Goal: Task Accomplishment & Management: Manage account settings

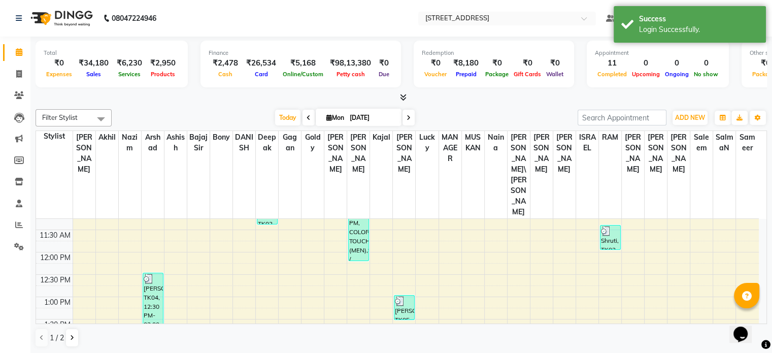
scroll to position [293, 0]
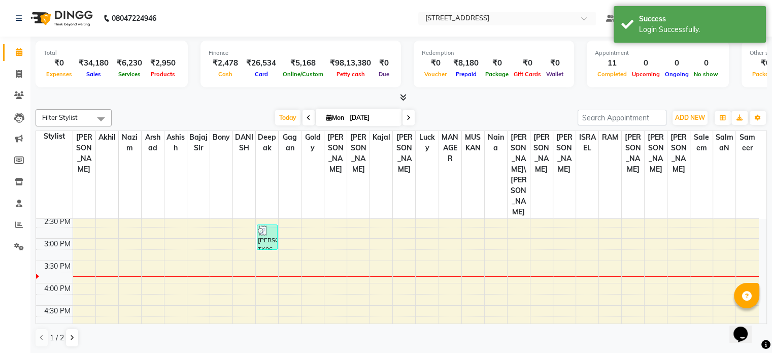
click at [169, 204] on div "8:00 AM 8:30 AM 9:00 AM 9:30 AM 10:00 AM 10:30 AM 11:00 AM 11:30 AM 12:00 PM 12…" at bounding box center [397, 216] width 723 height 580
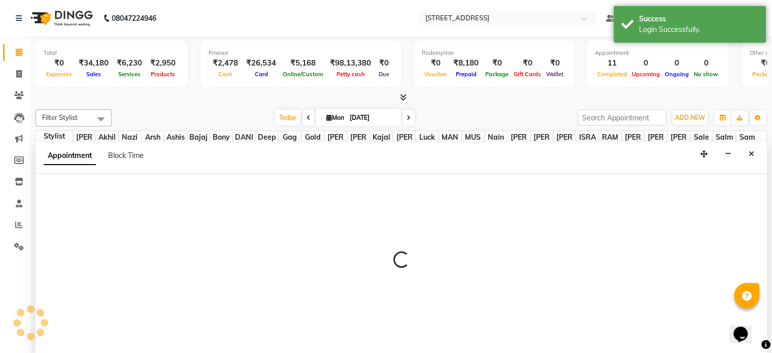
scroll to position [0, 0]
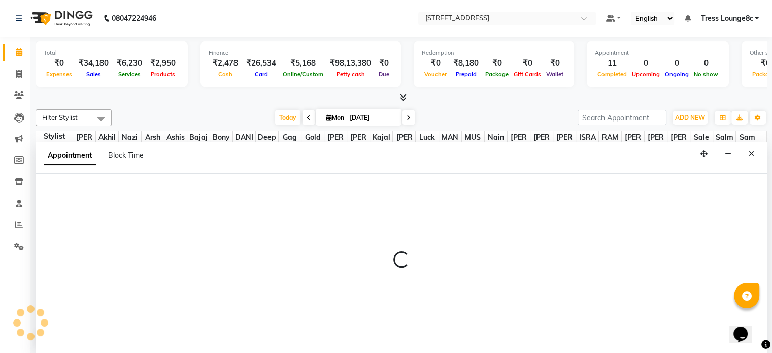
select select "52455"
select select "tentative"
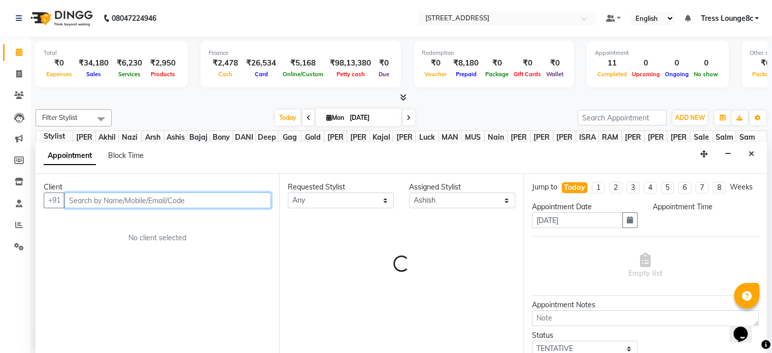
select select "960"
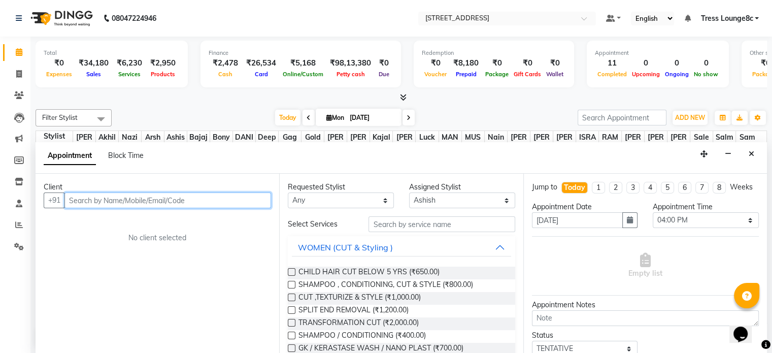
click at [138, 200] on input "text" at bounding box center [167, 200] width 207 height 16
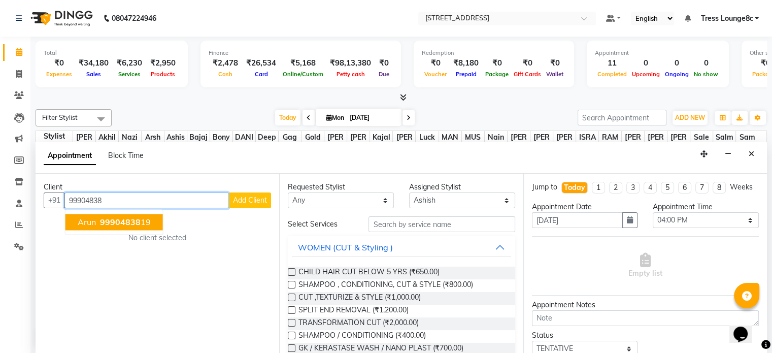
click at [139, 218] on ngb-highlight "99904838 19" at bounding box center [124, 222] width 53 height 10
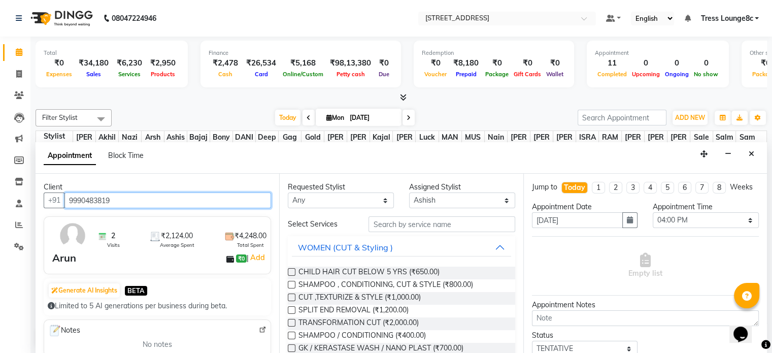
type input "9990483819"
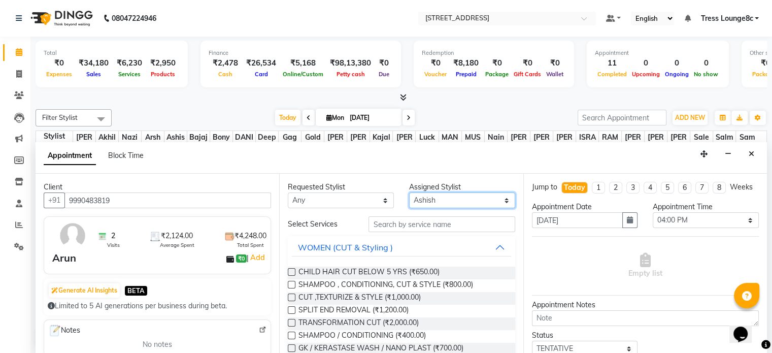
click at [437, 196] on select "Select Aamir akhil Angel Anju Arshad Ashish Bajaj sir Bony DANISH Deepak Dhrish…" at bounding box center [462, 200] width 106 height 16
select select "47437"
click at [409, 192] on select "Select Aamir akhil Angel Anju Arshad Ashish Bajaj sir Bony DANISH Deepak Dhrish…" at bounding box center [462, 200] width 106 height 16
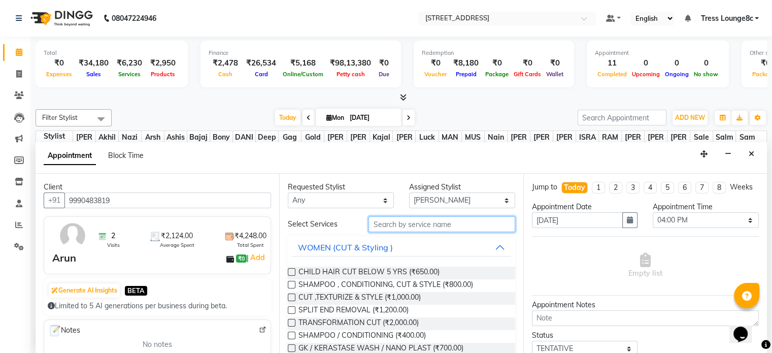
click at [424, 222] on input "text" at bounding box center [442, 224] width 146 height 16
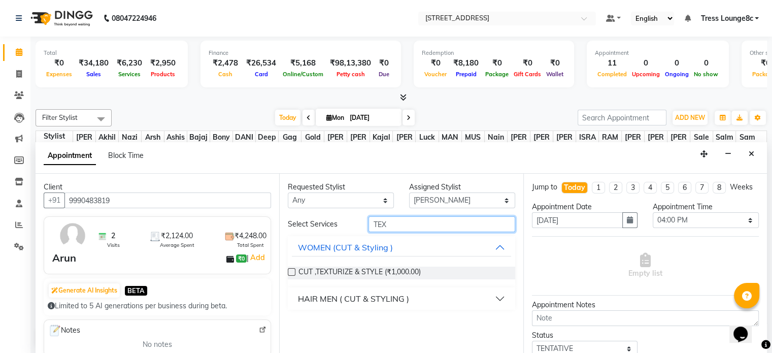
type input "TEX"
click at [377, 297] on div "HAIR MEN ( CUT & STYLING )" at bounding box center [353, 298] width 111 height 12
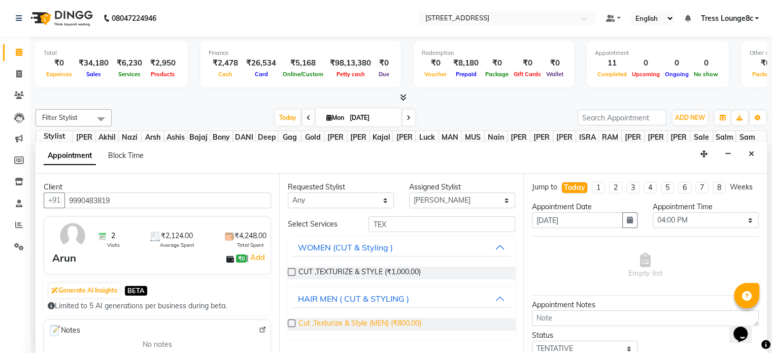
click at [364, 323] on span "Cut ,Texturize & Style (MEN) (₹800.00)" at bounding box center [360, 324] width 123 height 13
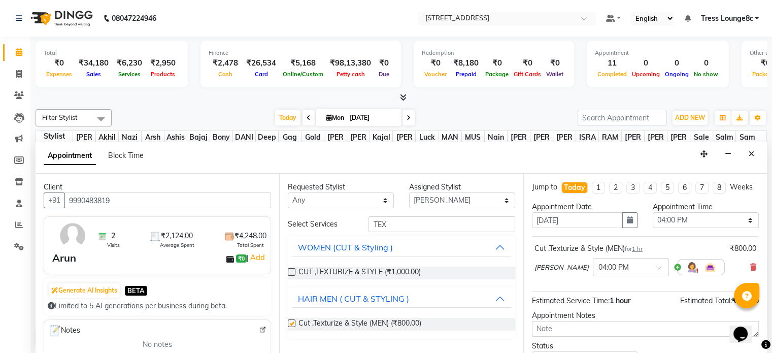
checkbox input "false"
drag, startPoint x: 390, startPoint y: 219, endPoint x: 348, endPoint y: 219, distance: 42.6
click at [349, 219] on div "Select Services TEX" at bounding box center [401, 224] width 242 height 16
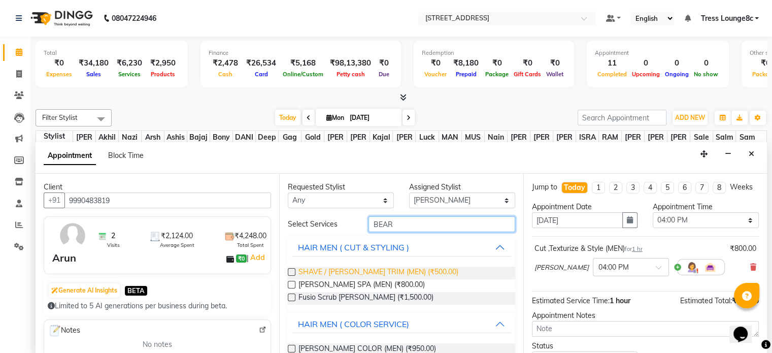
type input "BEAR"
click at [416, 269] on span "SHAVE / BEARD TRIM (MEN) (₹500.00)" at bounding box center [379, 273] width 160 height 13
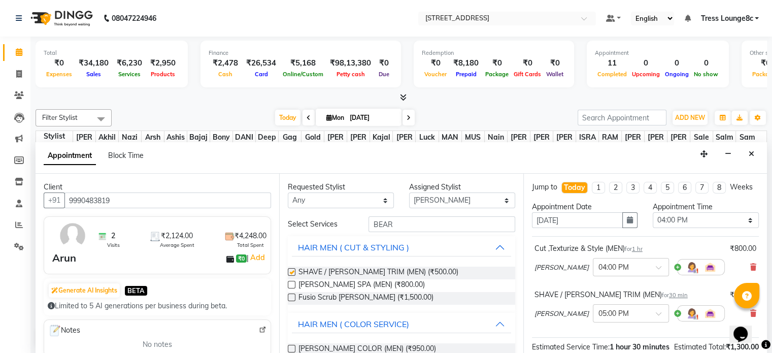
checkbox input "false"
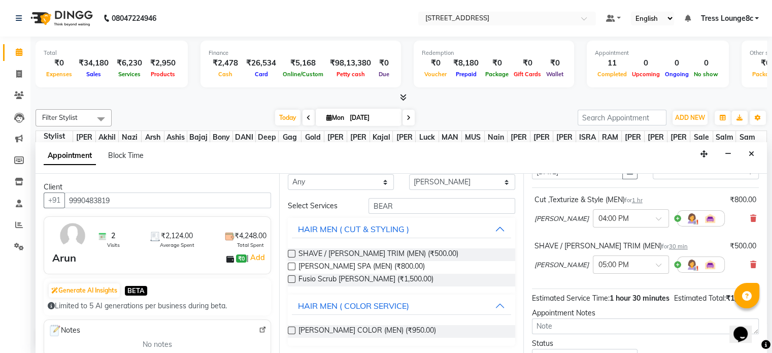
scroll to position [143, 0]
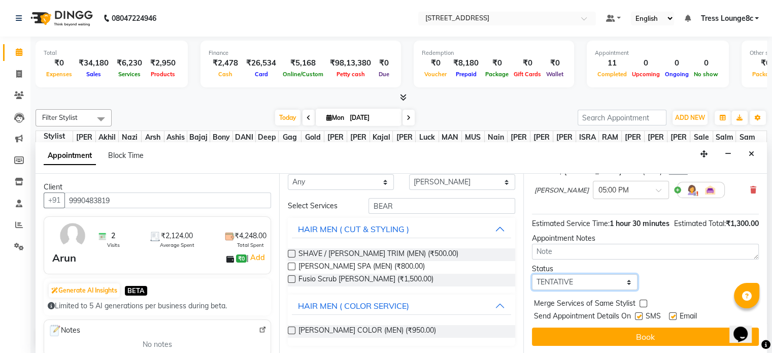
drag, startPoint x: 578, startPoint y: 282, endPoint x: 573, endPoint y: 280, distance: 5.5
click at [578, 282] on select "Select TENTATIVE CONFIRM CHECK-IN UPCOMING" at bounding box center [585, 282] width 106 height 16
select select "confirm booking"
click at [532, 274] on select "Select TENTATIVE CONFIRM CHECK-IN UPCOMING" at bounding box center [585, 282] width 106 height 16
click at [640, 316] on label at bounding box center [639, 316] width 8 height 8
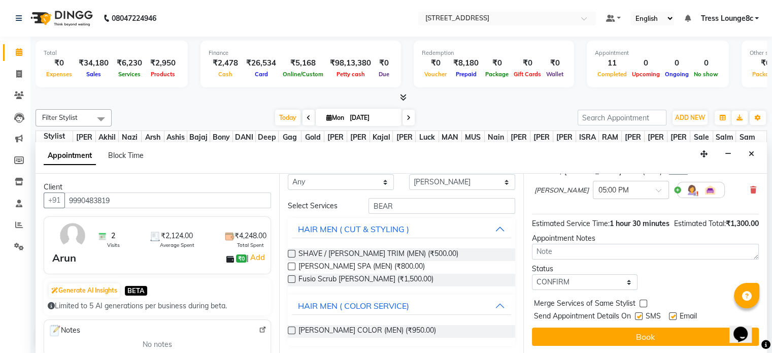
click at [640, 316] on input "checkbox" at bounding box center [638, 317] width 7 height 7
checkbox input "false"
click at [643, 305] on label at bounding box center [644, 304] width 8 height 8
click at [643, 305] on input "checkbox" at bounding box center [643, 304] width 7 height 7
checkbox input "true"
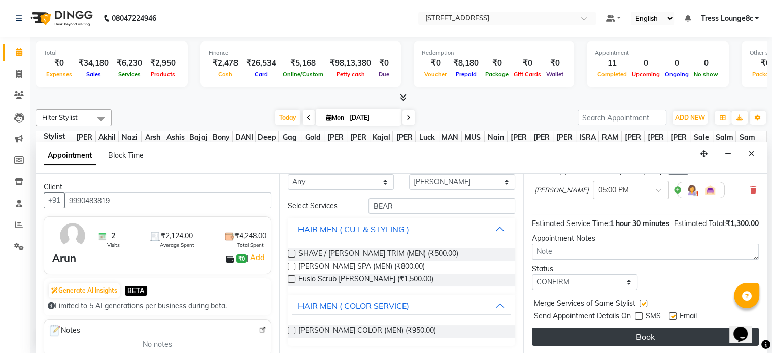
click at [648, 329] on button "Book" at bounding box center [645, 336] width 227 height 18
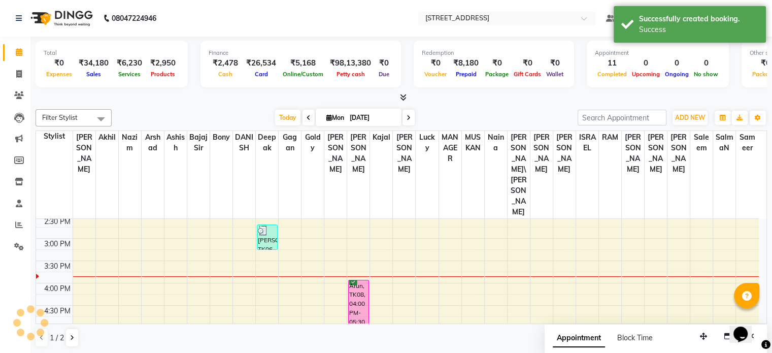
scroll to position [0, 0]
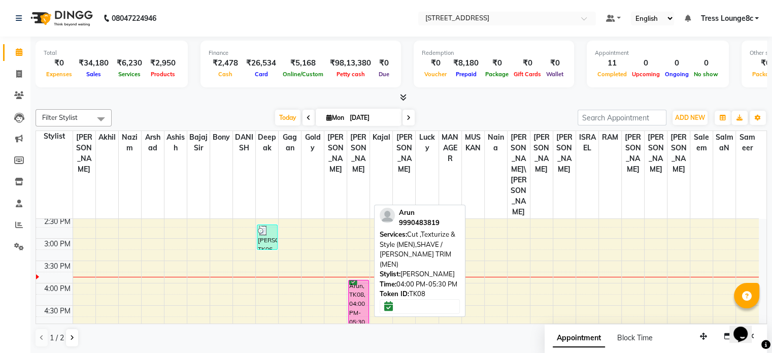
click at [355, 280] on div "Arun, TK08, 04:00 PM-05:30 PM, Cut ,Texturize & Style (MEN),SHAVE / [PERSON_NAM…" at bounding box center [359, 312] width 20 height 65
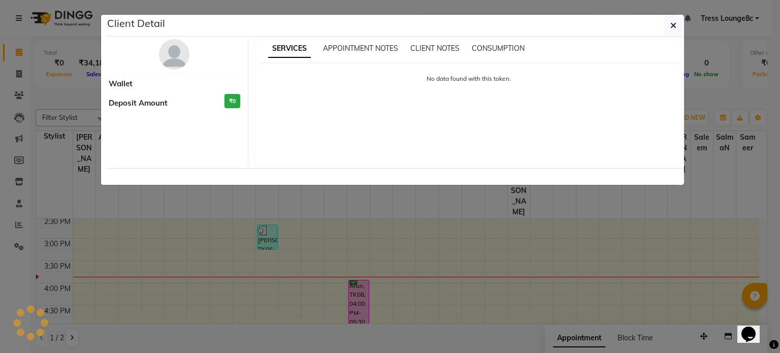
select select "6"
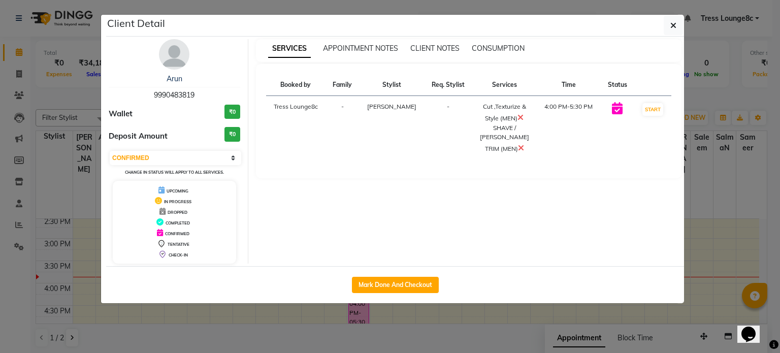
click at [408, 324] on ngb-modal-window "Client Detail Arun 9990483819 Wallet ₹0 Deposit Amount ₹0 Select IN SERVICE CON…" at bounding box center [390, 176] width 780 height 353
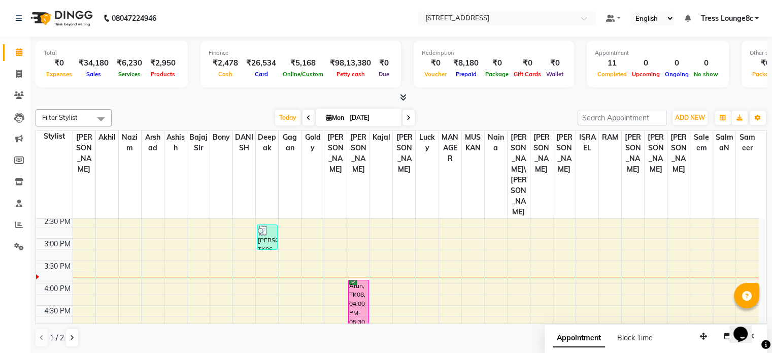
click at [152, 214] on div "8:00 AM 8:30 AM 9:00 AM 9:30 AM 10:00 AM 10:30 AM 11:00 AM 11:30 AM 12:00 PM 12…" at bounding box center [397, 216] width 723 height 580
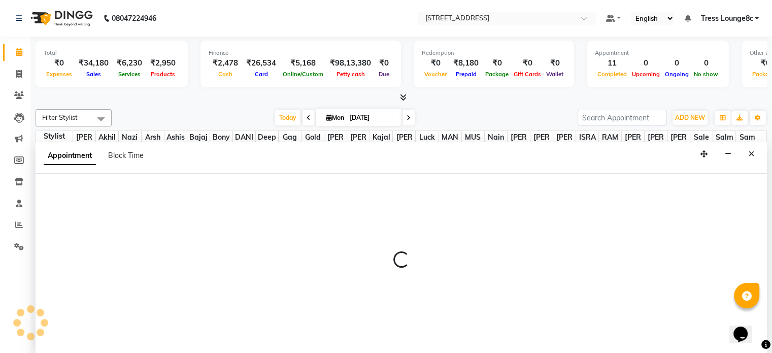
select select "62026"
select select "975"
select select "tentative"
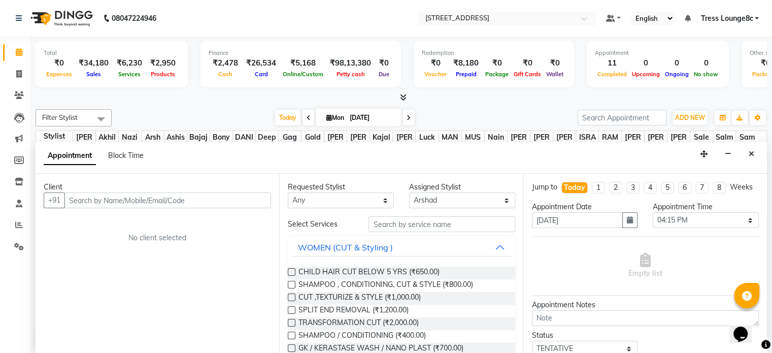
click at [117, 200] on input "text" at bounding box center [167, 200] width 207 height 16
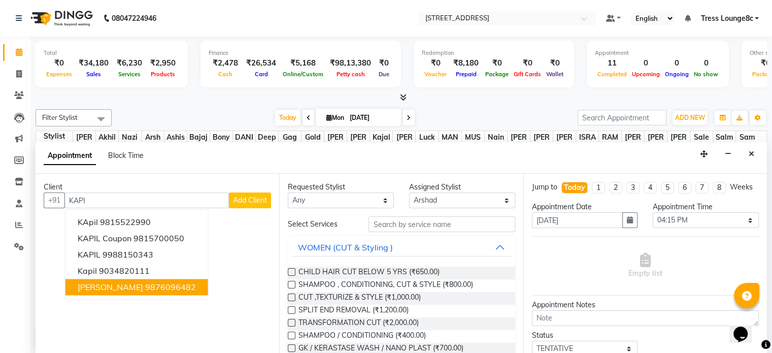
click at [153, 284] on ngb-highlight "9876096482" at bounding box center [170, 287] width 51 height 10
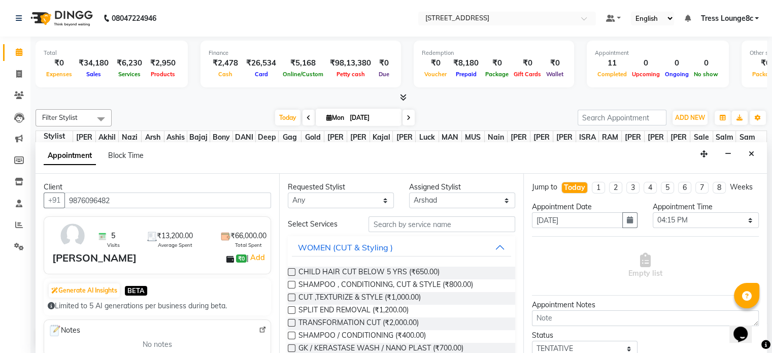
type input "9876096482"
click at [442, 199] on select "Select Aamir akhil Angel Anju Arshad Ashish Bajaj sir Bony DANISH Deepak Dhrish…" at bounding box center [462, 200] width 106 height 16
select select "42789"
click at [409, 192] on select "Select Aamir akhil Angel Anju Arshad Ashish Bajaj sir Bony DANISH Deepak Dhrish…" at bounding box center [462, 200] width 106 height 16
click at [432, 220] on input "text" at bounding box center [442, 224] width 146 height 16
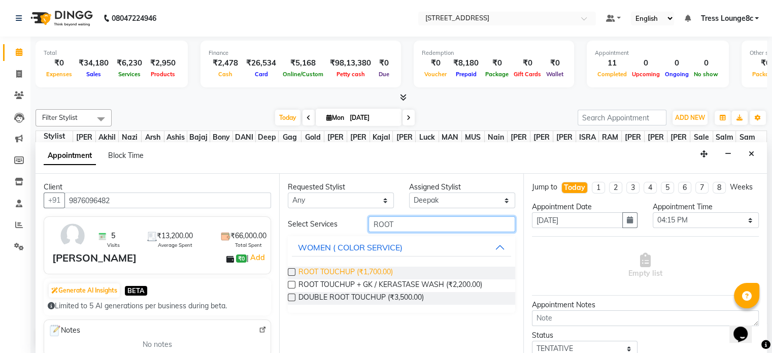
type input "ROOT"
click at [384, 272] on span "ROOT TOUCHUP (₹1,700.00)" at bounding box center [346, 273] width 94 height 13
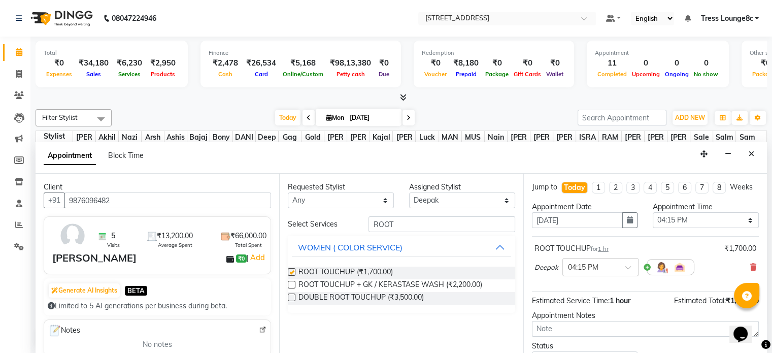
checkbox input "false"
click at [450, 199] on select "Select Aamir akhil Angel Anju Arshad Ashish Bajaj sir Bony DANISH Deepak Dhrish…" at bounding box center [462, 200] width 106 height 16
select select "65608"
click at [409, 192] on select "Select Aamir akhil Angel Anju Arshad Ashish Bajaj sir Bony DANISH Deepak Dhrish…" at bounding box center [462, 200] width 106 height 16
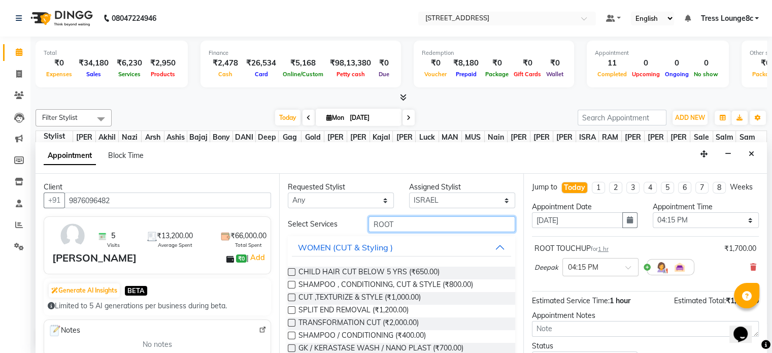
drag, startPoint x: 412, startPoint y: 223, endPoint x: 362, endPoint y: 232, distance: 50.6
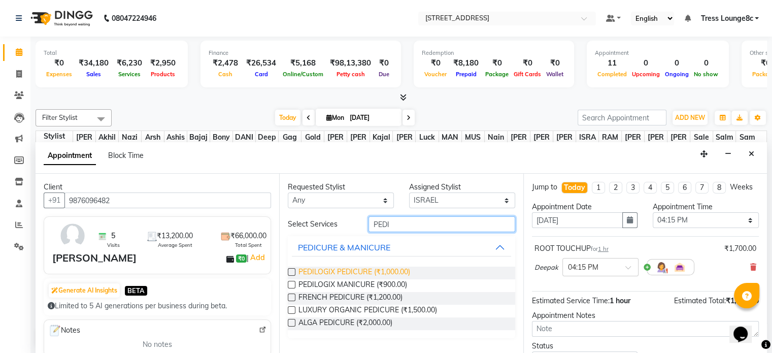
type input "PEDI"
click at [391, 272] on span "PEDILOGIX PEDICURE (₹1,000.00)" at bounding box center [355, 273] width 112 height 13
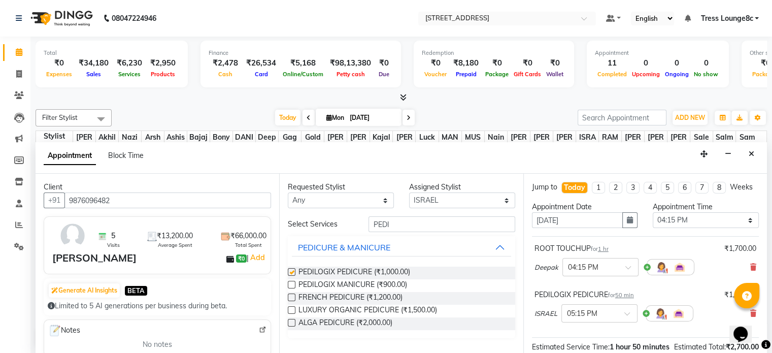
checkbox input "false"
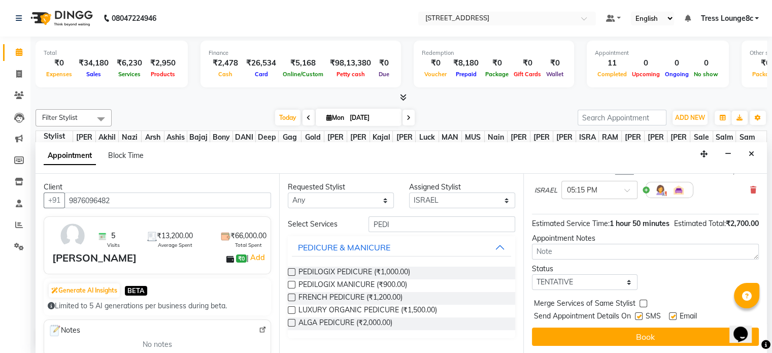
scroll to position [143, 0]
click at [566, 281] on select "Select TENTATIVE CONFIRM CHECK-IN UPCOMING" at bounding box center [585, 282] width 106 height 16
select select "confirm booking"
click at [532, 274] on select "Select TENTATIVE CONFIRM CHECK-IN UPCOMING" at bounding box center [585, 282] width 106 height 16
click at [636, 312] on label at bounding box center [639, 316] width 8 height 8
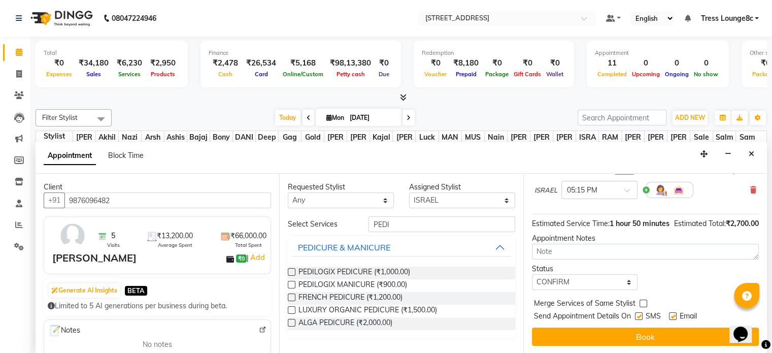
click at [636, 314] on input "checkbox" at bounding box center [638, 317] width 7 height 7
checkbox input "false"
click at [647, 302] on div "Merge Services of Same Stylist" at bounding box center [645, 304] width 227 height 13
click at [637, 302] on div "Merge Services of Same Stylist" at bounding box center [645, 304] width 227 height 13
click at [644, 300] on label at bounding box center [644, 304] width 8 height 8
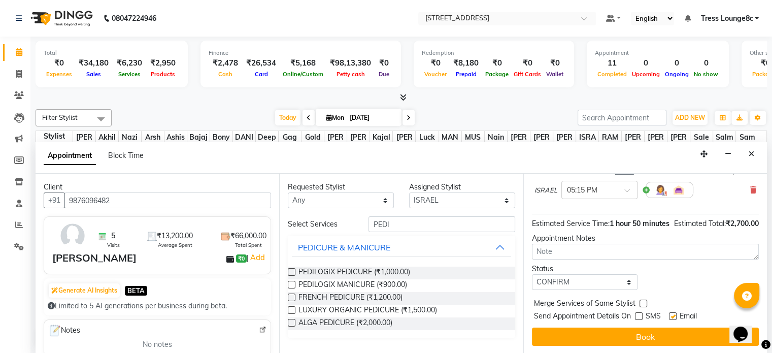
click at [644, 301] on input "checkbox" at bounding box center [643, 304] width 7 height 7
checkbox input "true"
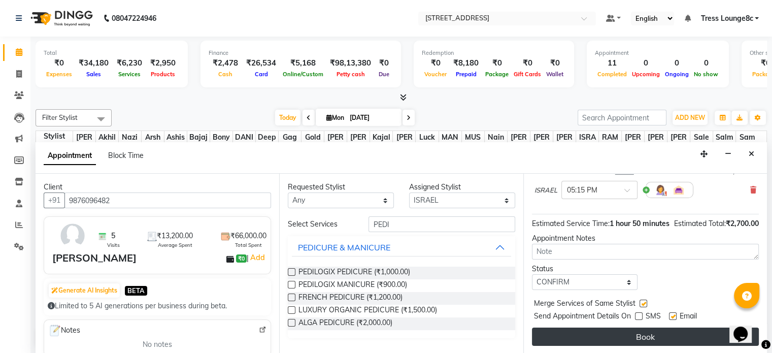
click at [665, 336] on button "Book" at bounding box center [645, 336] width 227 height 18
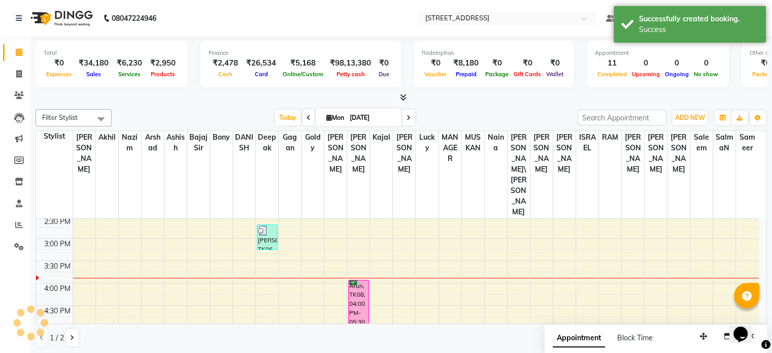
scroll to position [0, 0]
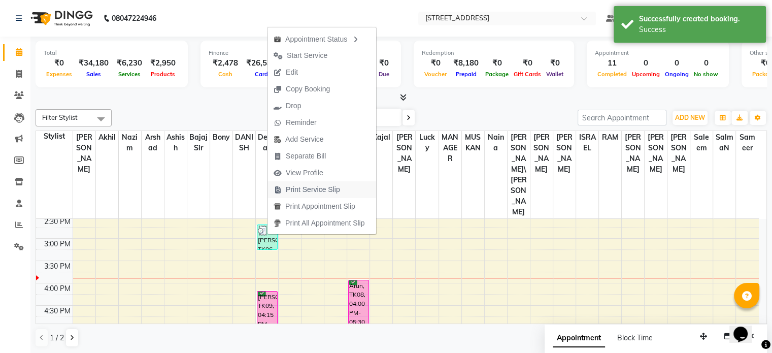
click at [303, 190] on span "Print Service Slip" at bounding box center [313, 189] width 54 height 11
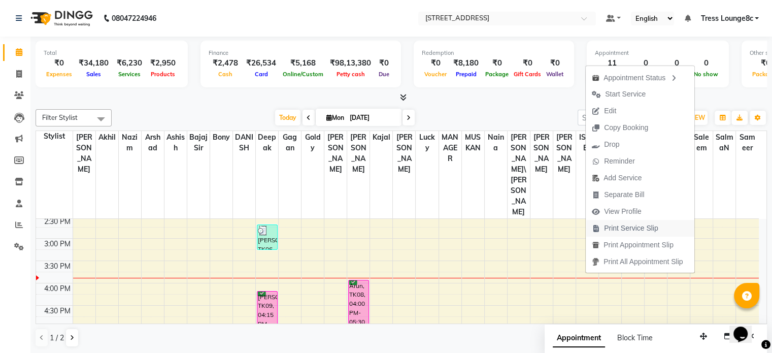
click at [619, 230] on span "Print Service Slip" at bounding box center [631, 228] width 54 height 11
click at [611, 109] on span "Edit" at bounding box center [608, 109] width 12 height 11
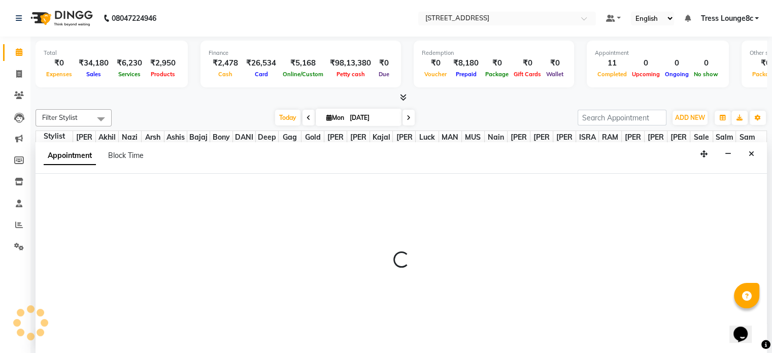
select select "tentative"
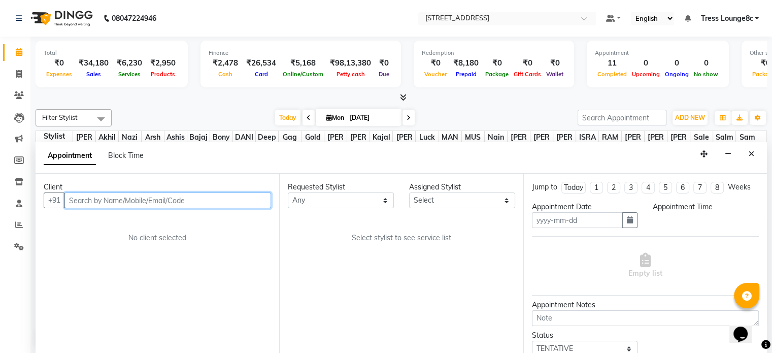
type input "[DATE]"
select select "confirm booking"
select select "975"
select select "65608"
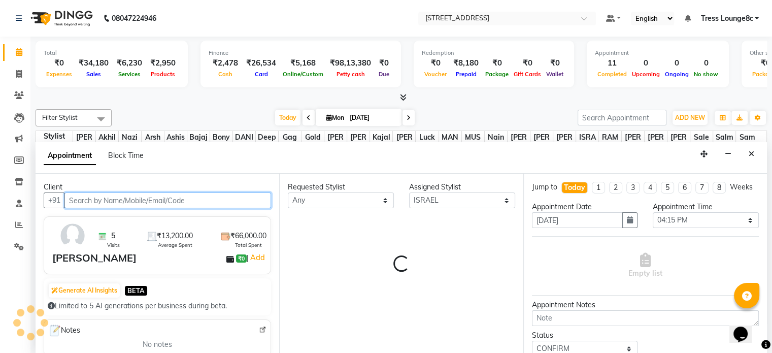
select select "2654"
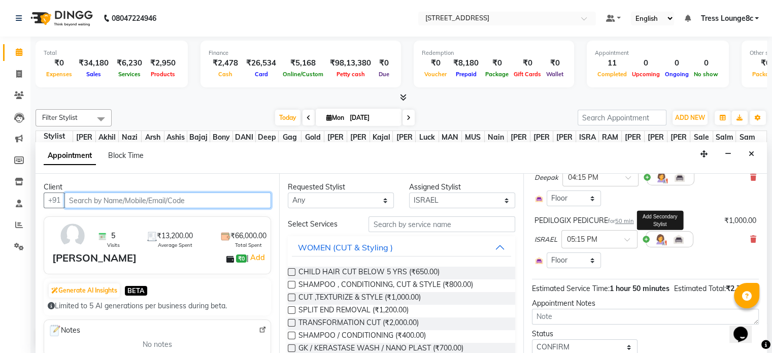
scroll to position [102, 0]
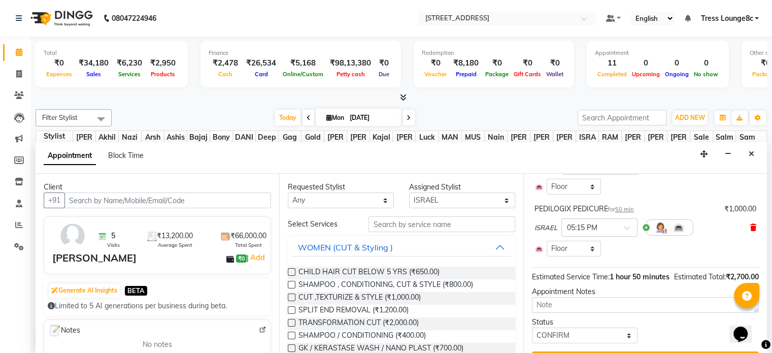
click at [750, 231] on icon at bounding box center [753, 227] width 6 height 7
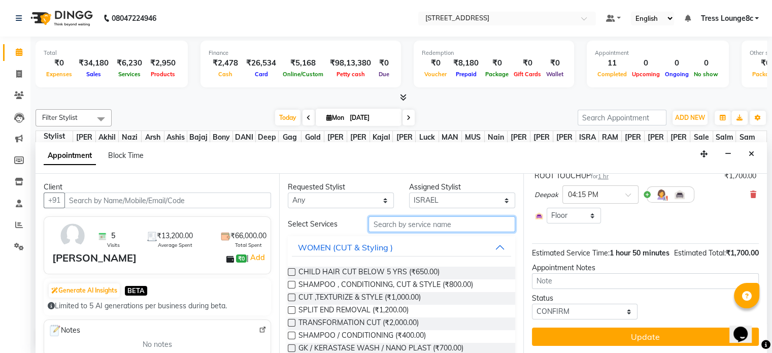
click at [438, 225] on input "text" at bounding box center [442, 224] width 146 height 16
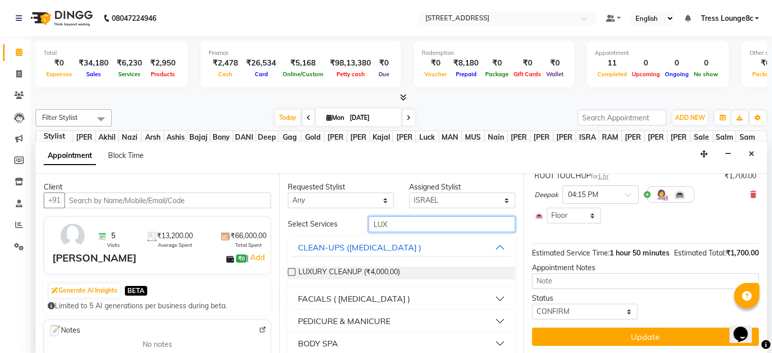
scroll to position [8, 0]
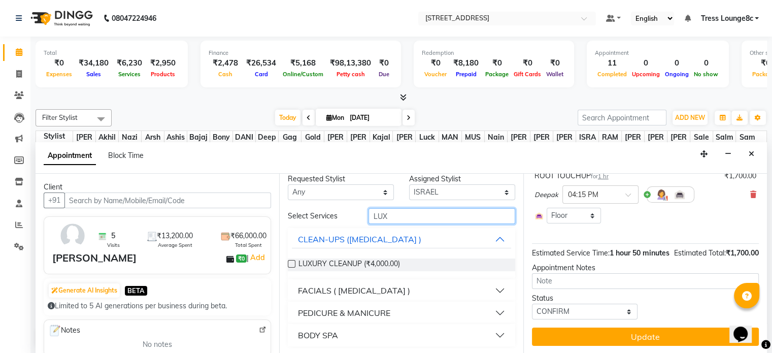
type input "LUX"
click at [366, 308] on div "PEDICURE & MANICURE" at bounding box center [344, 313] width 92 height 12
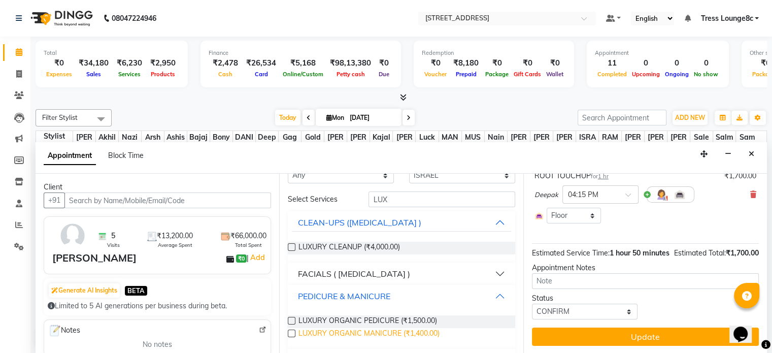
scroll to position [50, 0]
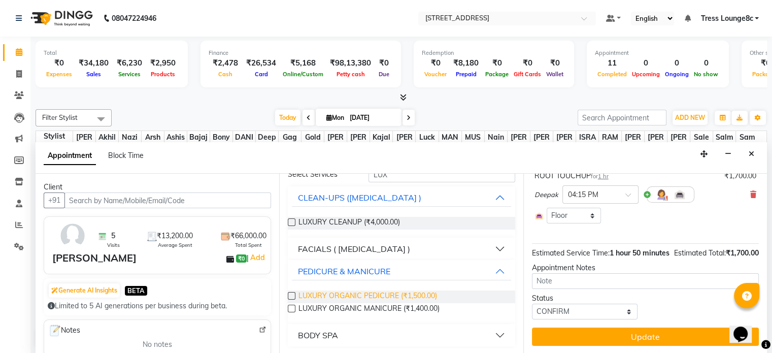
click at [410, 293] on span "LUXURY ORGANIC PEDICURE (₹1,500.00)" at bounding box center [368, 296] width 139 height 13
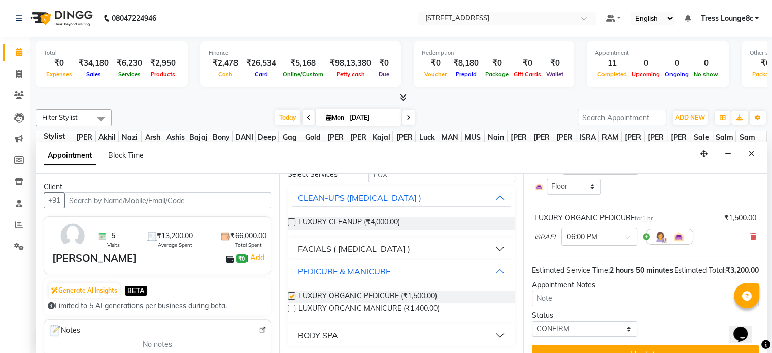
checkbox input "false"
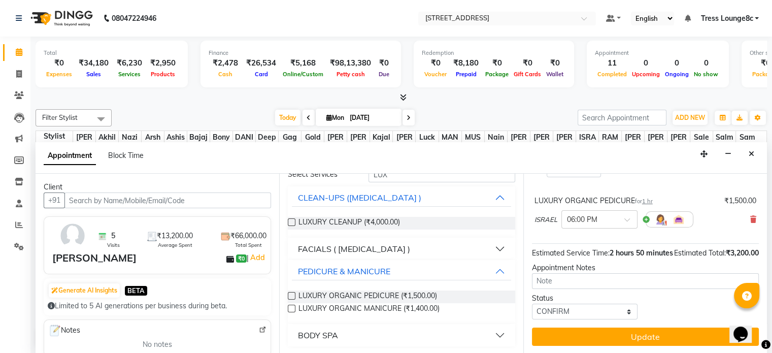
scroll to position [139, 0]
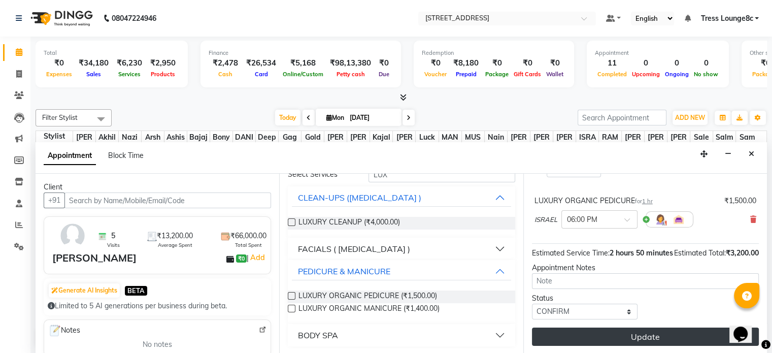
click at [619, 328] on button "Update" at bounding box center [645, 336] width 227 height 18
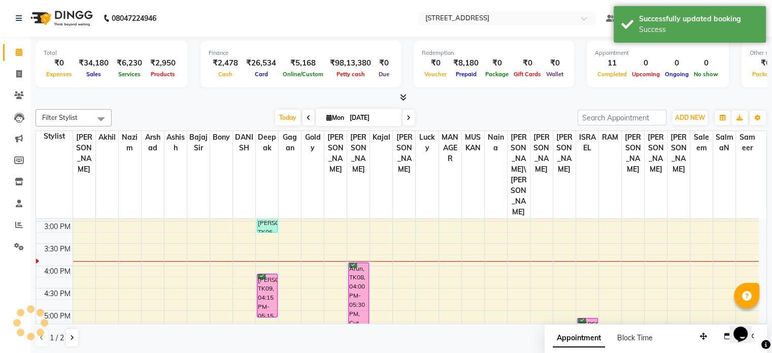
scroll to position [0, 0]
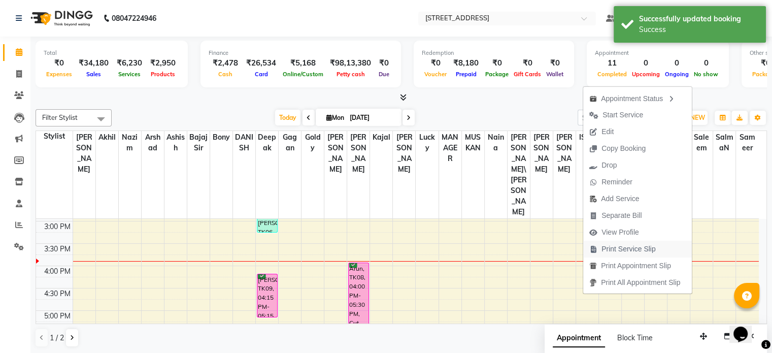
click at [624, 248] on span "Print Service Slip" at bounding box center [629, 249] width 54 height 11
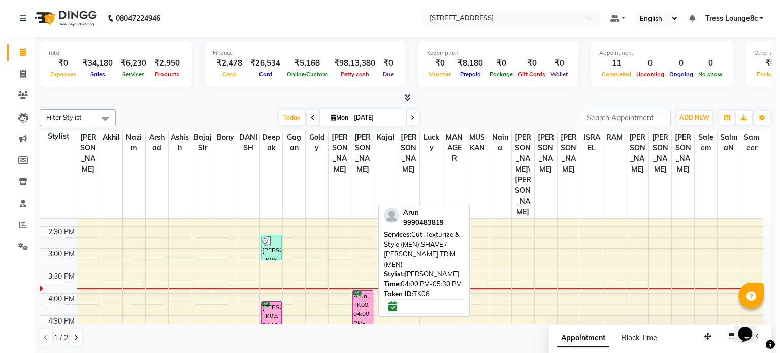
scroll to position [259, 0]
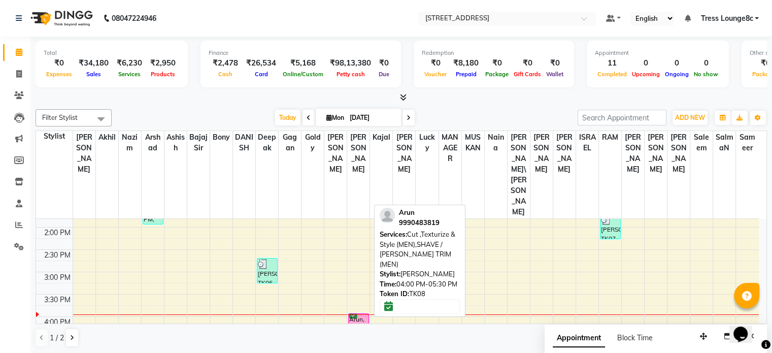
click at [360, 314] on div "Arun, TK08, 04:00 PM-05:30 PM, Cut ,Texturize & Style (MEN),SHAVE / [PERSON_NAM…" at bounding box center [359, 346] width 20 height 65
select select "6"
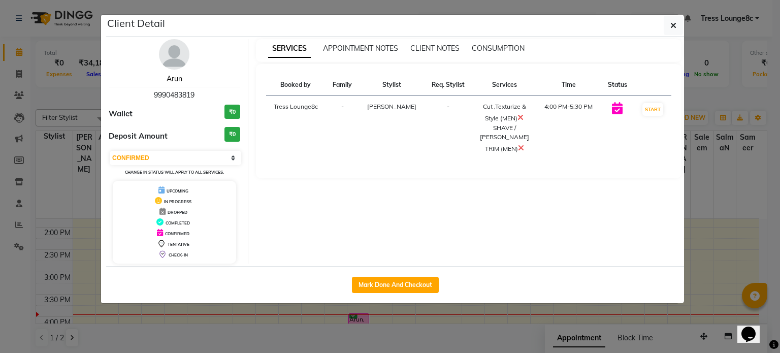
click at [177, 80] on link "Arun" at bounding box center [175, 78] width 16 height 9
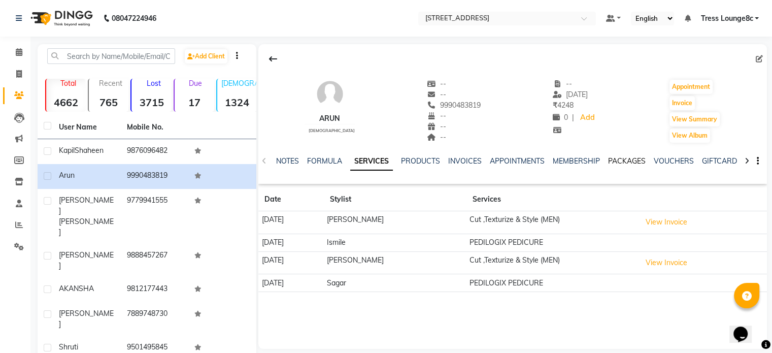
click at [628, 161] on link "PACKAGES" at bounding box center [627, 160] width 38 height 9
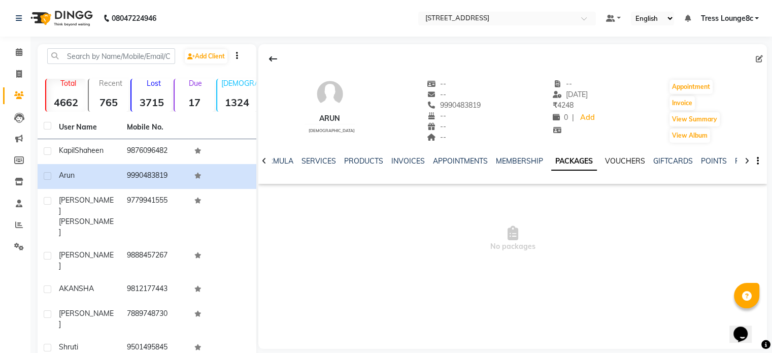
click at [631, 158] on link "VOUCHERS" at bounding box center [625, 160] width 40 height 9
click at [339, 163] on link "PRODUCTS" at bounding box center [355, 160] width 39 height 9
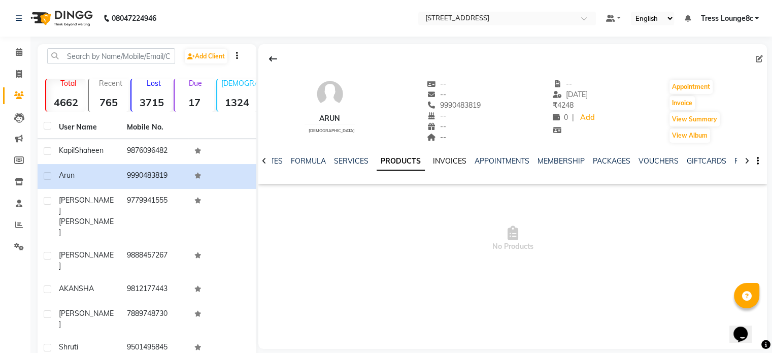
click at [457, 163] on link "INVOICES" at bounding box center [450, 160] width 34 height 9
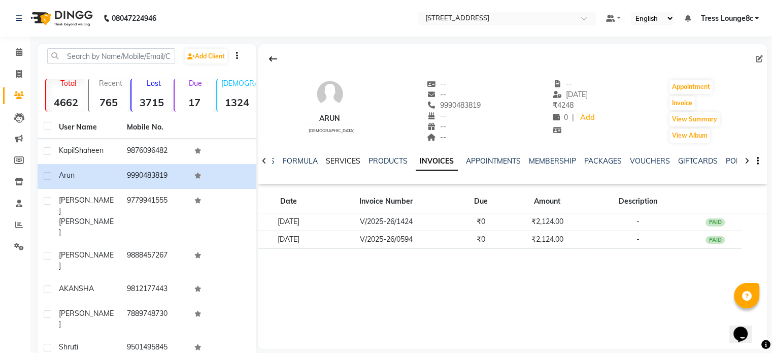
click at [342, 160] on link "SERVICES" at bounding box center [343, 160] width 35 height 9
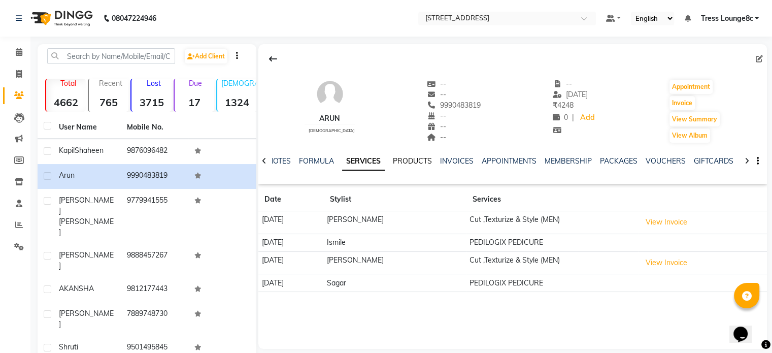
click at [411, 157] on link "PRODUCTS" at bounding box center [412, 160] width 39 height 9
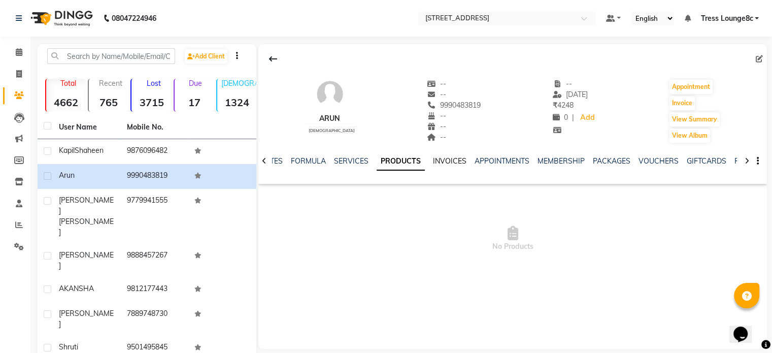
click at [443, 162] on link "INVOICES" at bounding box center [450, 160] width 34 height 9
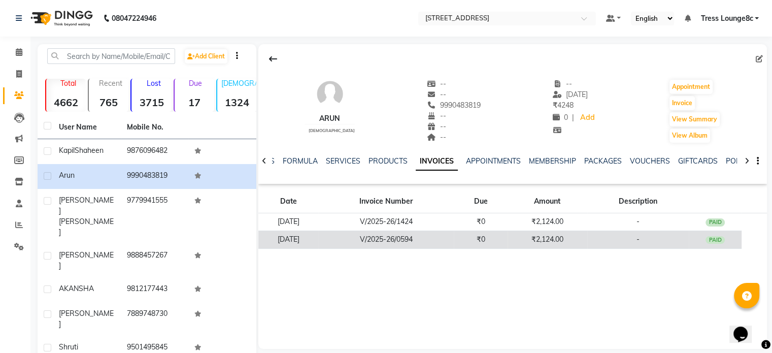
click at [523, 241] on td "₹2,124.00" at bounding box center [548, 239] width 80 height 18
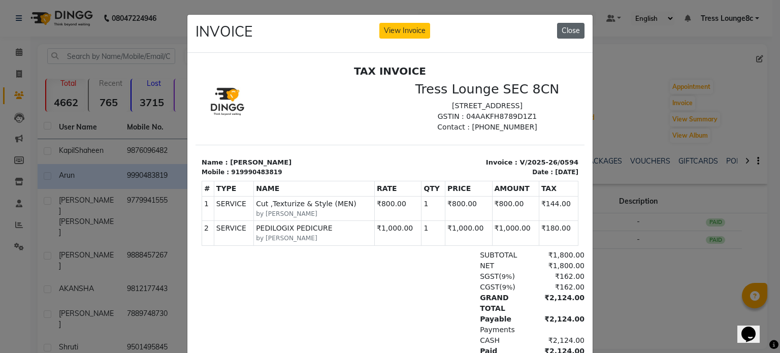
click at [570, 30] on button "Close" at bounding box center [570, 31] width 27 height 16
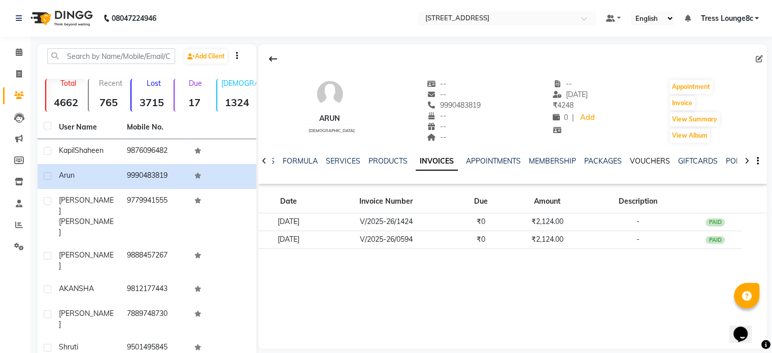
click at [643, 163] on link "VOUCHERS" at bounding box center [650, 160] width 40 height 9
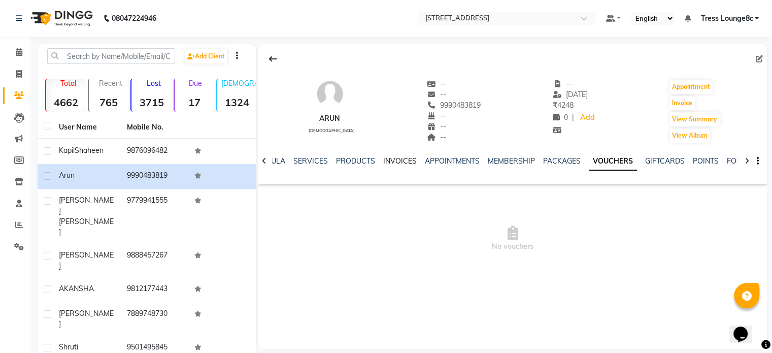
click at [388, 162] on link "INVOICES" at bounding box center [400, 160] width 34 height 9
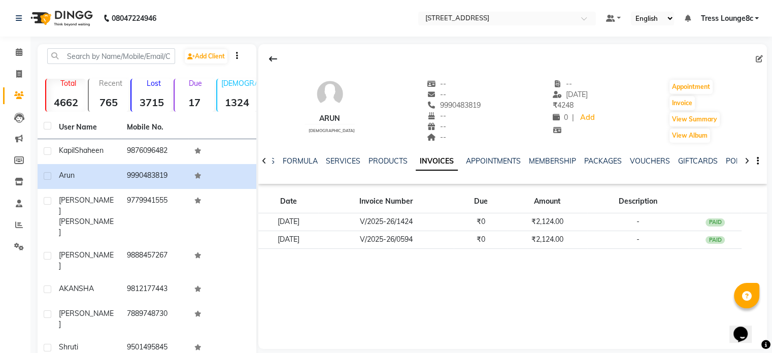
click at [324, 163] on ul "NOTES FORMULA SERVICES PRODUCTS INVOICES APPOINTMENTS MEMBERSHIP PACKAGES VOUCH…" at bounding box center [574, 161] width 644 height 11
click at [344, 163] on link "SERVICES" at bounding box center [343, 160] width 35 height 9
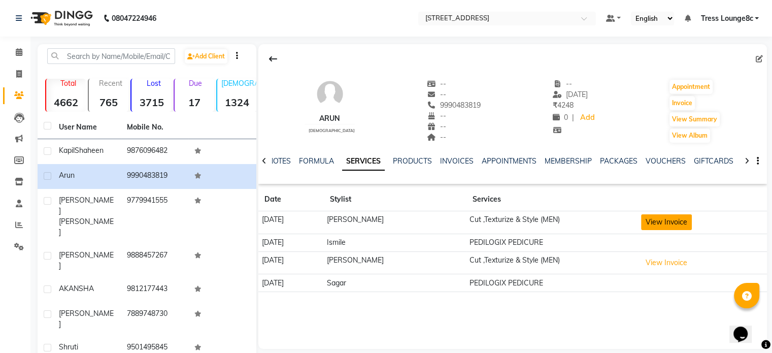
click at [663, 222] on button "View Invoice" at bounding box center [666, 222] width 51 height 16
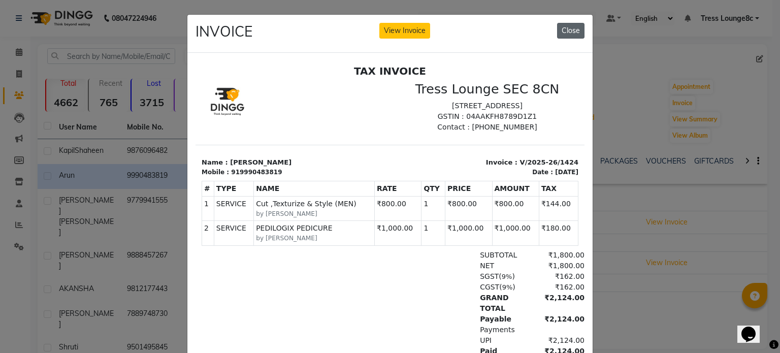
click at [566, 29] on button "Close" at bounding box center [570, 31] width 27 height 16
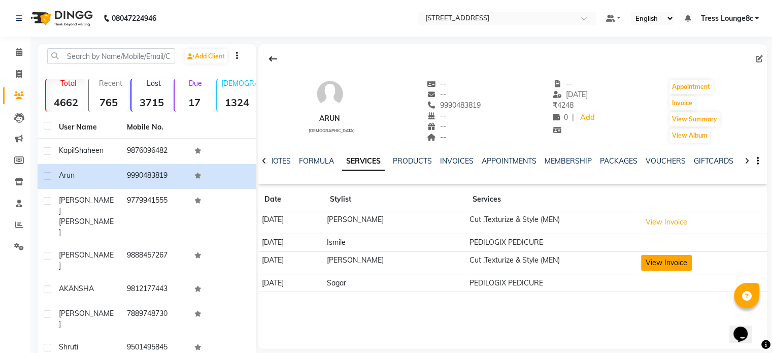
click at [670, 265] on button "View Invoice" at bounding box center [666, 263] width 51 height 16
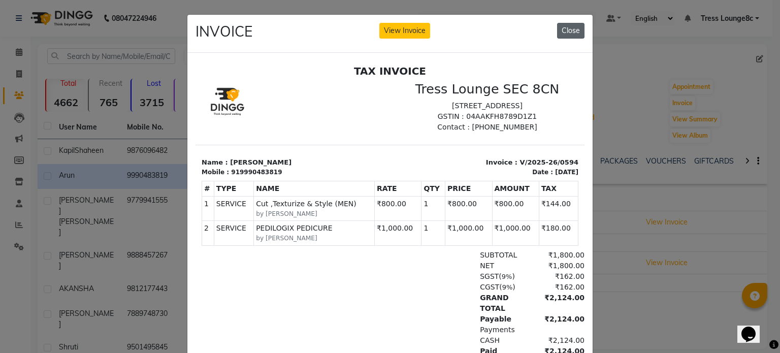
click at [570, 29] on button "Close" at bounding box center [570, 31] width 27 height 16
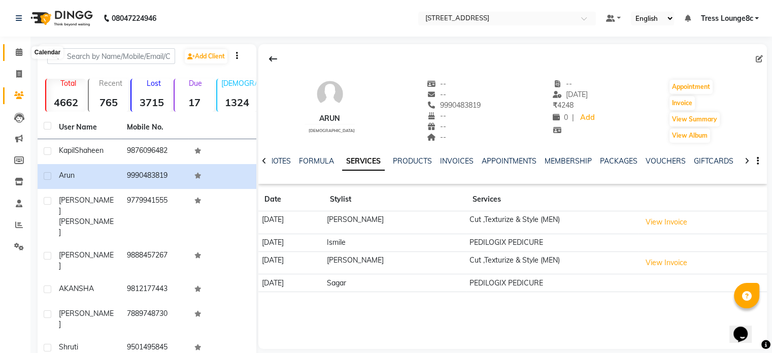
click at [18, 52] on icon at bounding box center [19, 52] width 7 height 8
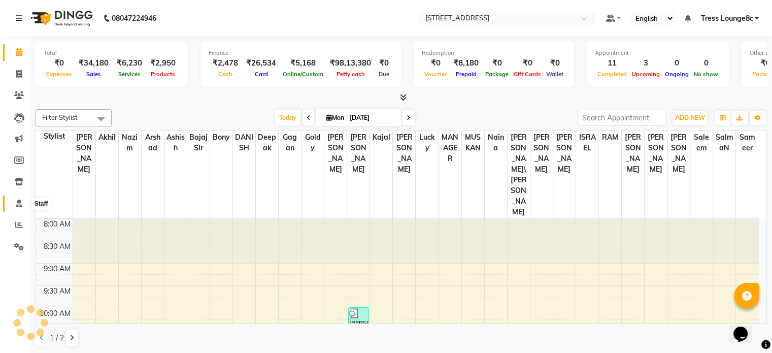
click at [18, 205] on icon at bounding box center [19, 204] width 7 height 8
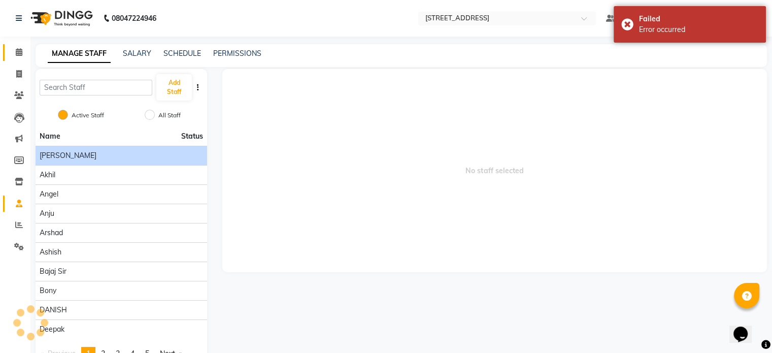
scroll to position [30, 0]
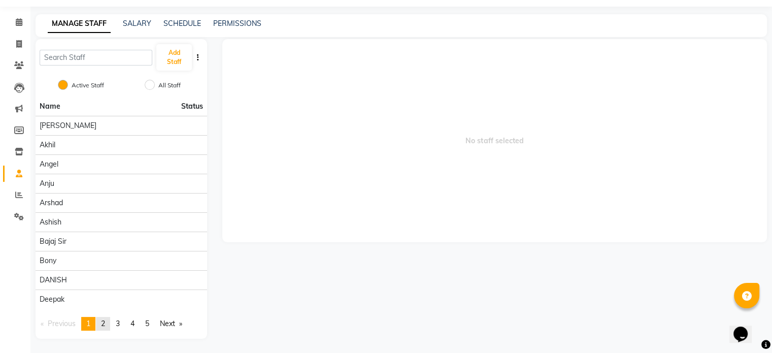
click at [105, 324] on span "2" at bounding box center [103, 323] width 4 height 9
click at [120, 322] on span "3" at bounding box center [118, 323] width 4 height 9
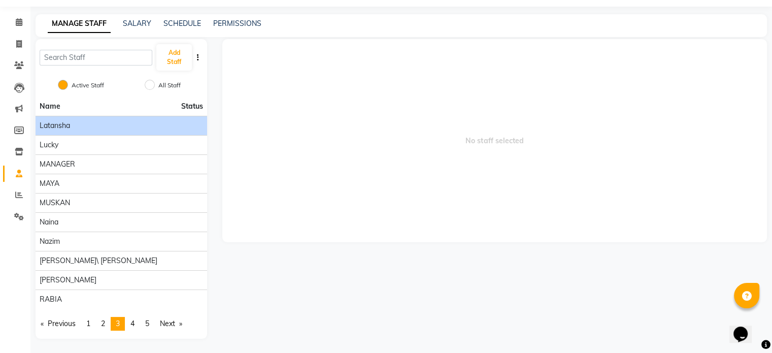
click at [88, 128] on div "Latansha" at bounding box center [121, 125] width 163 height 11
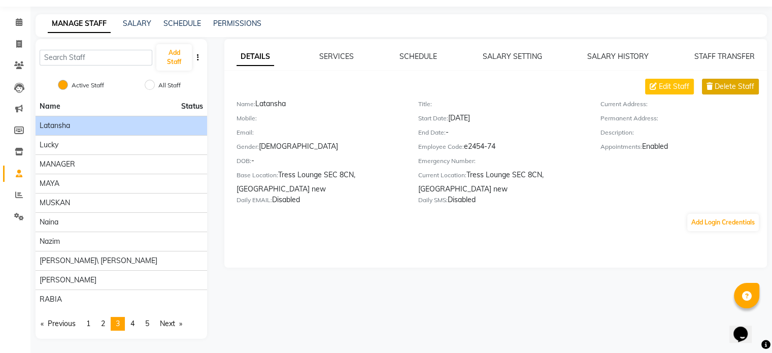
click at [738, 87] on span "Delete Staff" at bounding box center [735, 86] width 40 height 11
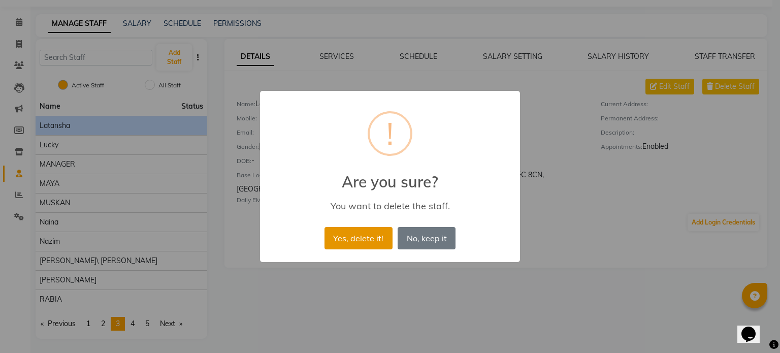
click at [364, 240] on button "Yes, delete it!" at bounding box center [358, 238] width 68 height 22
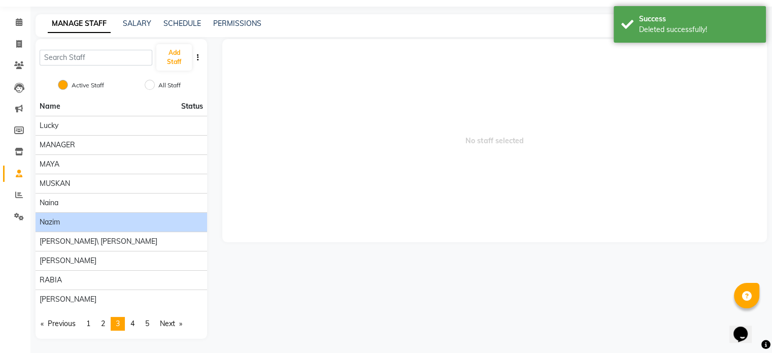
click at [114, 222] on div "Nazim" at bounding box center [121, 222] width 163 height 11
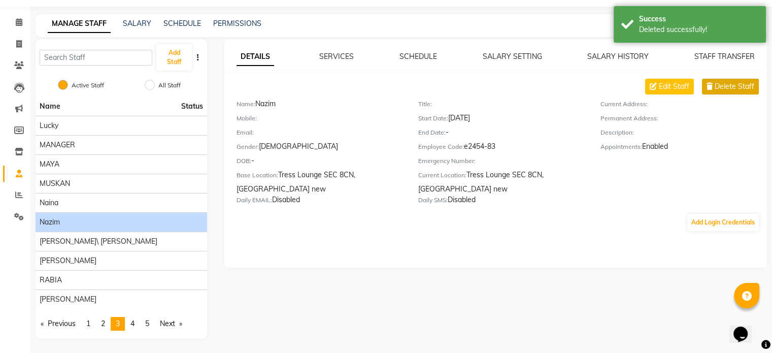
click at [734, 86] on span "Delete Staff" at bounding box center [735, 86] width 40 height 11
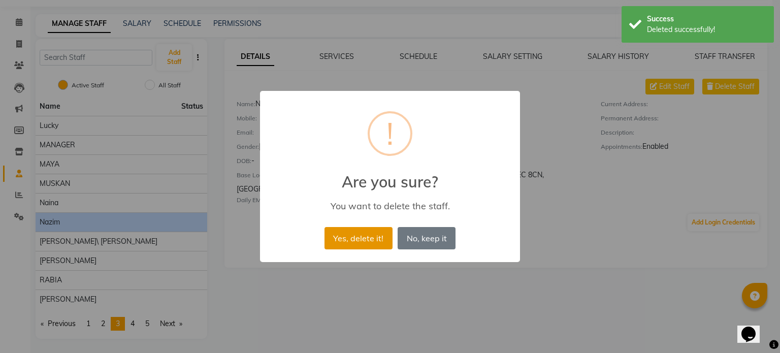
click at [353, 233] on button "Yes, delete it!" at bounding box center [358, 238] width 68 height 22
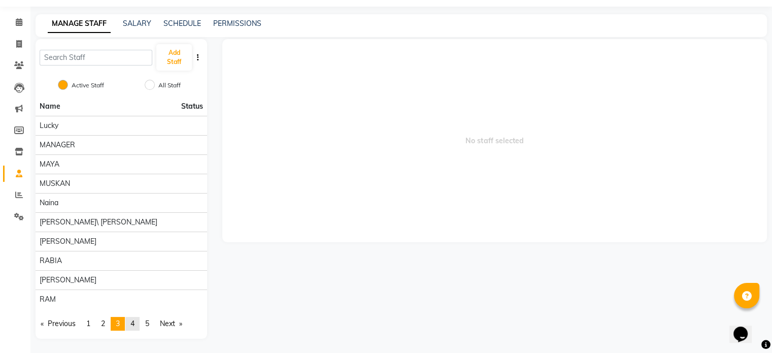
click at [135, 325] on span "4" at bounding box center [132, 323] width 4 height 9
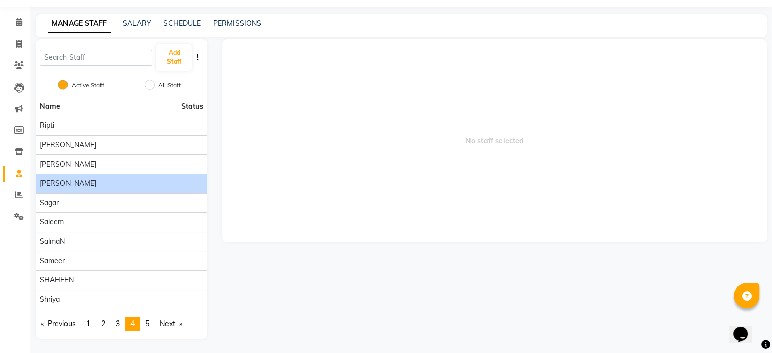
click at [91, 183] on div "[PERSON_NAME]" at bounding box center [121, 183] width 163 height 11
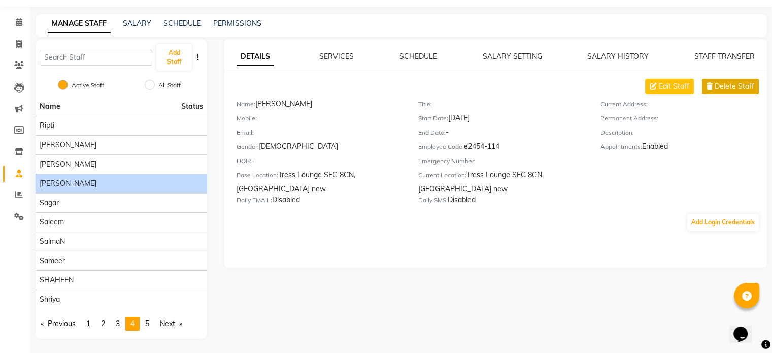
click at [745, 88] on span "Delete Staff" at bounding box center [735, 86] width 40 height 11
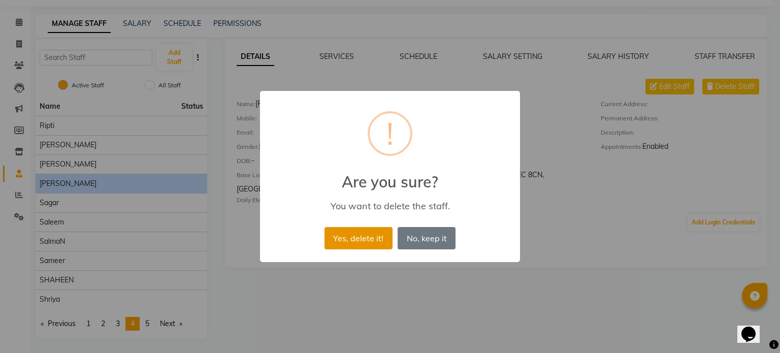
click at [353, 238] on button "Yes, delete it!" at bounding box center [358, 238] width 68 height 22
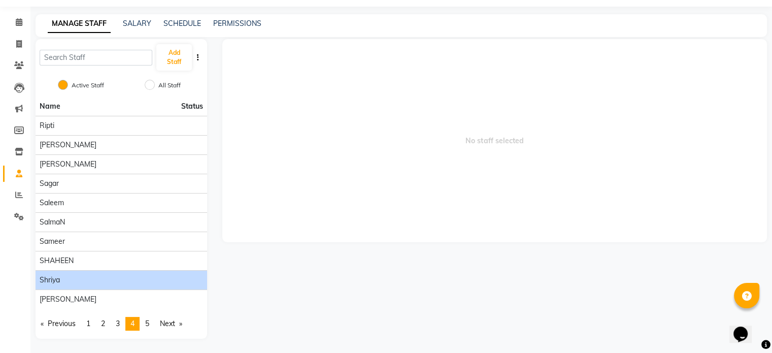
click at [97, 283] on div "Shriya" at bounding box center [121, 280] width 163 height 11
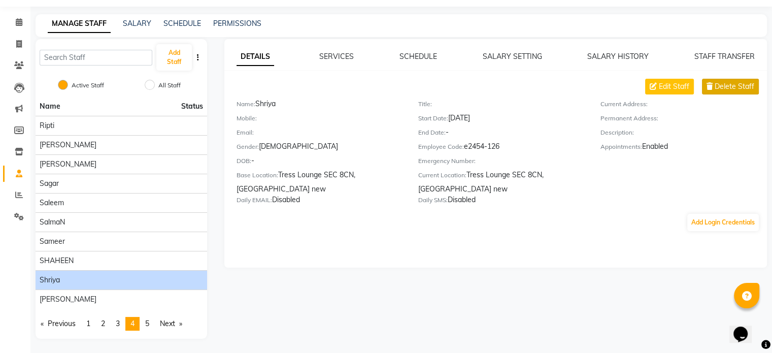
click at [744, 87] on span "Delete Staff" at bounding box center [735, 86] width 40 height 11
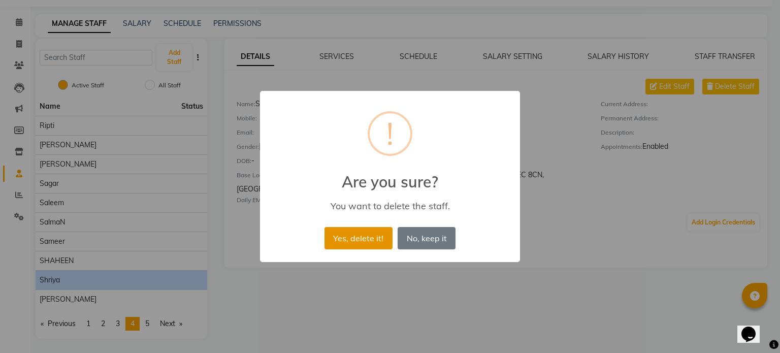
click at [345, 241] on button "Yes, delete it!" at bounding box center [358, 238] width 68 height 22
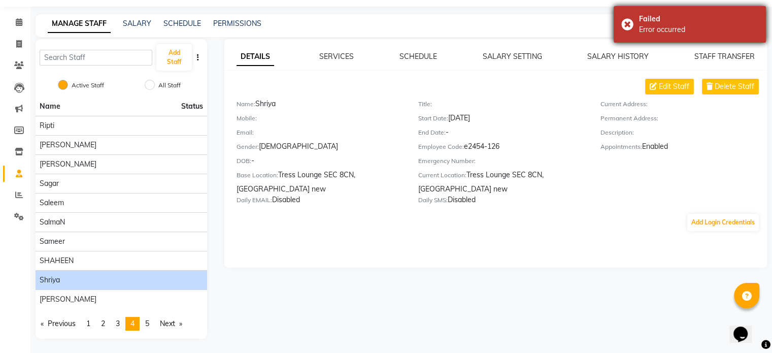
click at [629, 24] on div "Failed Error occurred" at bounding box center [690, 24] width 152 height 37
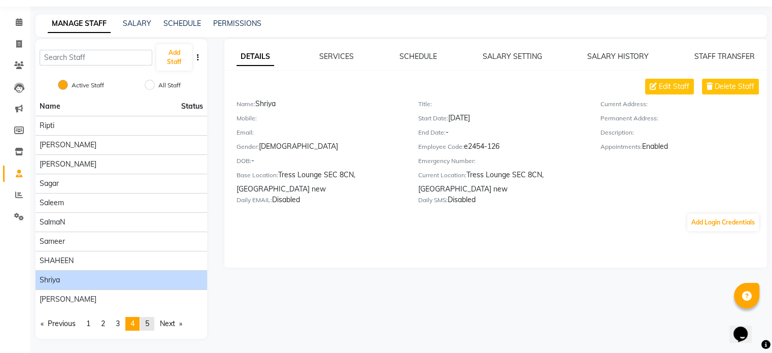
click at [149, 323] on span "5" at bounding box center [147, 323] width 4 height 9
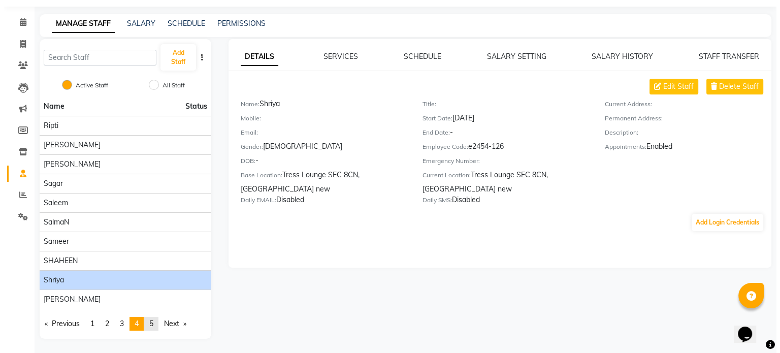
scroll to position [0, 0]
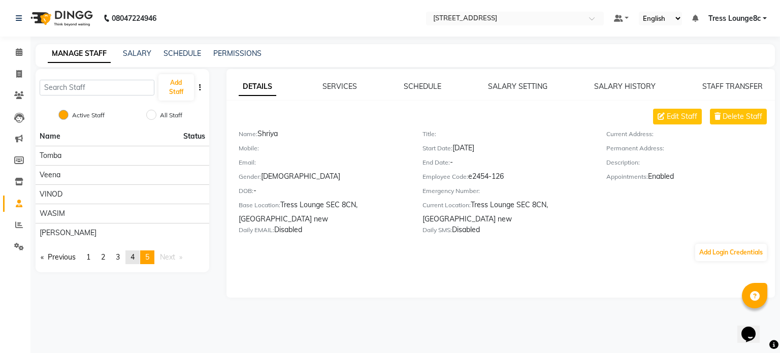
click at [134, 256] on span "4" at bounding box center [132, 256] width 4 height 9
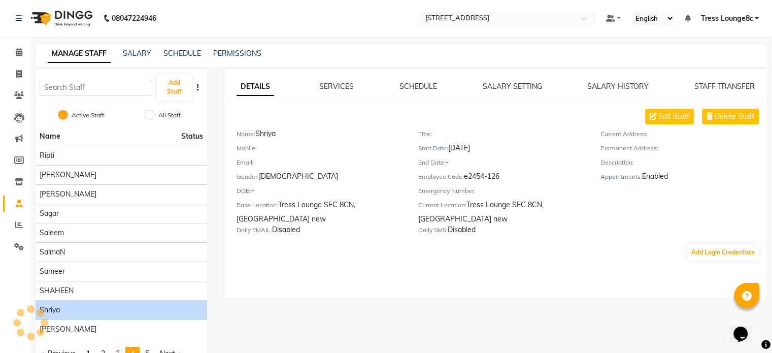
click at [122, 310] on div "Shriya" at bounding box center [121, 310] width 163 height 11
click at [670, 113] on span "Edit Staff" at bounding box center [674, 116] width 30 height 11
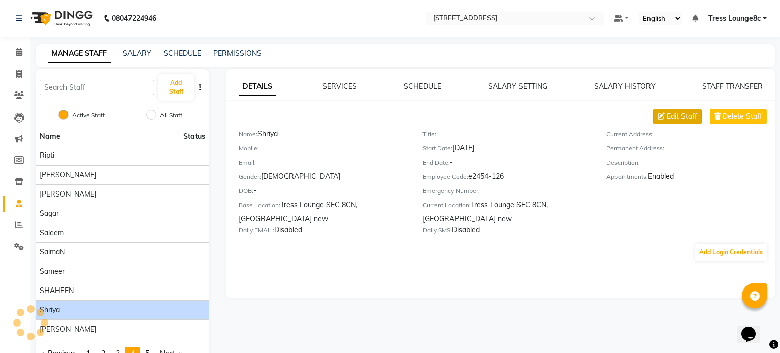
select select "[DEMOGRAPHIC_DATA]"
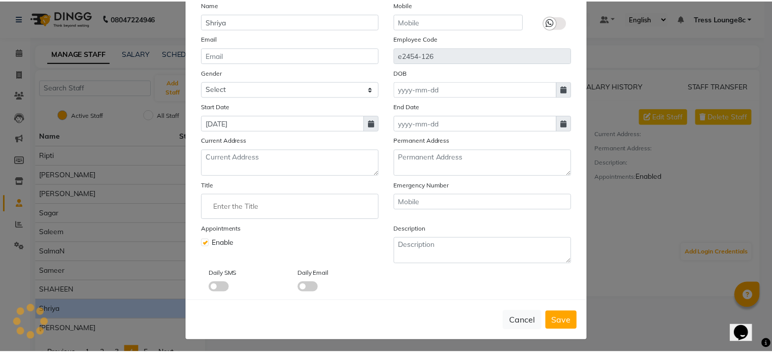
scroll to position [98, 0]
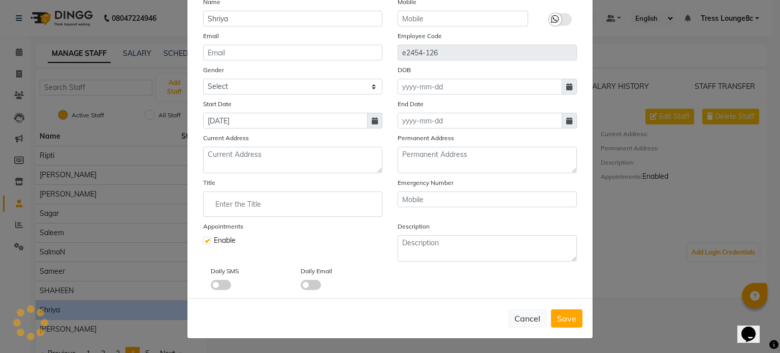
click at [204, 241] on label at bounding box center [207, 241] width 8 height 8
click at [204, 241] on input "checkbox" at bounding box center [206, 239] width 7 height 7
checkbox input "false"
click at [567, 319] on span "Save" at bounding box center [566, 318] width 19 height 10
select select
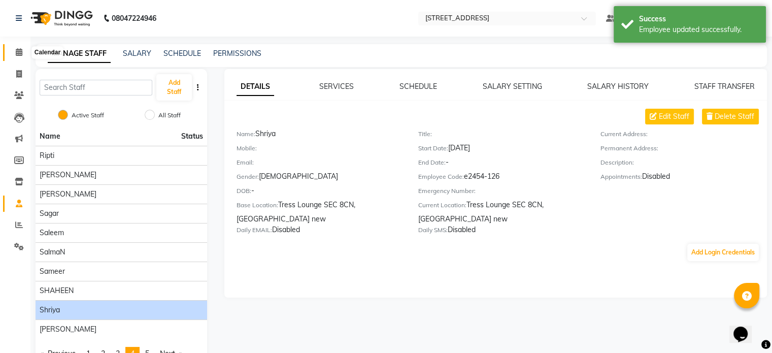
click at [20, 52] on icon at bounding box center [19, 52] width 7 height 8
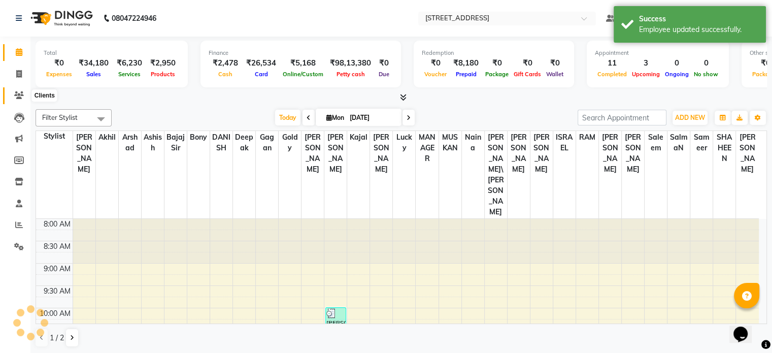
click at [15, 94] on icon at bounding box center [19, 95] width 10 height 8
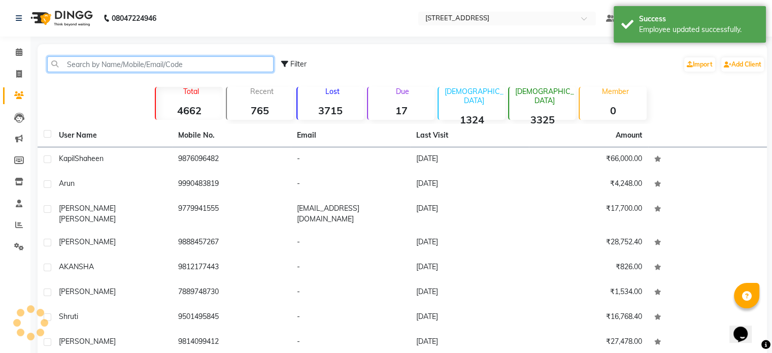
click at [144, 65] on input "text" at bounding box center [160, 64] width 226 height 16
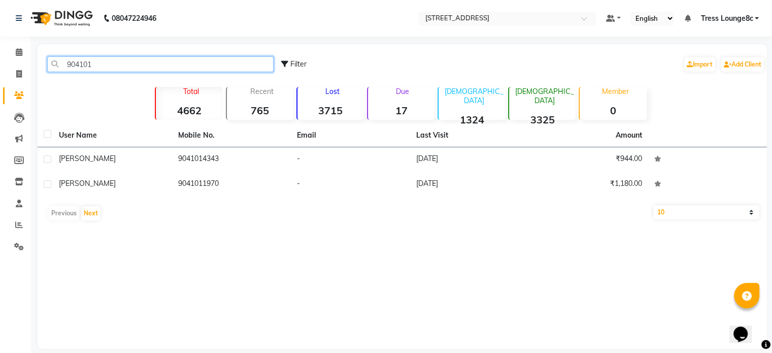
drag, startPoint x: 118, startPoint y: 63, endPoint x: 49, endPoint y: 64, distance: 69.6
click at [50, 63] on input "904101" at bounding box center [160, 64] width 226 height 16
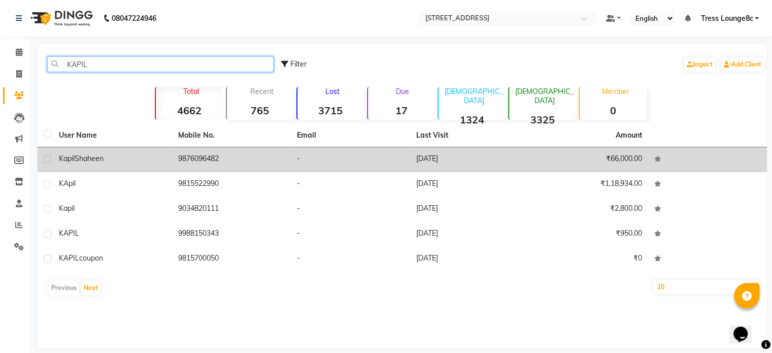
type input "KAPIL"
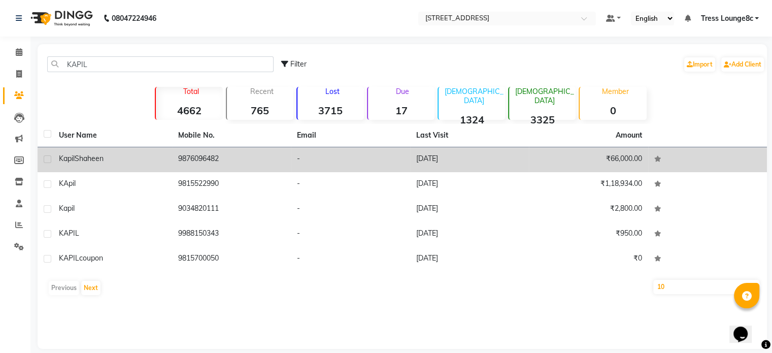
click at [230, 162] on td "9876096482" at bounding box center [231, 159] width 119 height 25
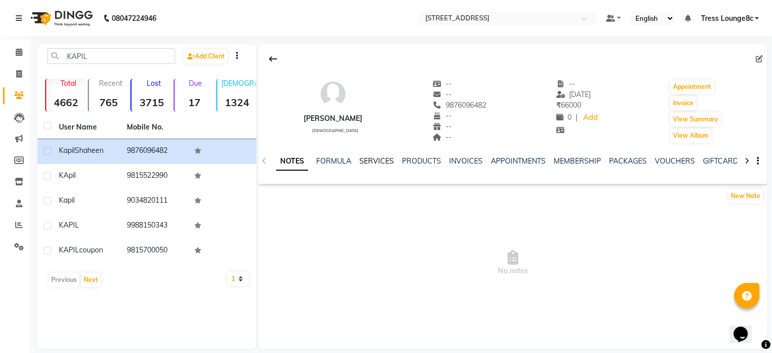
click at [365, 159] on link "SERVICES" at bounding box center [376, 160] width 35 height 9
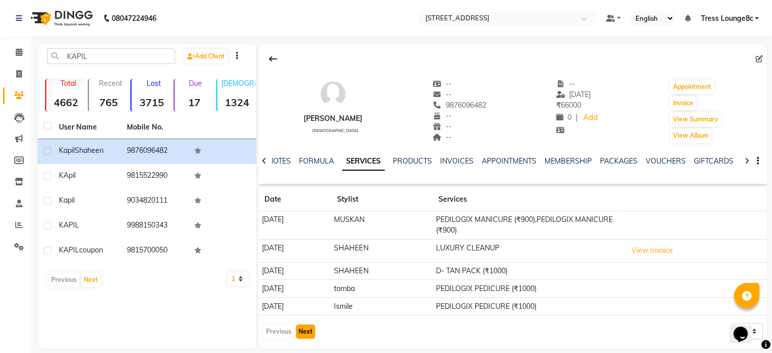
click at [309, 329] on button "Next" at bounding box center [305, 331] width 19 height 14
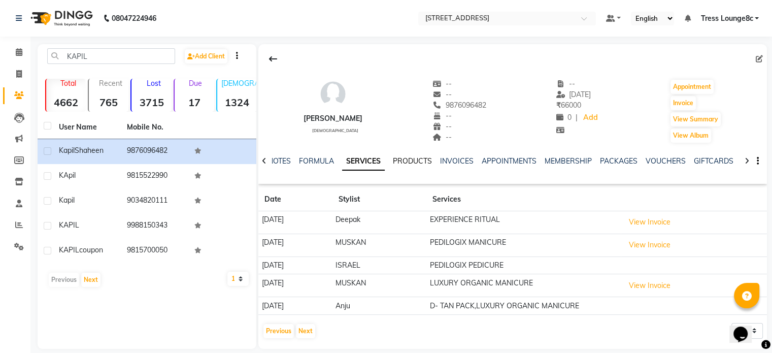
click at [413, 161] on link "PRODUCTS" at bounding box center [412, 160] width 39 height 9
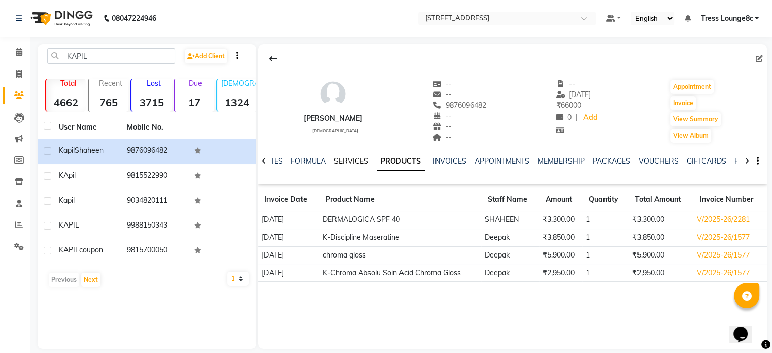
click at [354, 158] on link "SERVICES" at bounding box center [351, 160] width 35 height 9
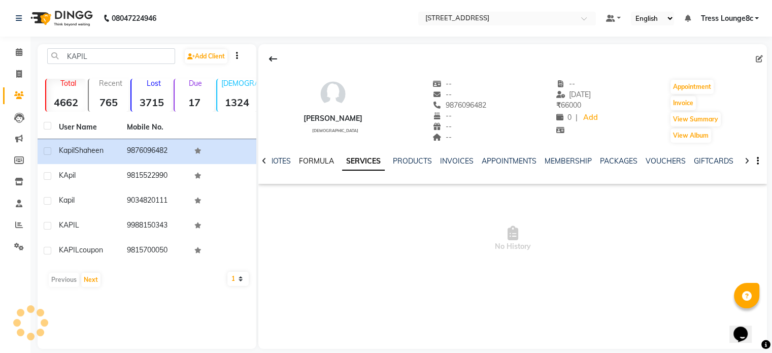
click at [308, 158] on link "FORMULA" at bounding box center [316, 160] width 35 height 9
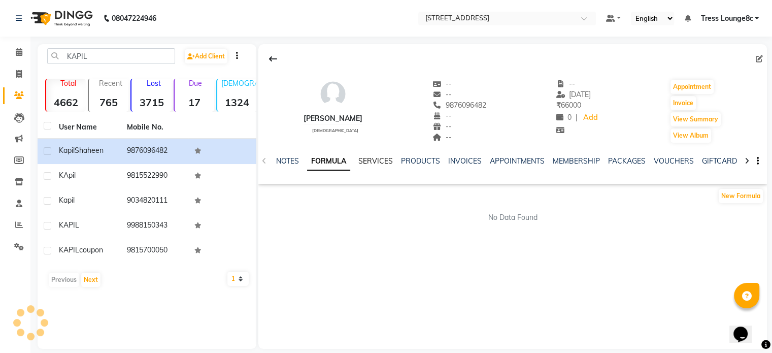
click at [378, 160] on link "SERVICES" at bounding box center [375, 160] width 35 height 9
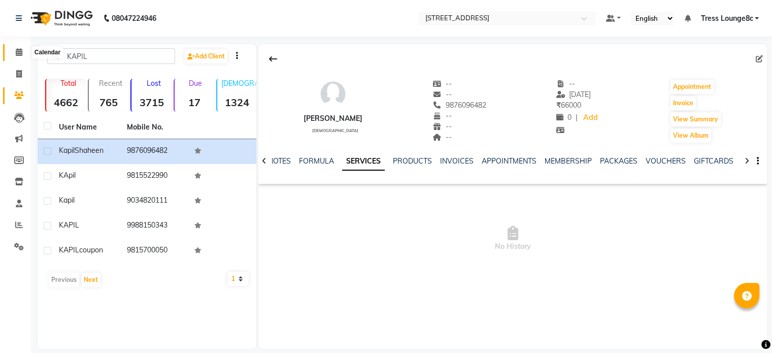
click at [19, 52] on icon at bounding box center [19, 52] width 7 height 8
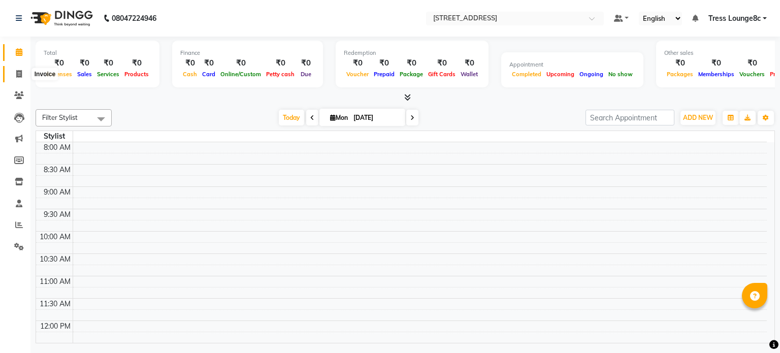
drag, startPoint x: 18, startPoint y: 75, endPoint x: 20, endPoint y: 64, distance: 10.9
click at [18, 75] on icon at bounding box center [19, 74] width 6 height 8
select select "service"
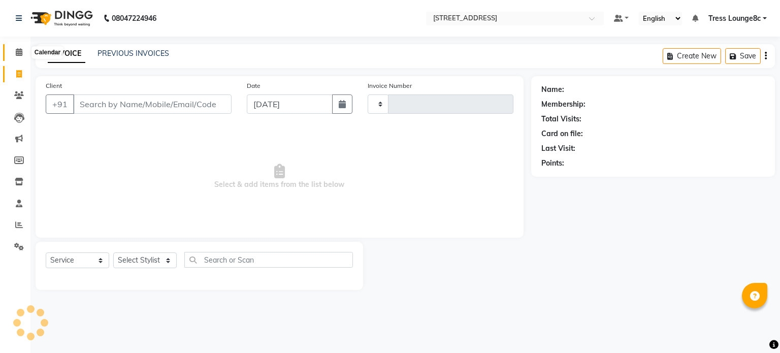
click at [18, 51] on icon at bounding box center [19, 52] width 7 height 8
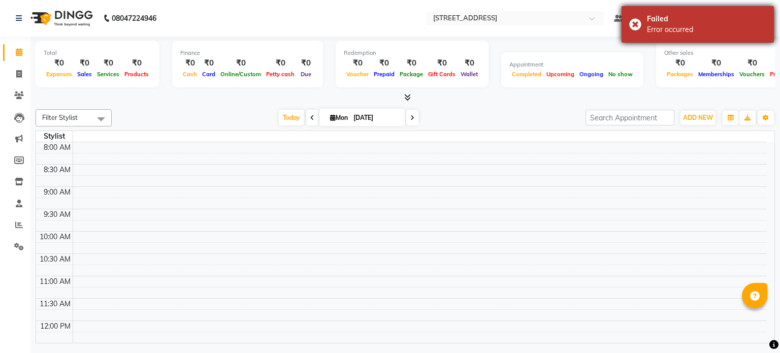
click at [637, 26] on div "Failed Error occurred" at bounding box center [697, 24] width 152 height 37
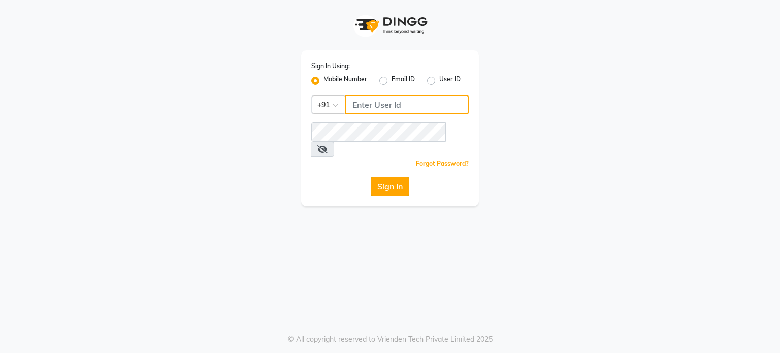
type input "6239163922"
click at [388, 177] on button "Sign In" at bounding box center [390, 186] width 39 height 19
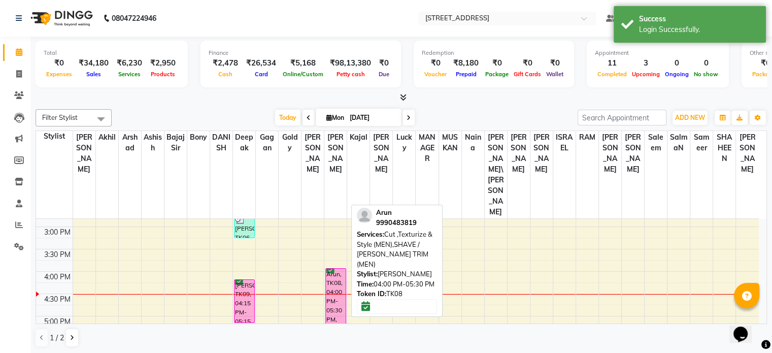
click at [331, 269] on div "Arun, TK08, 04:00 PM-05:30 PM, Cut ,Texturize & Style (MEN),SHAVE / [PERSON_NAM…" at bounding box center [336, 301] width 20 height 65
select select "6"
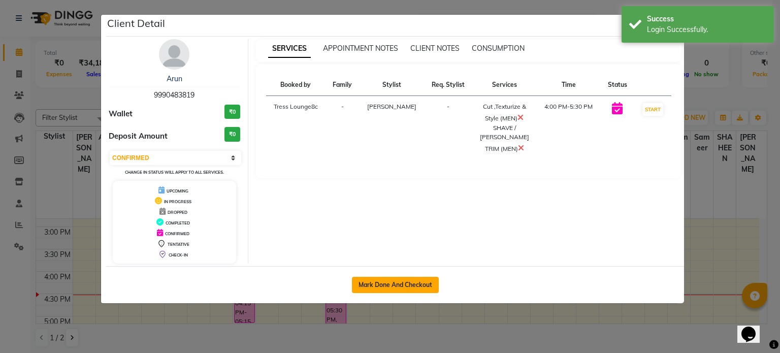
click at [385, 286] on button "Mark Done And Checkout" at bounding box center [395, 285] width 87 height 16
select select "5703"
select select "service"
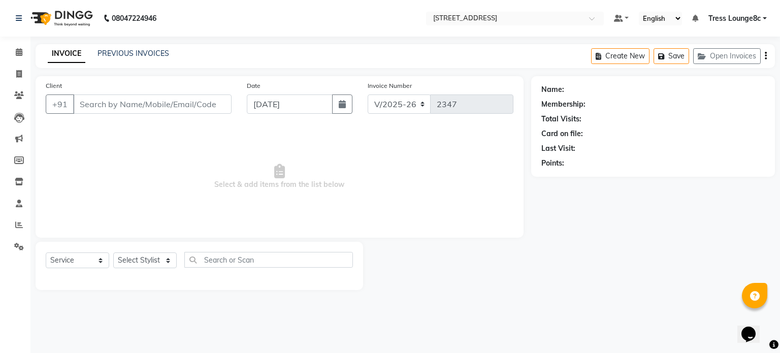
type input "9990483819"
select select "47437"
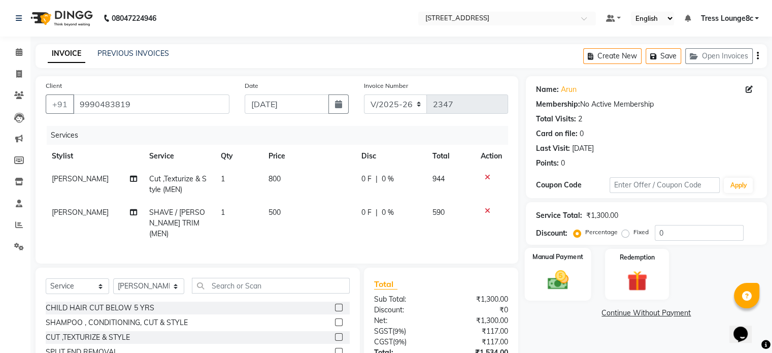
click at [556, 281] on img at bounding box center [558, 280] width 34 height 24
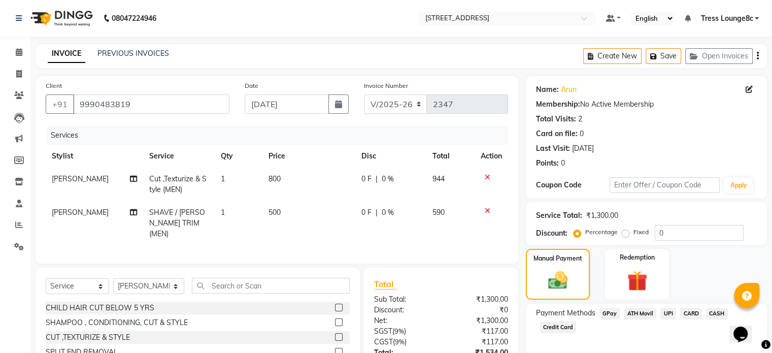
click at [709, 314] on span "CASH" at bounding box center [717, 314] width 22 height 12
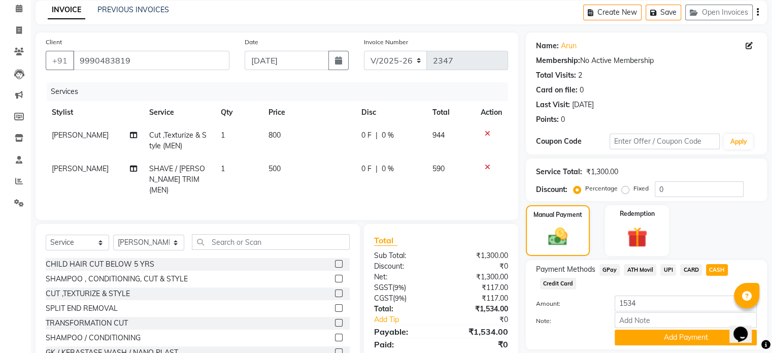
scroll to position [77, 0]
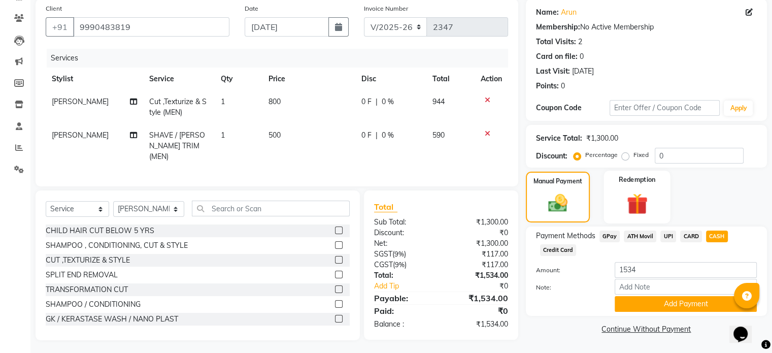
click at [638, 203] on img at bounding box center [637, 204] width 34 height 26
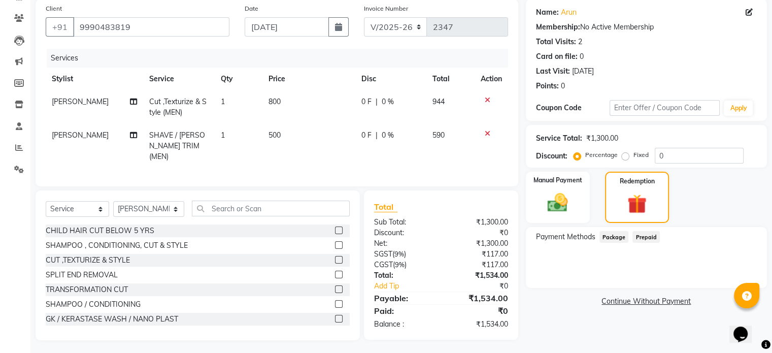
drag, startPoint x: 624, startPoint y: 155, endPoint x: 631, endPoint y: 154, distance: 6.6
click at [634, 154] on label "Fixed" at bounding box center [641, 154] width 15 height 9
click at [624, 154] on input "Fixed" at bounding box center [627, 154] width 7 height 7
radio input "true"
drag, startPoint x: 683, startPoint y: 157, endPoint x: 641, endPoint y: 162, distance: 42.5
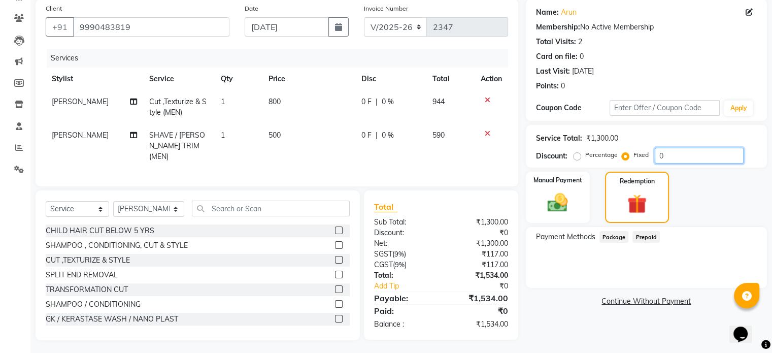
click at [650, 160] on div "Percentage Fixed 0" at bounding box center [660, 156] width 168 height 16
click at [292, 137] on td "500" at bounding box center [308, 146] width 93 height 44
select select "47437"
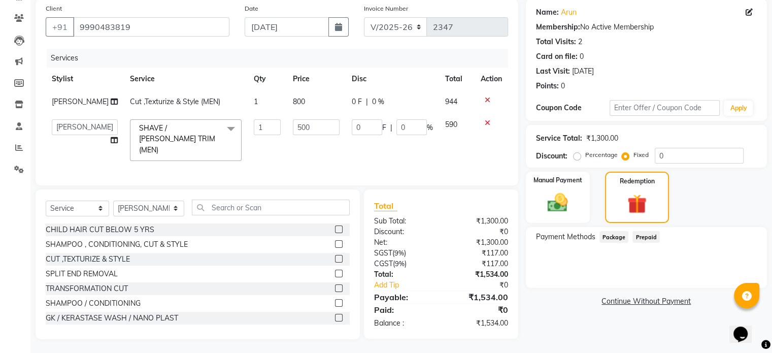
scroll to position [76, 0]
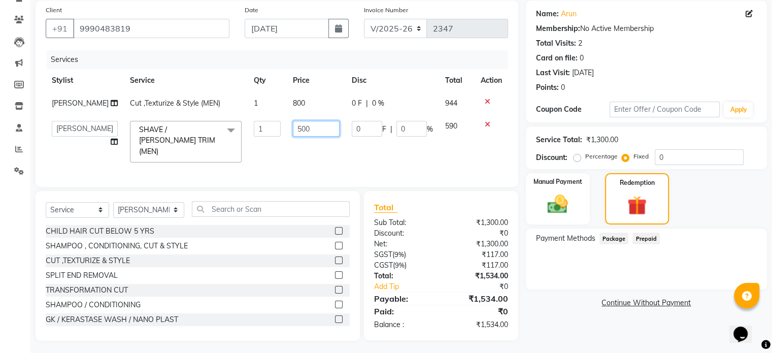
click at [315, 128] on input "500" at bounding box center [316, 129] width 47 height 16
type input "5"
type input "496"
click at [320, 160] on div "Services Stylist Service Qty Price Disc Total Action Jassi Cut ,Texturize & Sty…" at bounding box center [277, 113] width 463 height 126
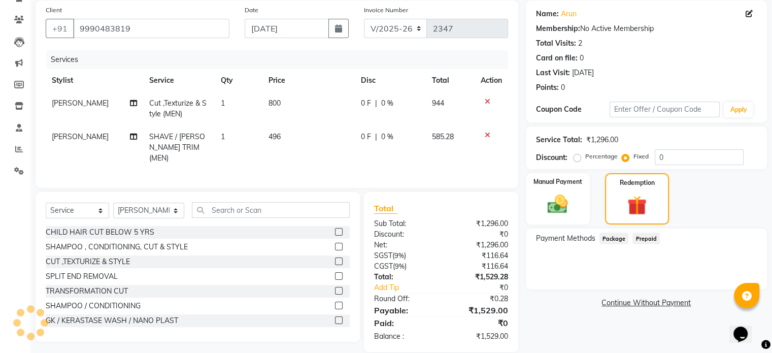
click at [287, 138] on td "496" at bounding box center [308, 147] width 93 height 44
select select "47437"
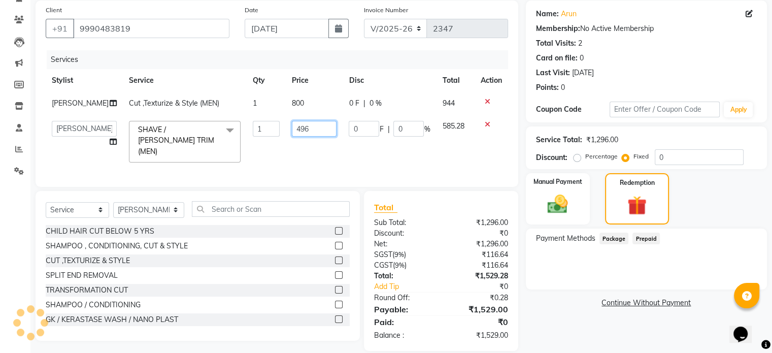
click at [309, 131] on input "496" at bounding box center [314, 129] width 45 height 16
type input "497"
click at [308, 156] on td "497" at bounding box center [314, 142] width 57 height 54
select select "47437"
click at [567, 203] on img at bounding box center [558, 204] width 34 height 24
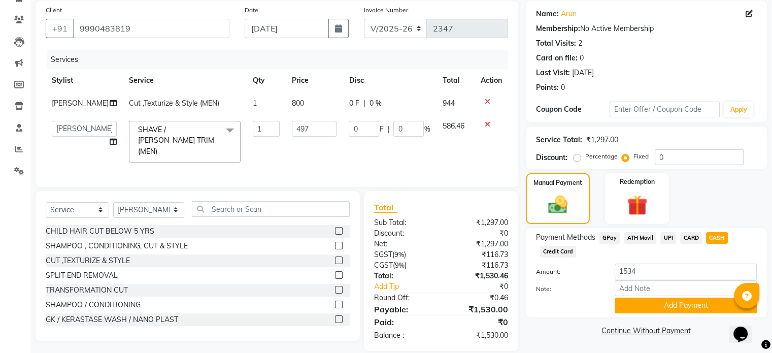
click at [719, 238] on span "CASH" at bounding box center [717, 238] width 22 height 12
type input "1530"
click at [684, 236] on span "CARD" at bounding box center [691, 238] width 22 height 12
click at [721, 239] on span "CASH" at bounding box center [717, 238] width 22 height 12
click at [688, 307] on button "Add Payment" at bounding box center [686, 306] width 142 height 16
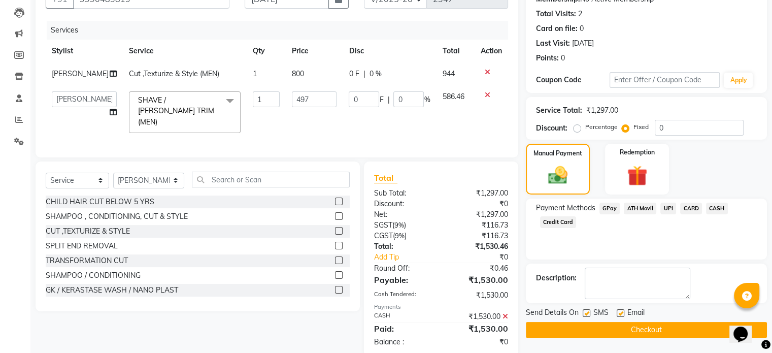
scroll to position [122, 0]
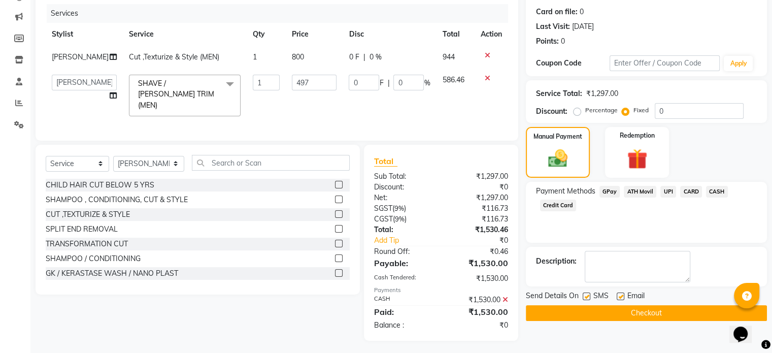
click at [645, 314] on button "Checkout" at bounding box center [646, 313] width 241 height 16
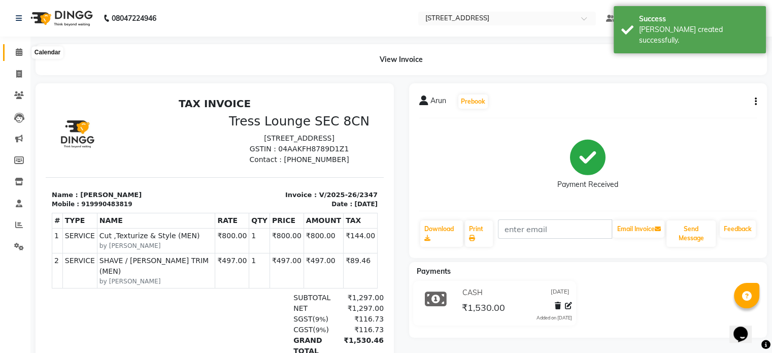
click at [21, 54] on icon at bounding box center [19, 52] width 7 height 8
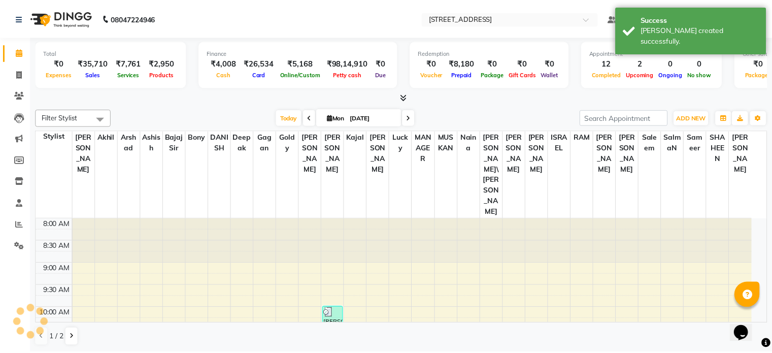
scroll to position [355, 0]
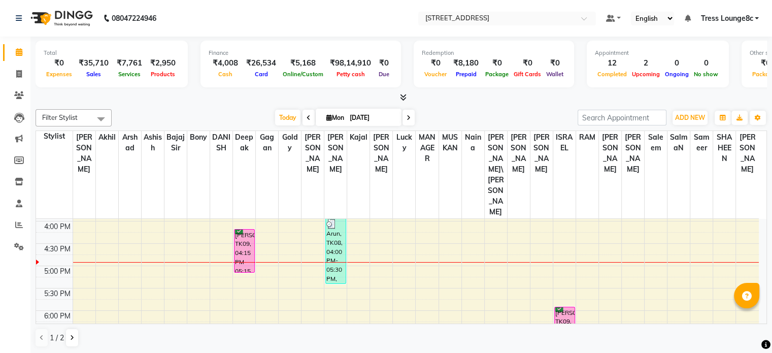
click at [157, 199] on div "8:00 AM 8:30 AM 9:00 AM 9:30 AM 10:00 AM 10:30 AM 11:00 AM 11:30 AM 12:00 PM 12…" at bounding box center [397, 154] width 723 height 580
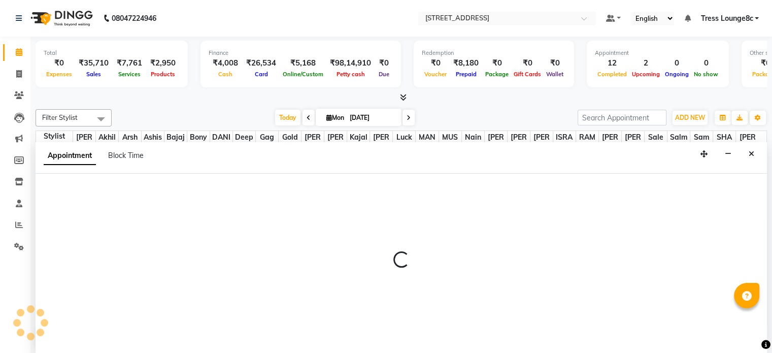
select select "52455"
select select "1035"
select select "tentative"
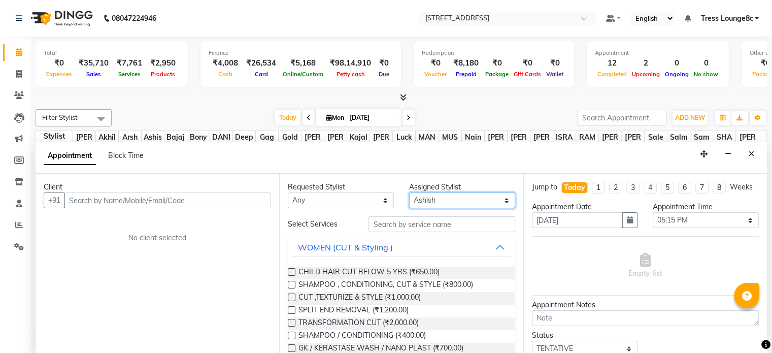
click at [425, 194] on select "Select [PERSON_NAME] [PERSON_NAME] [PERSON_NAME] [PERSON_NAME] sir Bony DANISH …" at bounding box center [462, 200] width 106 height 16
select select "77266"
click at [409, 192] on select "Select [PERSON_NAME] [PERSON_NAME] [PERSON_NAME] [PERSON_NAME] sir Bony DANISH …" at bounding box center [462, 200] width 106 height 16
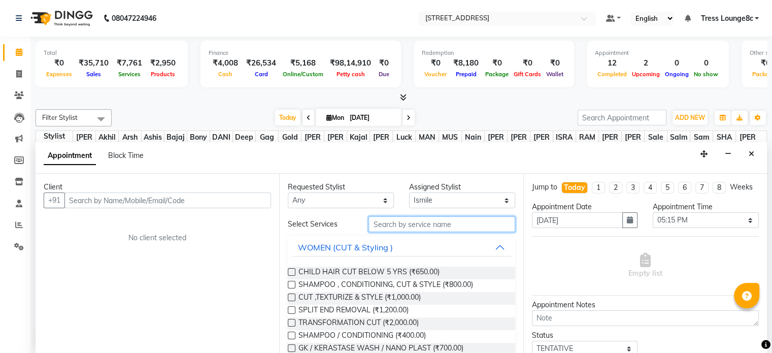
click at [407, 229] on input "text" at bounding box center [442, 224] width 146 height 16
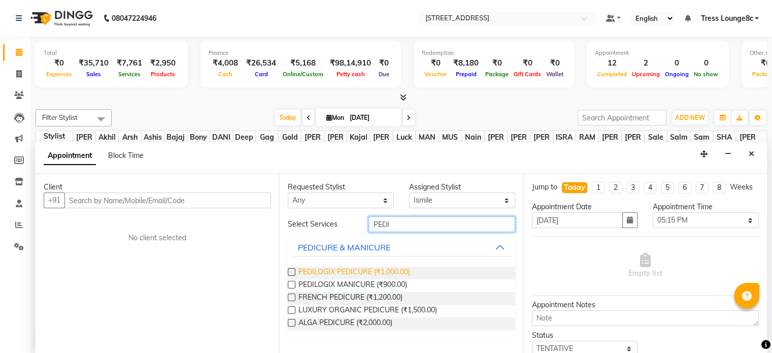
type input "PEDI"
click at [385, 273] on span "PEDILOGIX PEDICURE (₹1,000.00)" at bounding box center [355, 273] width 112 height 13
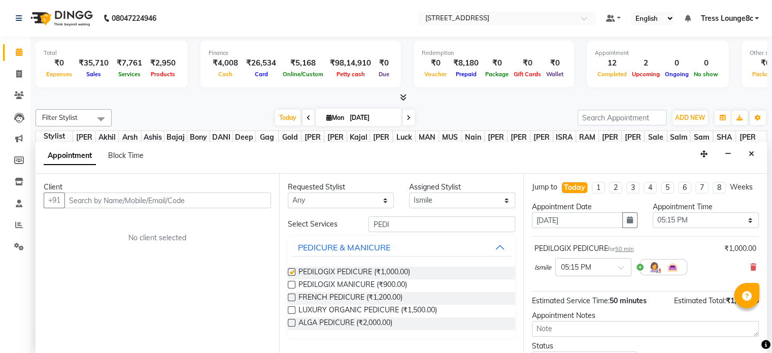
checkbox input "false"
click at [441, 200] on select "Select [PERSON_NAME] [PERSON_NAME] [PERSON_NAME] [PERSON_NAME] sir Bony DANISH …" at bounding box center [462, 200] width 106 height 16
select select "57091"
click at [409, 192] on select "Select [PERSON_NAME] [PERSON_NAME] [PERSON_NAME] [PERSON_NAME] sir Bony DANISH …" at bounding box center [462, 200] width 106 height 16
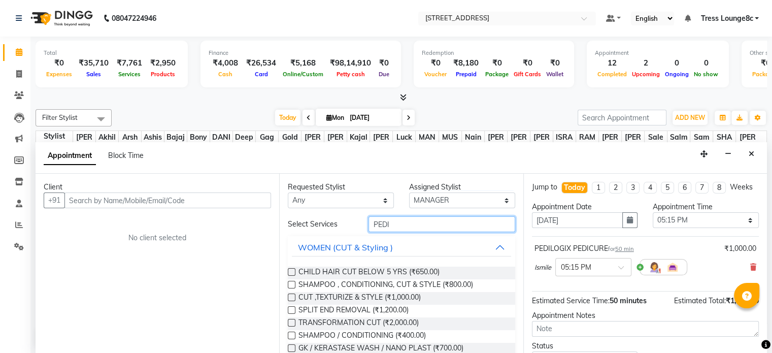
drag, startPoint x: 367, startPoint y: 223, endPoint x: 357, endPoint y: 225, distance: 9.9
click at [357, 225] on div "Select Services PEDI" at bounding box center [401, 224] width 242 height 16
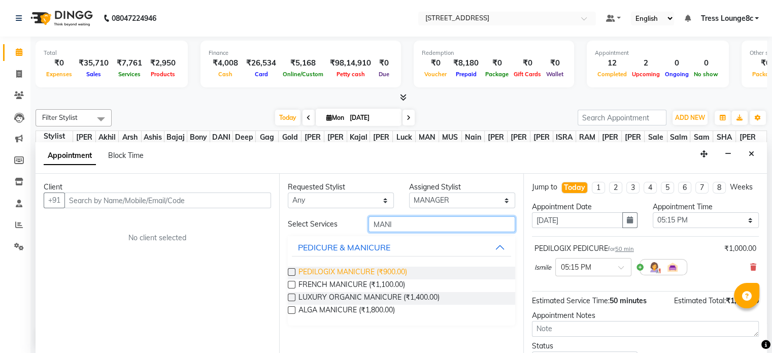
type input "MANI"
click at [383, 269] on span "PEDILOGIX MANICURE (₹900.00)" at bounding box center [353, 273] width 109 height 13
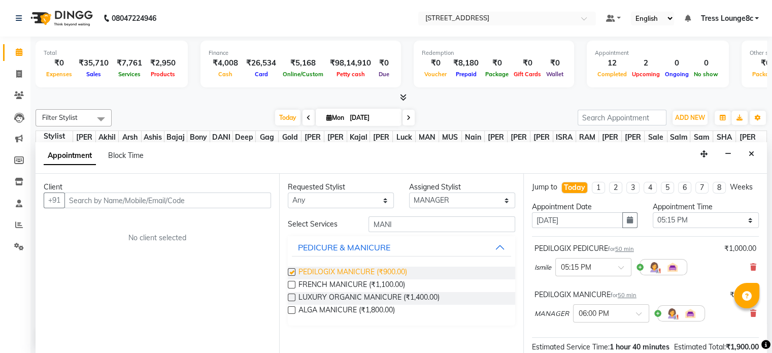
checkbox input "false"
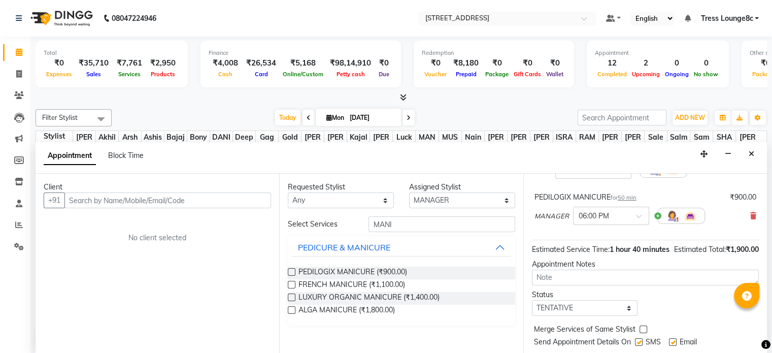
scroll to position [102, 0]
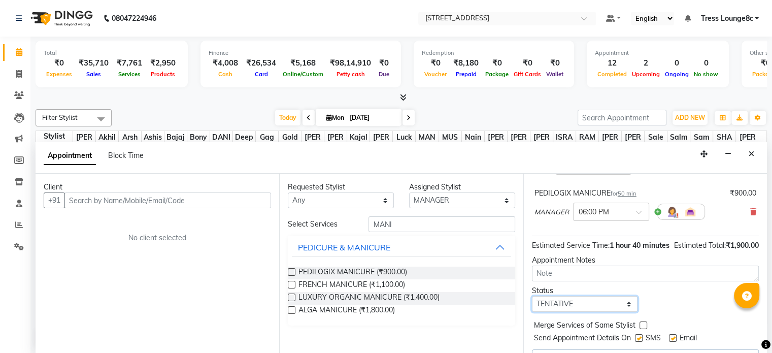
click at [577, 312] on select "Select TENTATIVE CONFIRM CHECK-IN UPCOMING" at bounding box center [585, 304] width 106 height 16
select select "confirm booking"
click at [532, 312] on select "Select TENTATIVE CONFIRM CHECK-IN UPCOMING" at bounding box center [585, 304] width 106 height 16
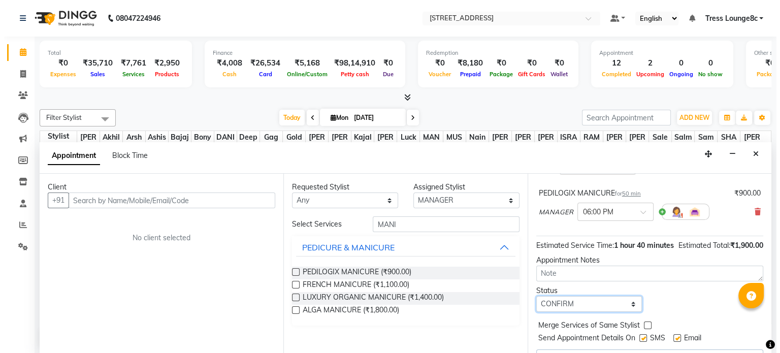
scroll to position [144, 0]
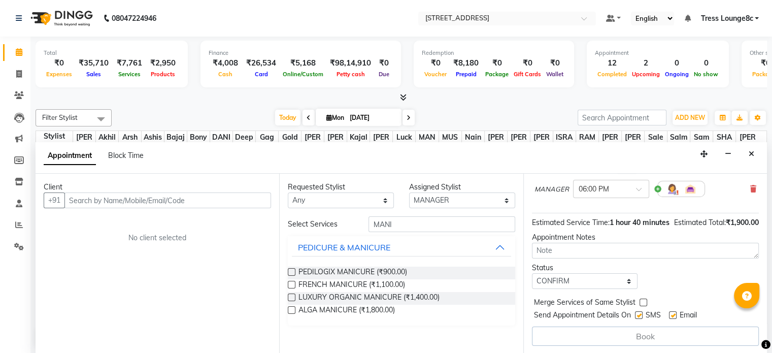
click at [642, 314] on label at bounding box center [639, 315] width 8 height 8
click at [642, 314] on input "checkbox" at bounding box center [638, 316] width 7 height 7
checkbox input "false"
click at [642, 302] on label at bounding box center [644, 303] width 8 height 8
click at [642, 302] on input "checkbox" at bounding box center [643, 303] width 7 height 7
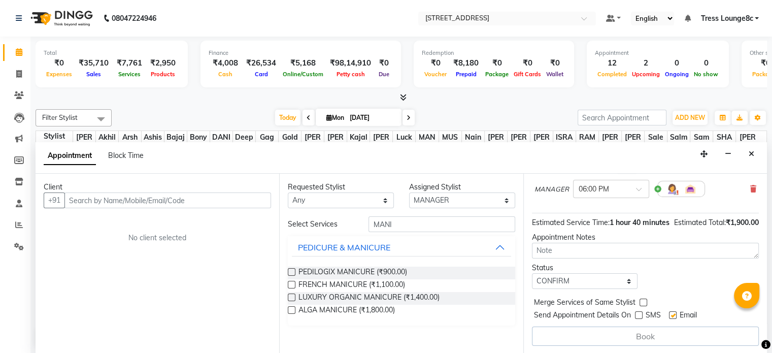
checkbox input "true"
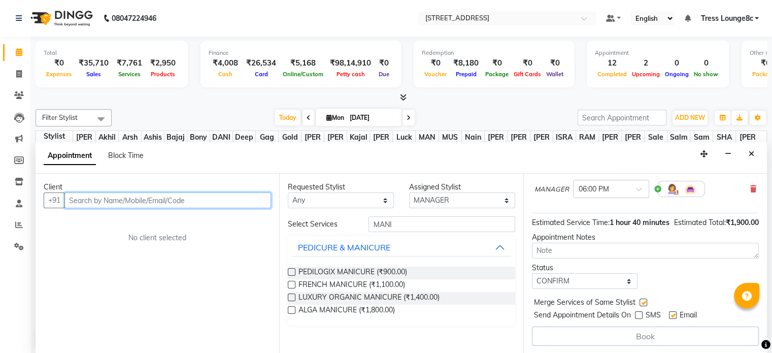
click at [151, 194] on input "text" at bounding box center [167, 200] width 207 height 16
type input "9876870099"
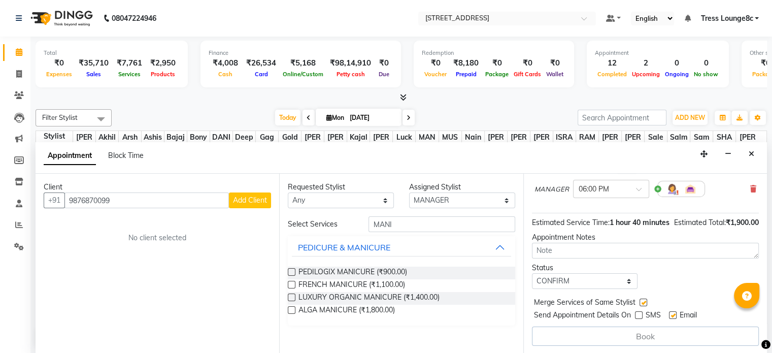
click at [260, 207] on button "Add Client" at bounding box center [250, 200] width 42 height 16
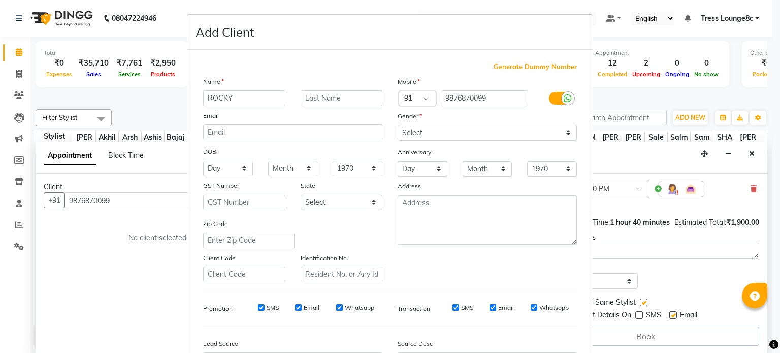
type input "ROCKY"
click at [431, 132] on select "Select [DEMOGRAPHIC_DATA] [DEMOGRAPHIC_DATA] Other Prefer Not To Say" at bounding box center [487, 133] width 179 height 16
select select "[DEMOGRAPHIC_DATA]"
click at [398, 125] on select "Select [DEMOGRAPHIC_DATA] [DEMOGRAPHIC_DATA] Other Prefer Not To Say" at bounding box center [487, 133] width 179 height 16
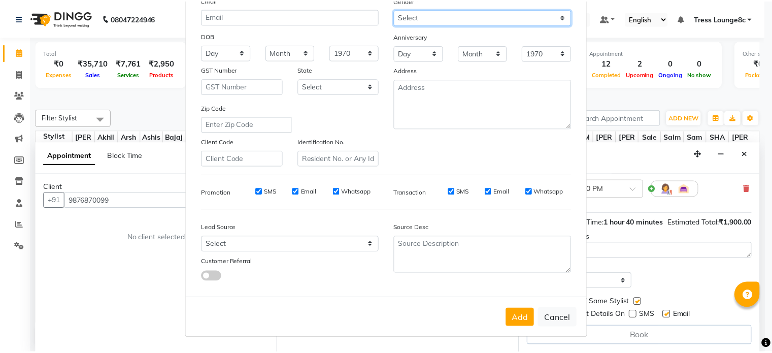
scroll to position [120, 0]
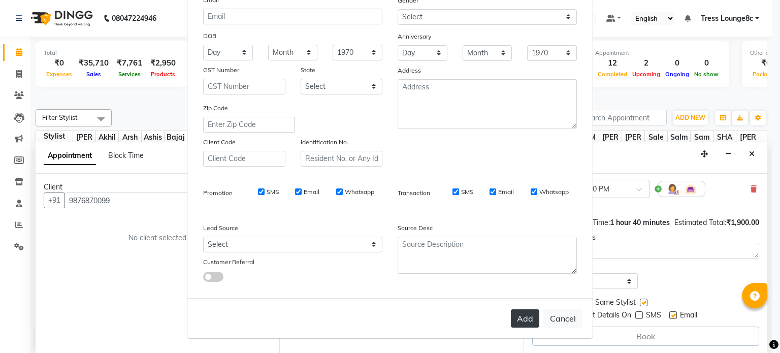
click at [518, 316] on button "Add" at bounding box center [525, 318] width 28 height 18
select select
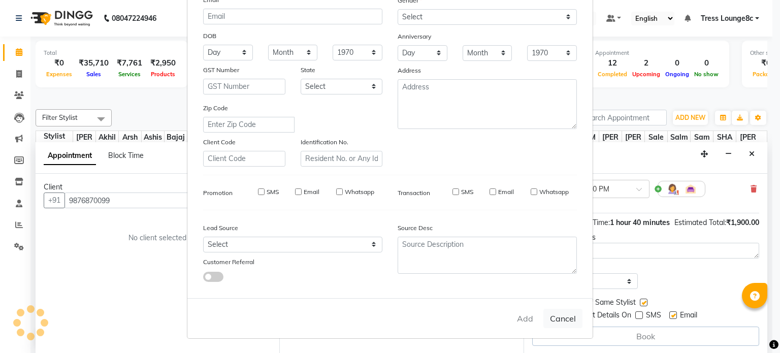
select select
checkbox input "false"
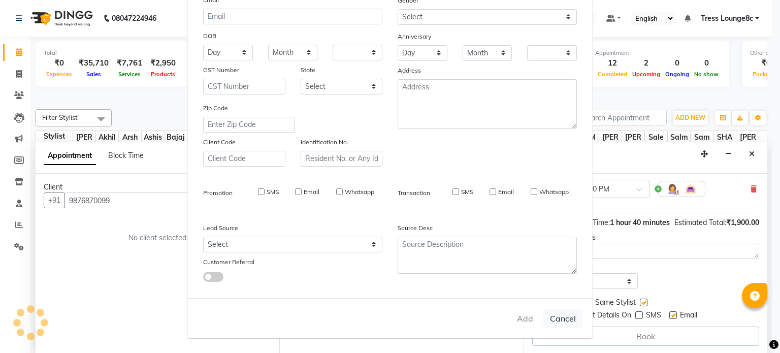
checkbox input "false"
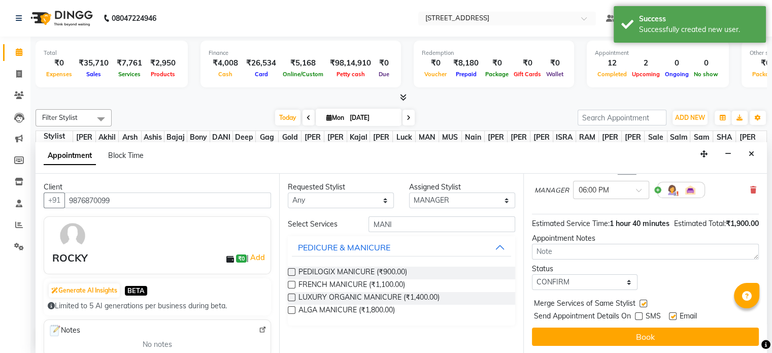
scroll to position [0, 0]
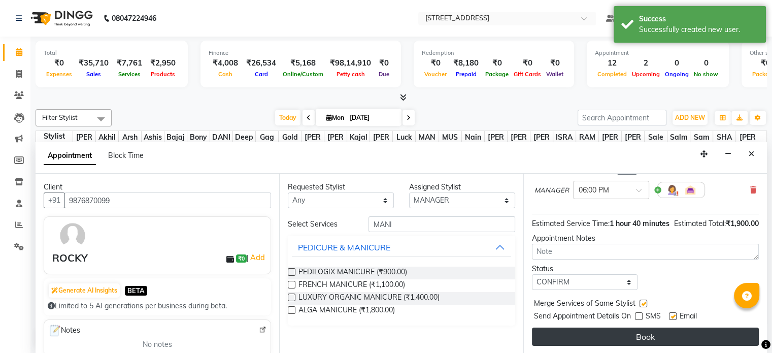
click at [662, 333] on button "Book" at bounding box center [645, 336] width 227 height 18
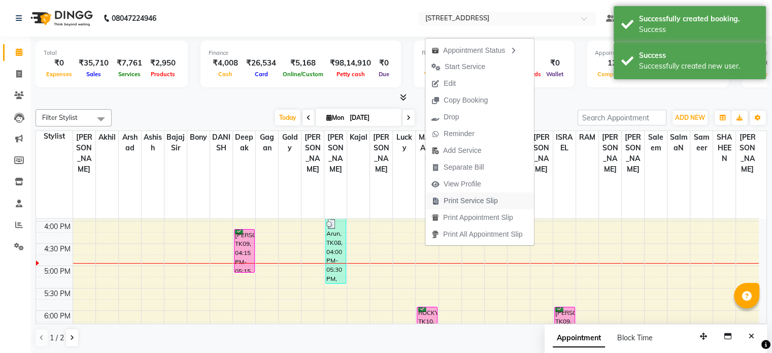
click at [463, 201] on span "Print Service Slip" at bounding box center [471, 200] width 54 height 11
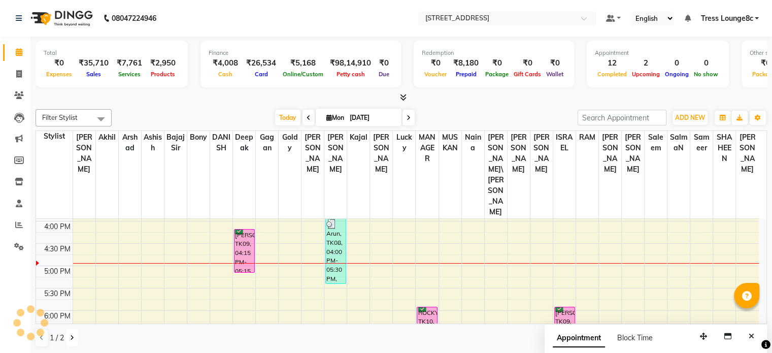
click at [71, 335] on icon at bounding box center [72, 338] width 4 height 6
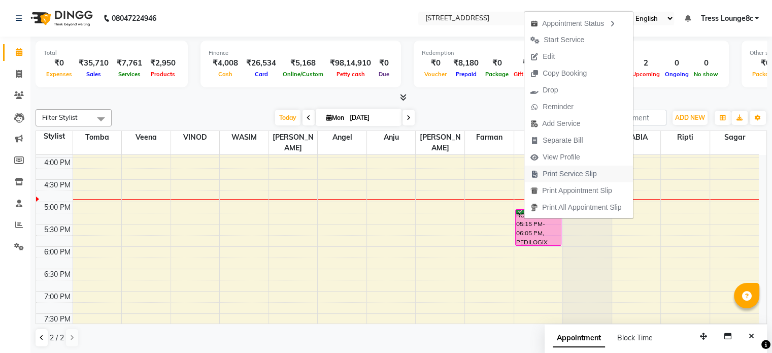
click at [569, 170] on span "Print Service Slip" at bounding box center [570, 174] width 54 height 11
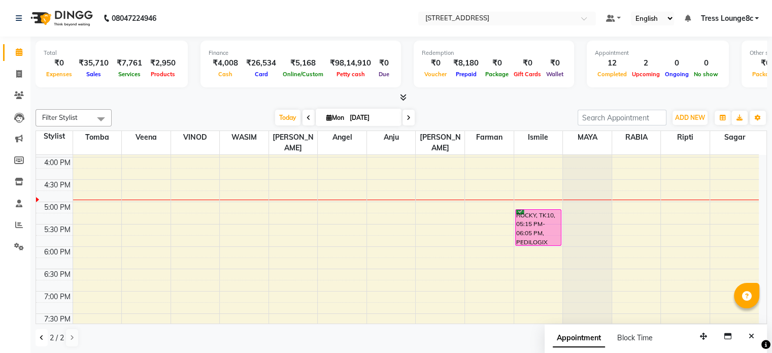
click at [41, 339] on icon at bounding box center [42, 338] width 4 height 6
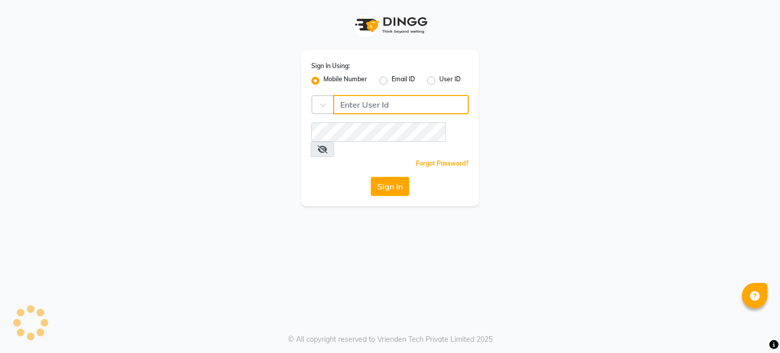
type input "6239163922"
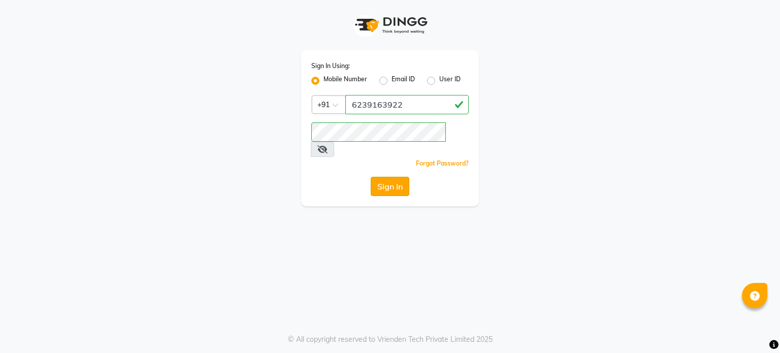
click at [386, 177] on button "Sign In" at bounding box center [390, 186] width 39 height 19
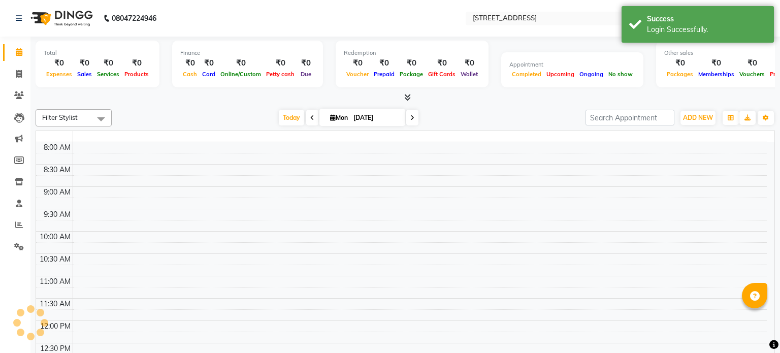
select select "en"
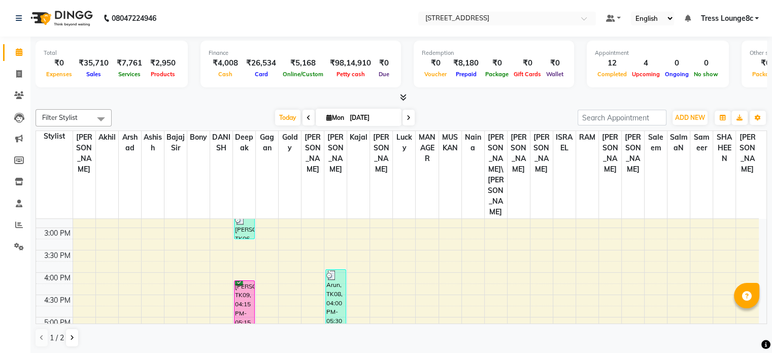
scroll to position [305, 0]
click at [112, 278] on div "8:00 AM 8:30 AM 9:00 AM 9:30 AM 10:00 AM 10:30 AM 11:00 AM 11:30 AM 12:00 PM 12…" at bounding box center [397, 204] width 723 height 580
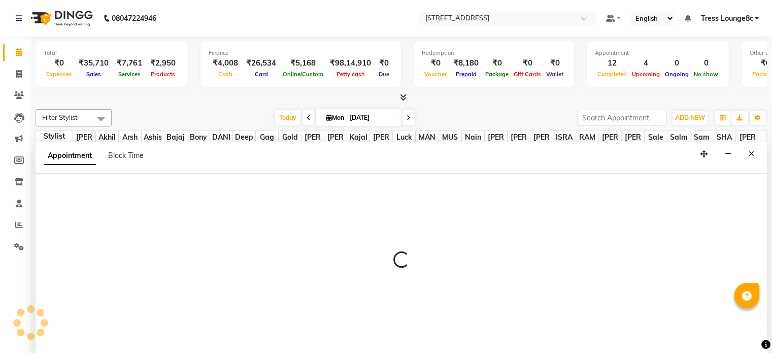
scroll to position [0, 0]
select select "44695"
select select "1065"
select select "tentative"
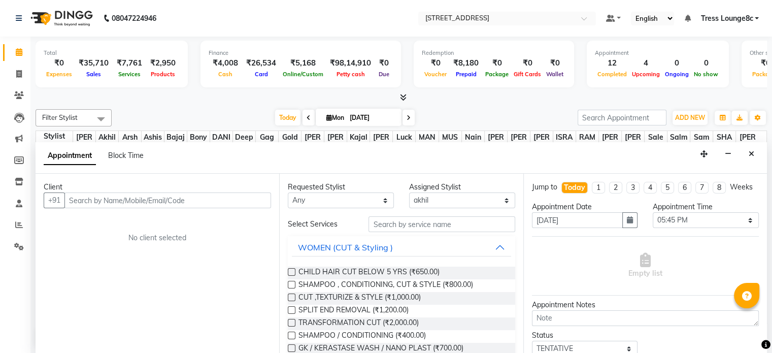
click at [117, 201] on input "text" at bounding box center [167, 200] width 207 height 16
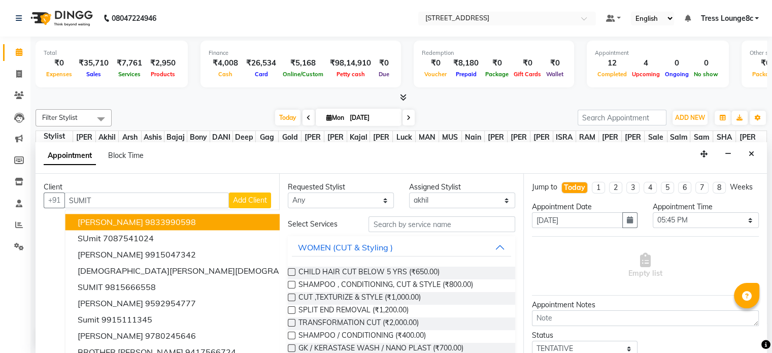
drag, startPoint x: 130, startPoint y: 197, endPoint x: 72, endPoint y: 202, distance: 58.0
click at [73, 202] on input "SUMIT" at bounding box center [146, 200] width 164 height 16
type input "S"
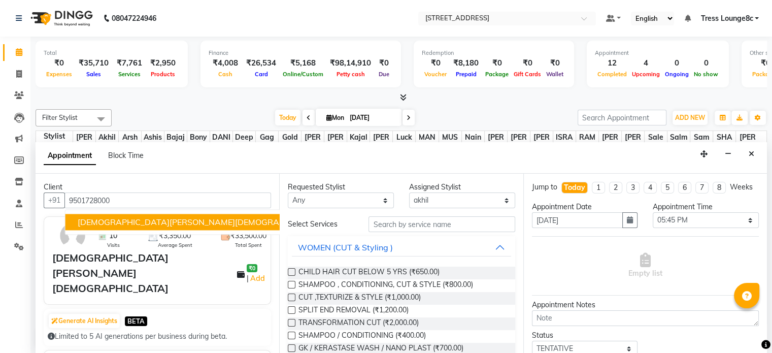
click at [331, 222] on span "9501728000" at bounding box center [356, 222] width 51 height 10
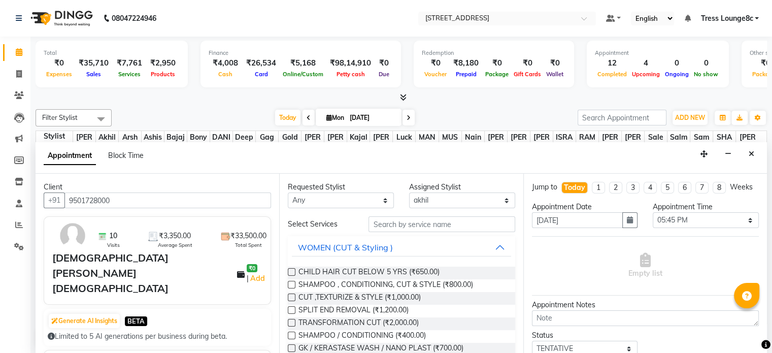
type input "9501728000"
click at [437, 202] on select "Select [PERSON_NAME] [PERSON_NAME] [PERSON_NAME] [PERSON_NAME] sir Bony DANISH …" at bounding box center [462, 200] width 106 height 16
select select "66626"
click at [409, 192] on select "Select [PERSON_NAME] [PERSON_NAME] [PERSON_NAME] [PERSON_NAME] sir Bony DANISH …" at bounding box center [462, 200] width 106 height 16
click at [418, 221] on input "text" at bounding box center [442, 224] width 146 height 16
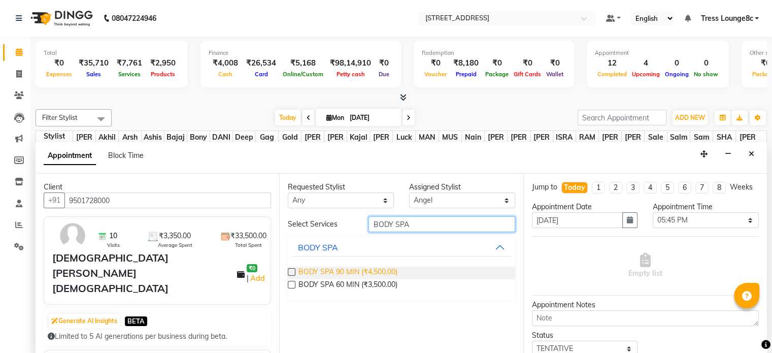
type input "BODY SPA"
click at [376, 272] on span "BODY SPA 90 MIN (₹4,500.00)" at bounding box center [348, 273] width 99 height 13
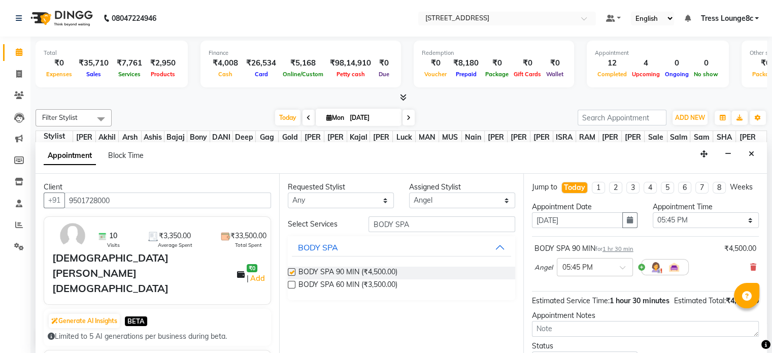
checkbox input "false"
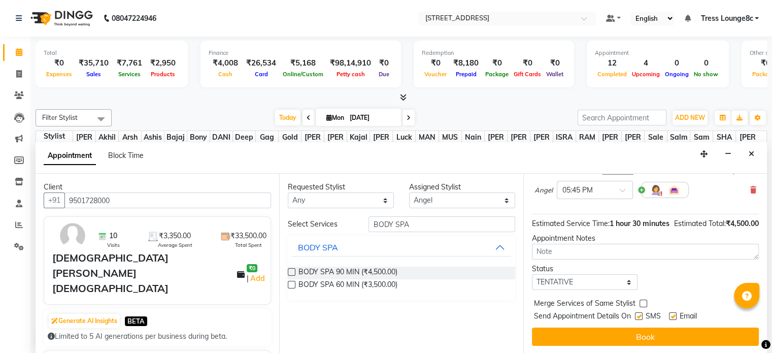
scroll to position [97, 0]
click at [576, 281] on select "Select TENTATIVE CONFIRM CHECK-IN UPCOMING" at bounding box center [585, 282] width 106 height 16
select select "confirm booking"
click at [532, 274] on select "Select TENTATIVE CONFIRM CHECK-IN UPCOMING" at bounding box center [585, 282] width 106 height 16
click at [642, 317] on label at bounding box center [639, 316] width 8 height 8
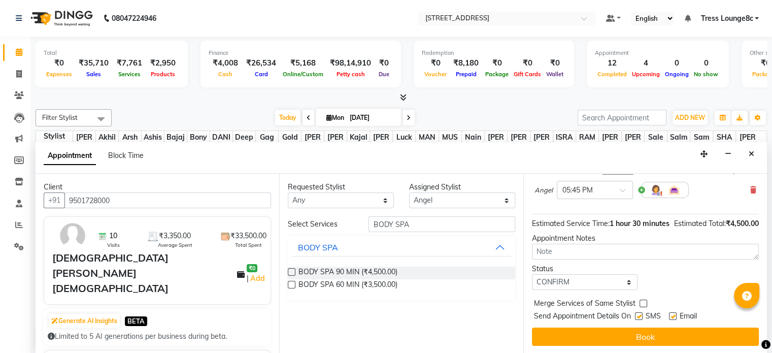
click at [642, 317] on input "checkbox" at bounding box center [638, 317] width 7 height 7
checkbox input "false"
click at [642, 304] on label at bounding box center [644, 304] width 8 height 8
click at [642, 304] on input "checkbox" at bounding box center [643, 304] width 7 height 7
checkbox input "true"
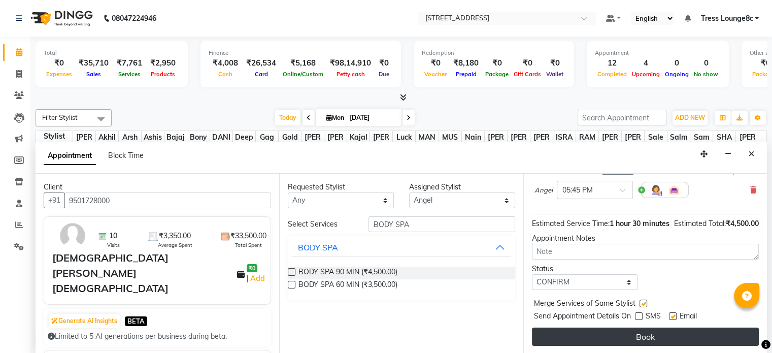
click at [676, 337] on button "Book" at bounding box center [645, 336] width 227 height 18
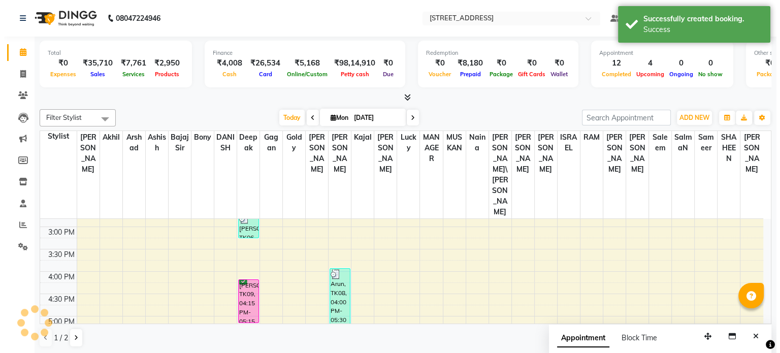
scroll to position [0, 0]
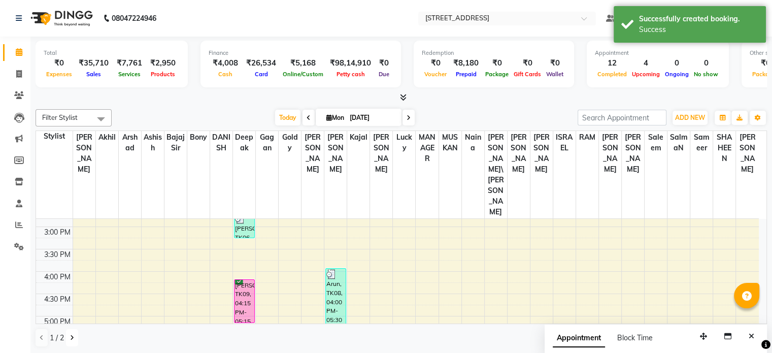
click at [71, 336] on icon at bounding box center [72, 338] width 4 height 6
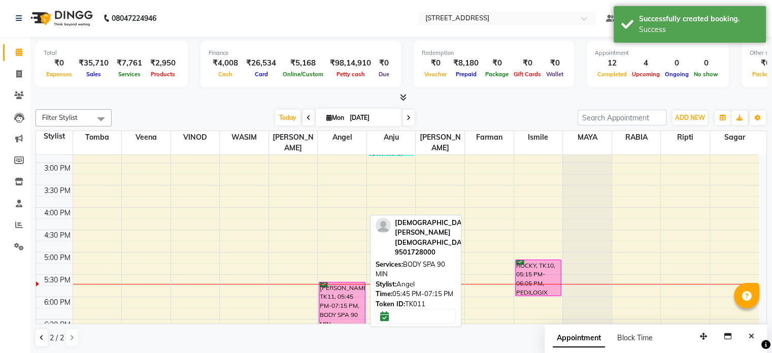
click at [342, 290] on div "[PERSON_NAME], TK11, 05:45 PM-07:15 PM, BODY SPA 90 MIN" at bounding box center [341, 314] width 45 height 65
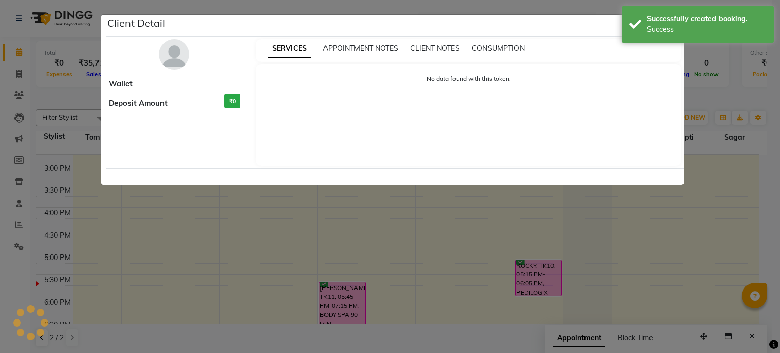
select select "6"
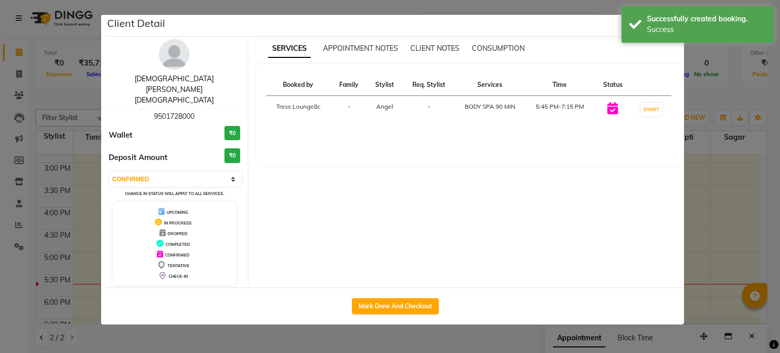
click at [177, 78] on link "[DEMOGRAPHIC_DATA][PERSON_NAME][DEMOGRAPHIC_DATA]" at bounding box center [174, 89] width 79 height 30
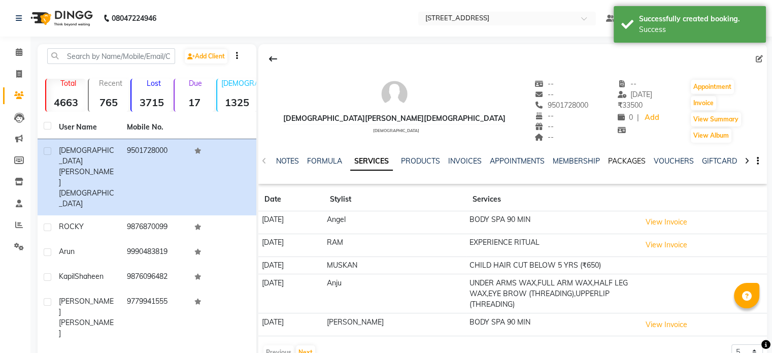
click at [621, 161] on link "PACKAGES" at bounding box center [627, 160] width 38 height 9
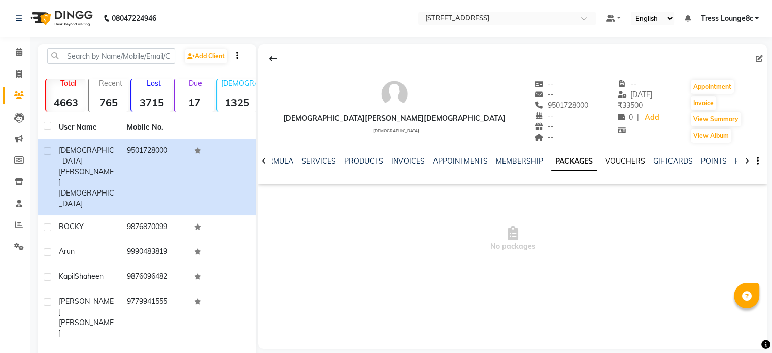
click at [619, 160] on link "VOUCHERS" at bounding box center [625, 160] width 40 height 9
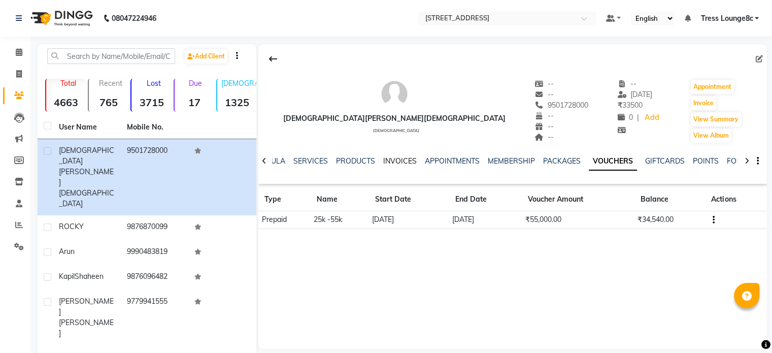
click at [396, 162] on link "INVOICES" at bounding box center [400, 160] width 34 height 9
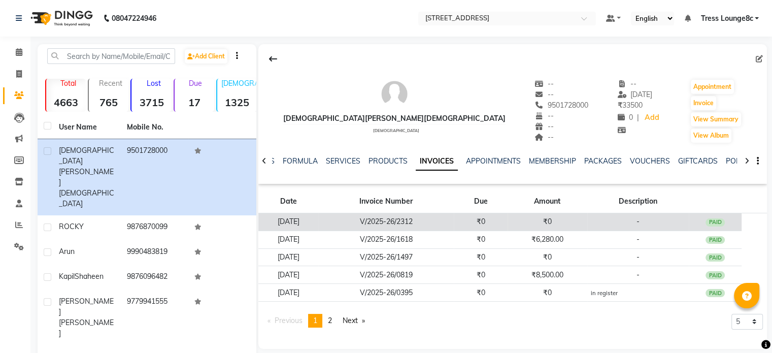
click at [508, 224] on td "₹0" at bounding box center [481, 222] width 54 height 18
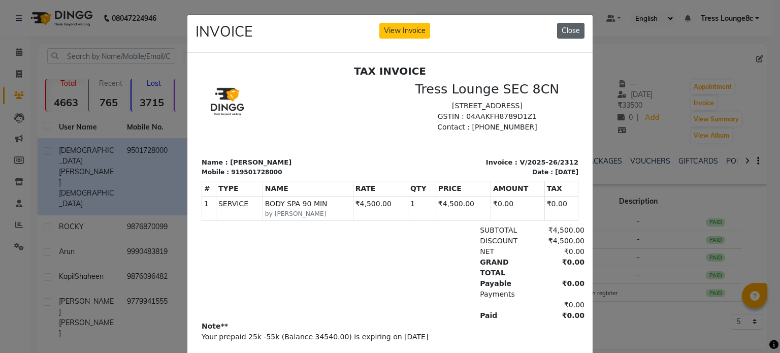
click at [571, 32] on button "Close" at bounding box center [570, 31] width 27 height 16
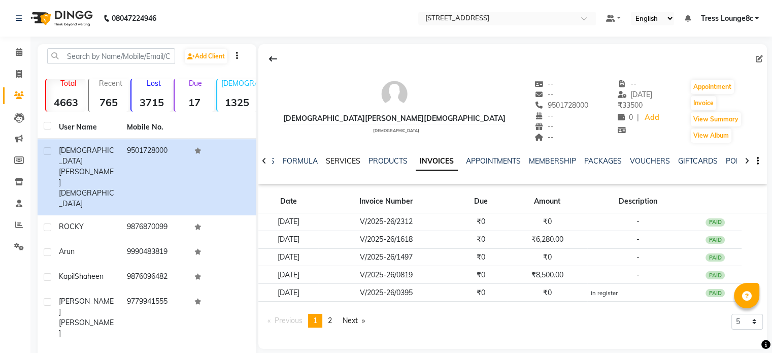
click at [345, 161] on link "SERVICES" at bounding box center [343, 160] width 35 height 9
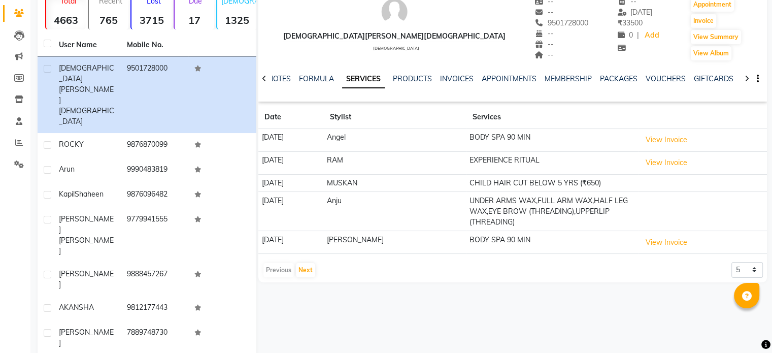
scroll to position [87, 0]
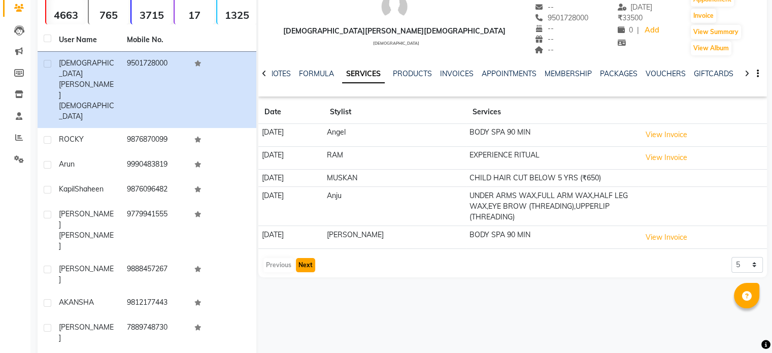
click at [309, 264] on button "Next" at bounding box center [305, 265] width 19 height 14
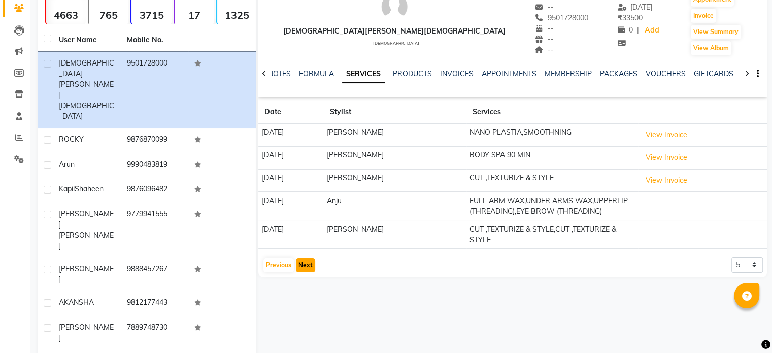
click at [308, 263] on button "Next" at bounding box center [305, 265] width 19 height 14
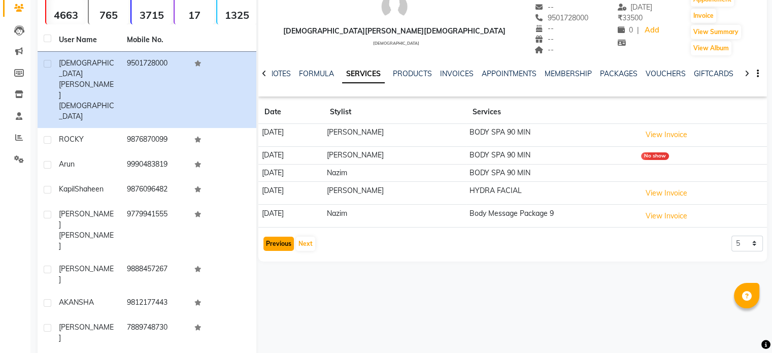
click at [280, 241] on button "Previous" at bounding box center [278, 244] width 30 height 14
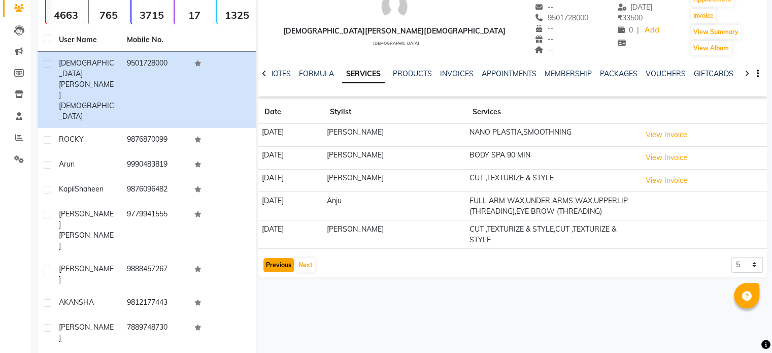
click at [281, 263] on button "Previous" at bounding box center [278, 265] width 30 height 14
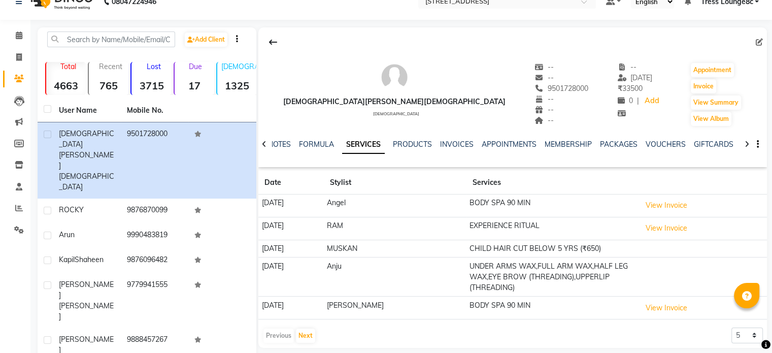
scroll to position [0, 0]
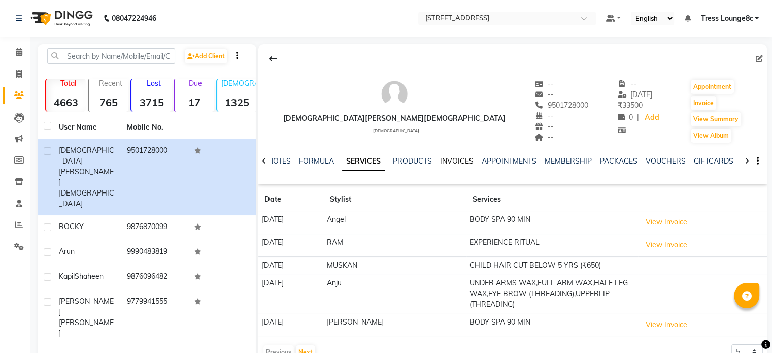
drag, startPoint x: 459, startPoint y: 161, endPoint x: 465, endPoint y: 164, distance: 6.1
click at [459, 161] on link "INVOICES" at bounding box center [457, 160] width 34 height 9
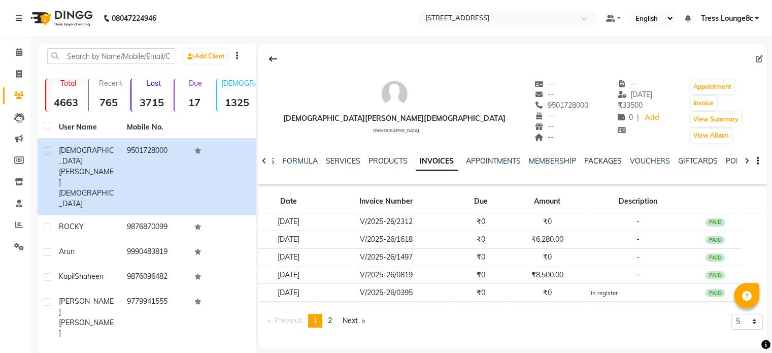
click at [603, 160] on link "PACKAGES" at bounding box center [603, 160] width 38 height 9
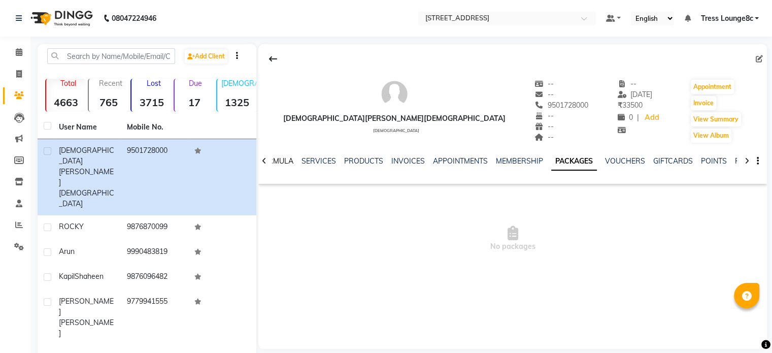
click at [284, 162] on link "FORMULA" at bounding box center [275, 160] width 35 height 9
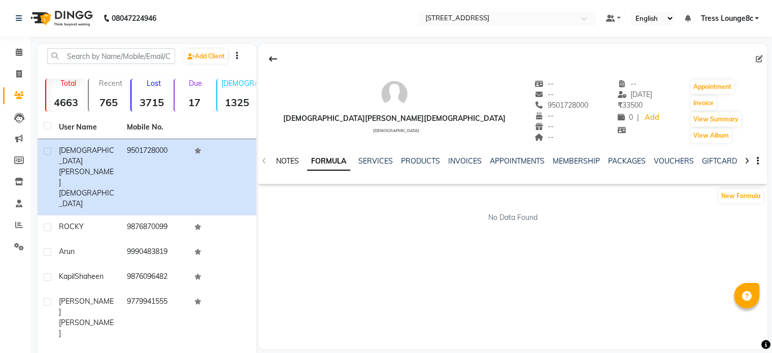
click at [299, 164] on link "NOTES" at bounding box center [287, 160] width 23 height 9
click at [382, 161] on link "SERVICES" at bounding box center [376, 160] width 35 height 9
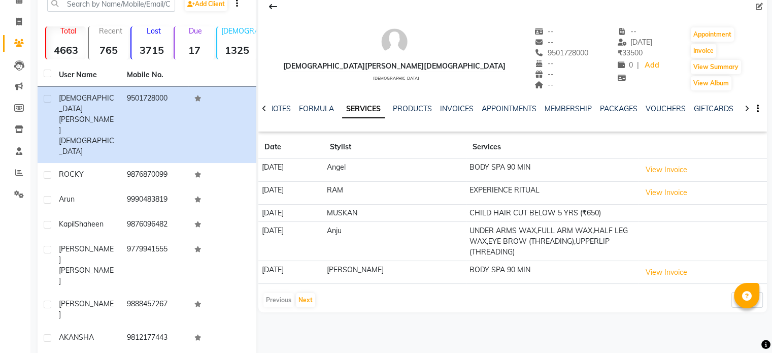
scroll to position [87, 0]
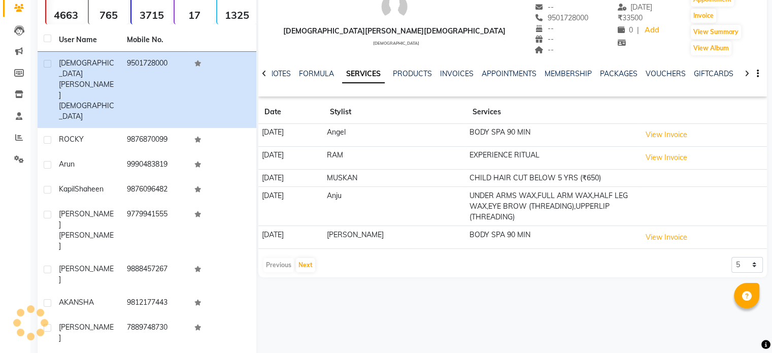
click at [536, 240] on td "BODY SPA 90 MIN" at bounding box center [553, 237] width 172 height 23
click at [505, 233] on td "BODY SPA 90 MIN" at bounding box center [553, 237] width 172 height 23
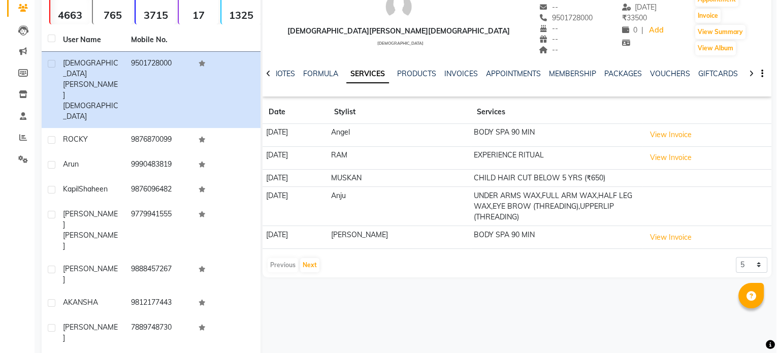
scroll to position [0, 0]
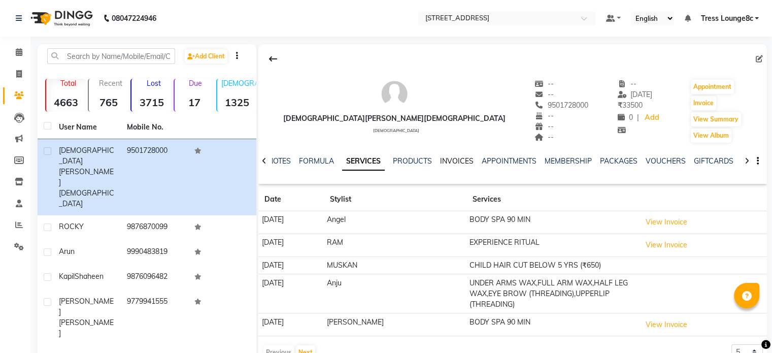
click at [469, 160] on link "INVOICES" at bounding box center [457, 160] width 34 height 9
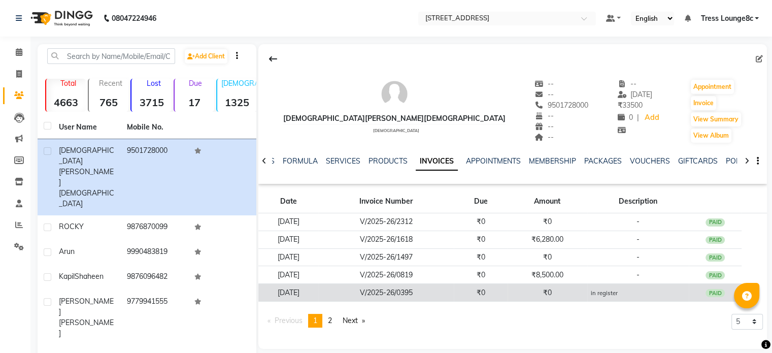
click at [617, 294] on small "in register" at bounding box center [603, 292] width 27 height 7
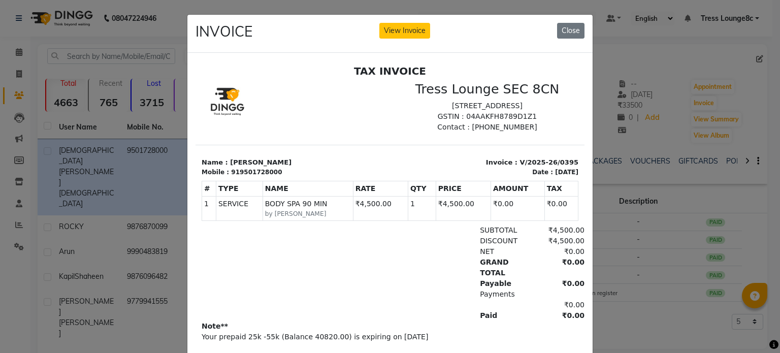
scroll to position [8, 0]
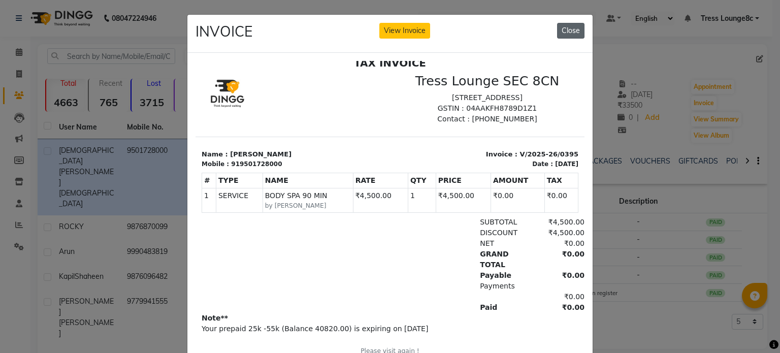
click at [561, 34] on button "Close" at bounding box center [570, 31] width 27 height 16
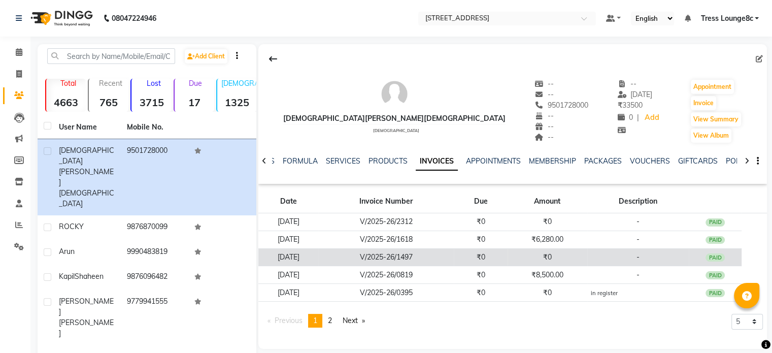
click at [559, 260] on td "₹0" at bounding box center [548, 257] width 80 height 18
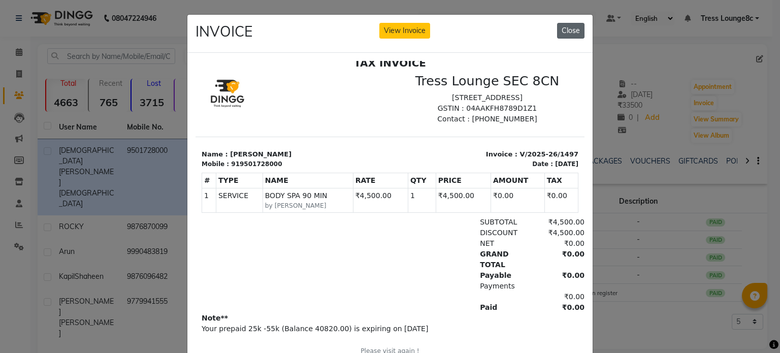
click at [571, 29] on button "Close" at bounding box center [570, 31] width 27 height 16
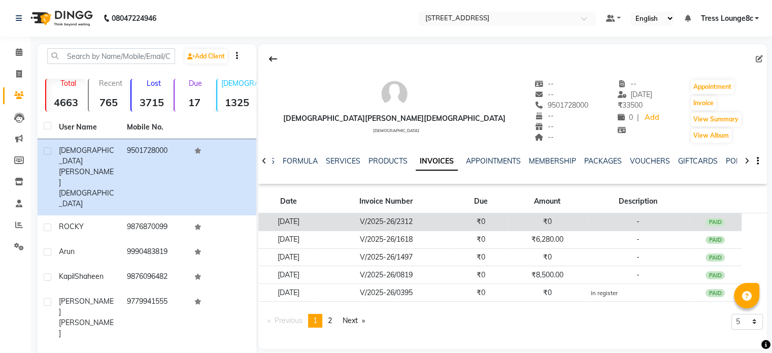
click at [587, 221] on td "₹0" at bounding box center [548, 222] width 80 height 18
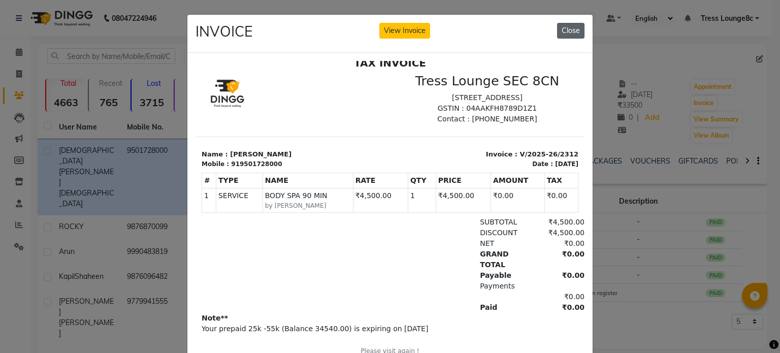
click at [570, 28] on button "Close" at bounding box center [570, 31] width 27 height 16
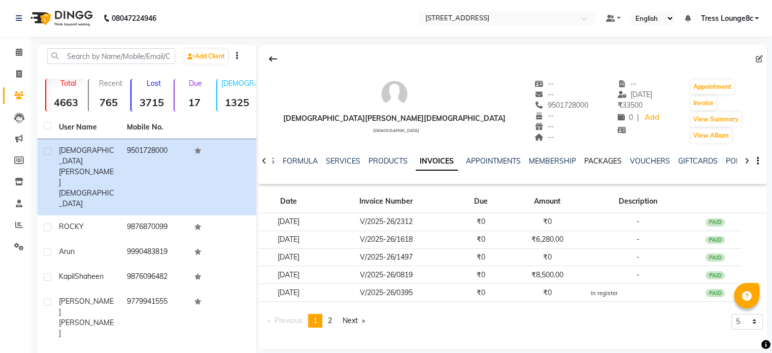
click at [600, 162] on link "PACKAGES" at bounding box center [603, 160] width 38 height 9
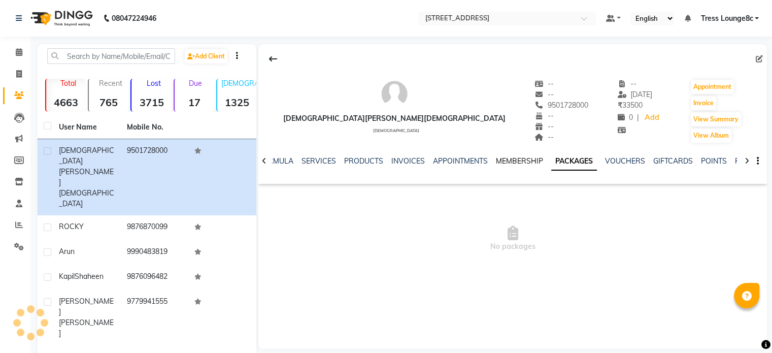
click at [518, 160] on link "MEMBERSHIP" at bounding box center [519, 160] width 47 height 9
click at [584, 158] on link "PACKAGES" at bounding box center [587, 160] width 38 height 9
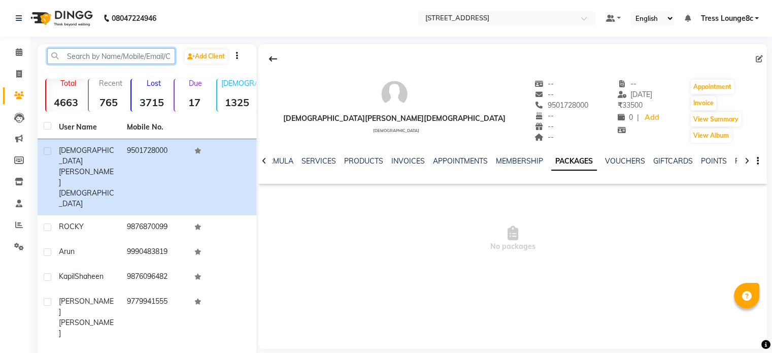
click at [98, 56] on input "text" at bounding box center [111, 56] width 128 height 16
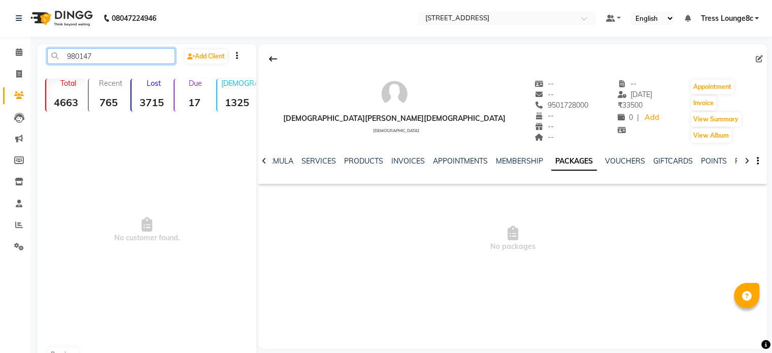
click at [75, 56] on input "980147" at bounding box center [111, 56] width 128 height 16
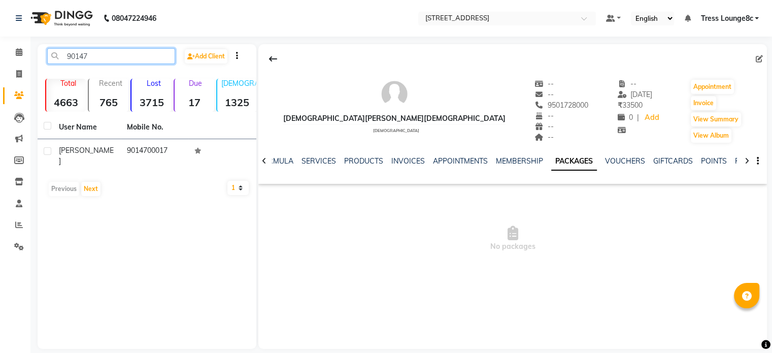
click at [110, 53] on input "90147" at bounding box center [111, 56] width 128 height 16
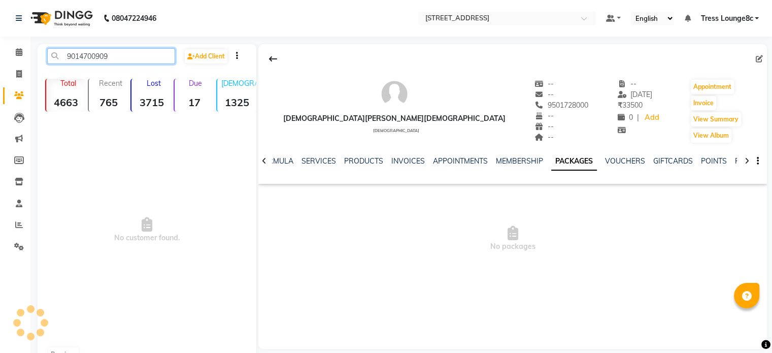
click at [136, 55] on input "9014700909" at bounding box center [111, 56] width 128 height 16
click at [401, 162] on link "INVOICES" at bounding box center [408, 160] width 34 height 9
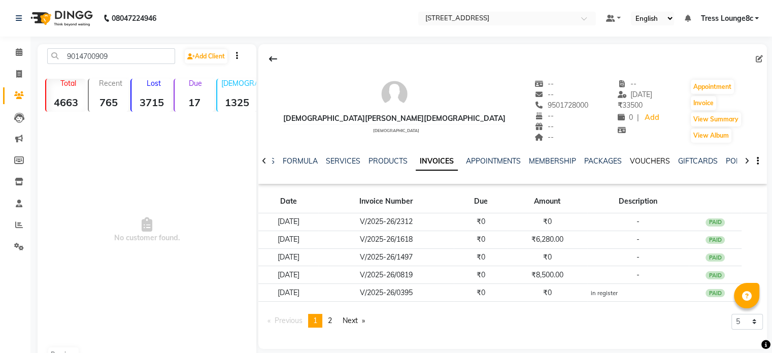
click at [638, 161] on link "VOUCHERS" at bounding box center [650, 160] width 40 height 9
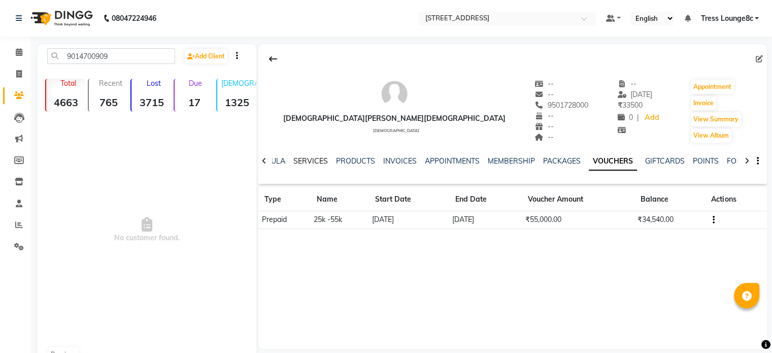
click at [305, 160] on link "SERVICES" at bounding box center [310, 160] width 35 height 9
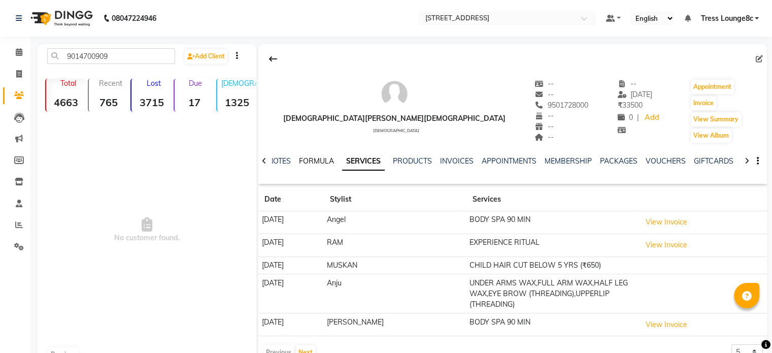
click at [316, 162] on link "FORMULA" at bounding box center [316, 160] width 35 height 9
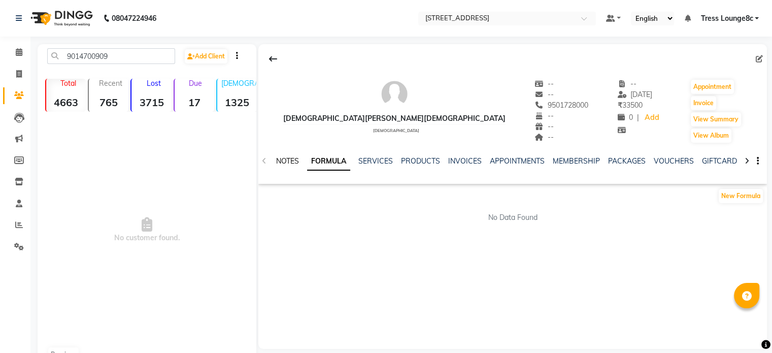
click at [286, 160] on link "NOTES" at bounding box center [287, 160] width 23 height 9
click at [374, 160] on link "SERVICES" at bounding box center [376, 160] width 35 height 9
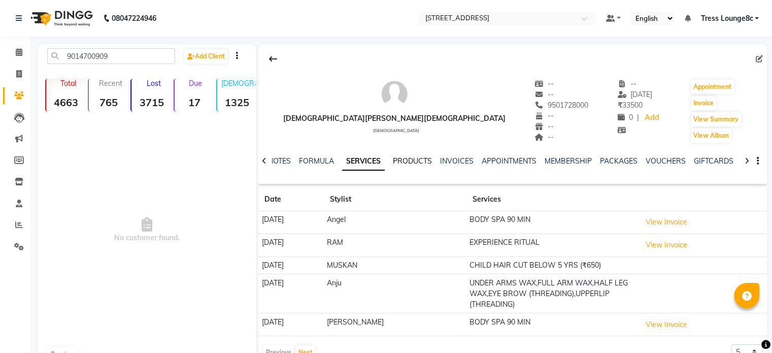
click at [399, 162] on link "PRODUCTS" at bounding box center [412, 160] width 39 height 9
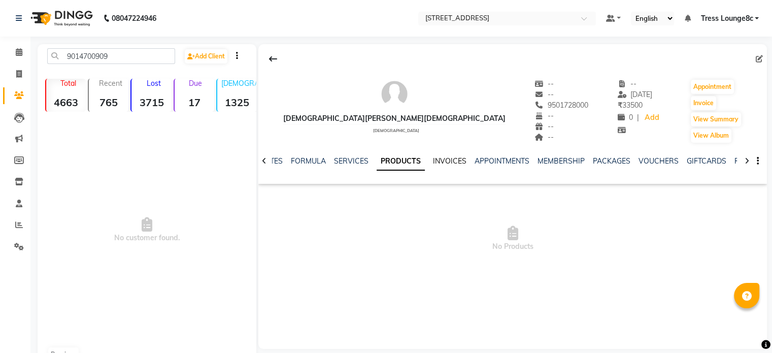
click at [441, 159] on link "INVOICES" at bounding box center [450, 160] width 34 height 9
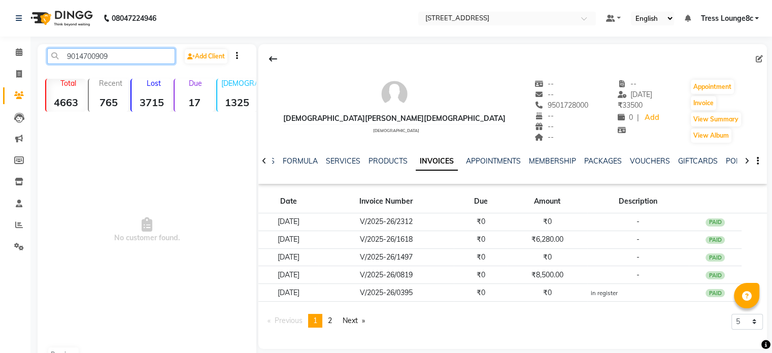
click at [130, 58] on input "9014700909" at bounding box center [111, 56] width 128 height 16
click at [81, 57] on input "9014700909" at bounding box center [111, 56] width 128 height 16
click at [80, 58] on input "904700909" at bounding box center [111, 56] width 128 height 16
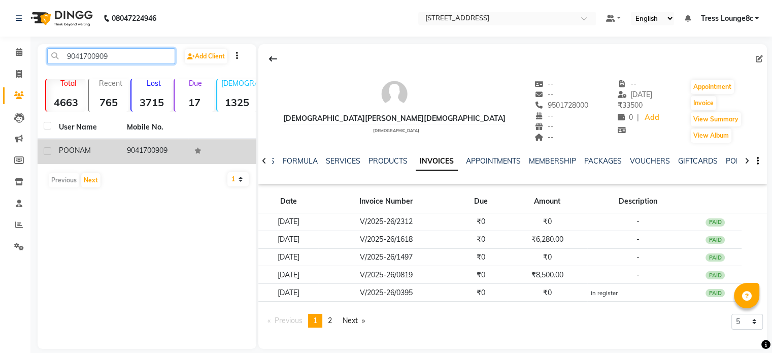
type input "9041700909"
click at [150, 155] on td "9041700909" at bounding box center [155, 151] width 68 height 25
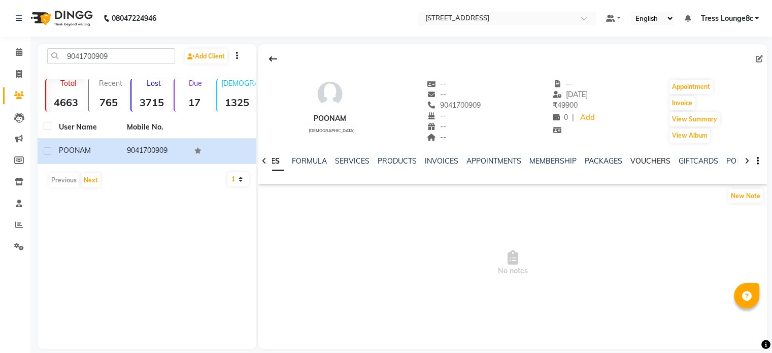
click at [643, 161] on link "VOUCHERS" at bounding box center [651, 160] width 40 height 9
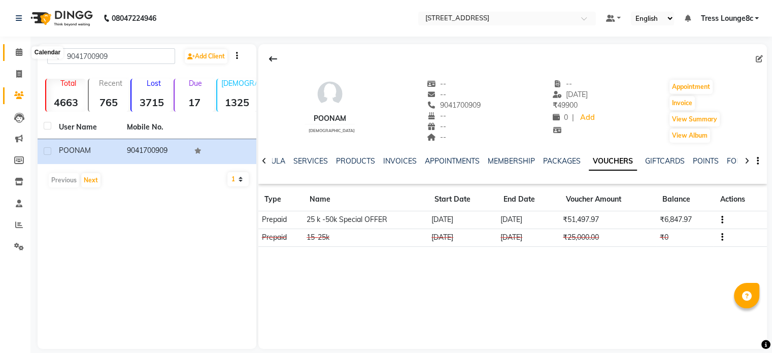
click at [18, 52] on icon at bounding box center [19, 52] width 7 height 8
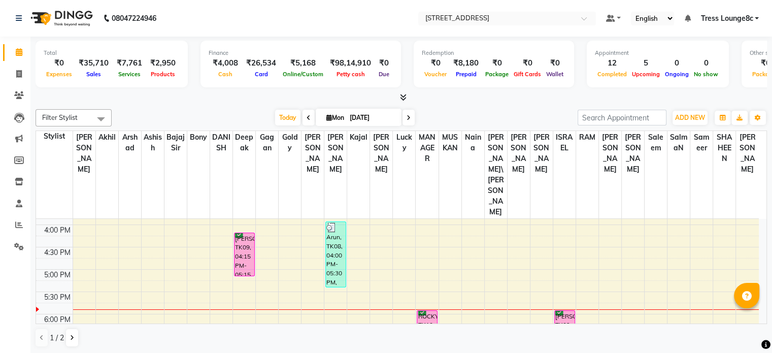
scroll to position [355, 0]
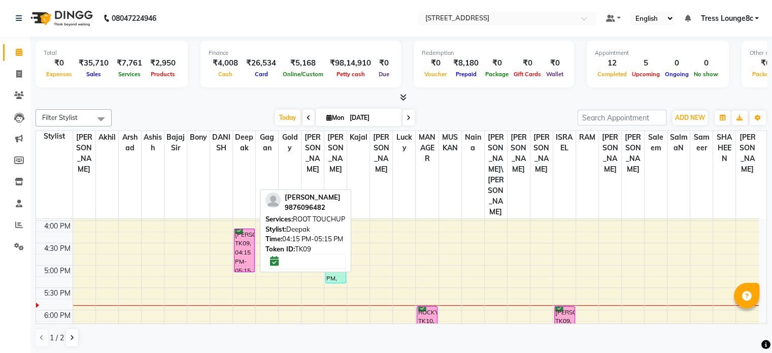
click at [242, 229] on div "[PERSON_NAME], TK09, 04:15 PM-05:15 PM, ROOT TOUCHUP" at bounding box center [245, 250] width 20 height 43
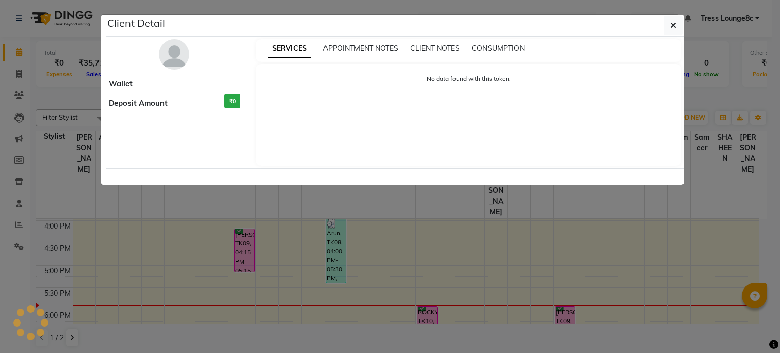
select select "6"
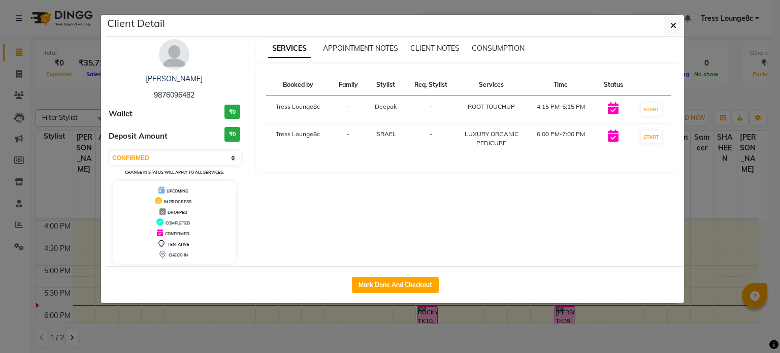
click at [491, 345] on ngb-modal-window "Client Detail Kapil Shaheen 9876096482 Wallet ₹0 Deposit Amount ₹0 Select IN SE…" at bounding box center [390, 176] width 780 height 353
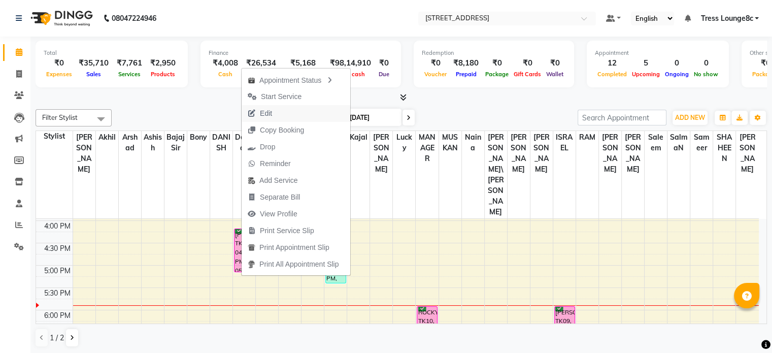
click at [276, 110] on span "Edit" at bounding box center [260, 113] width 37 height 17
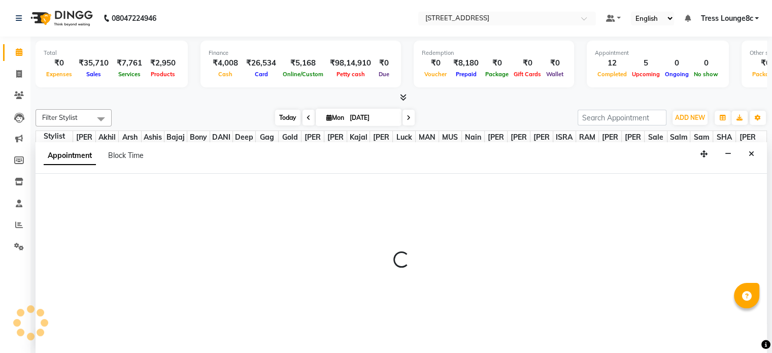
scroll to position [0, 0]
select select "tentative"
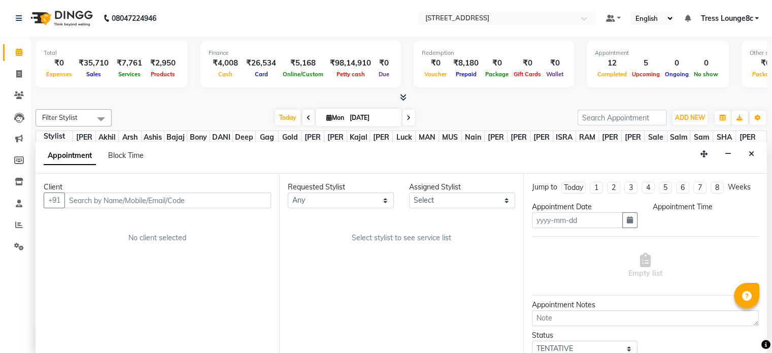
type input "[DATE]"
select select "confirm booking"
select select "975"
select select "65608"
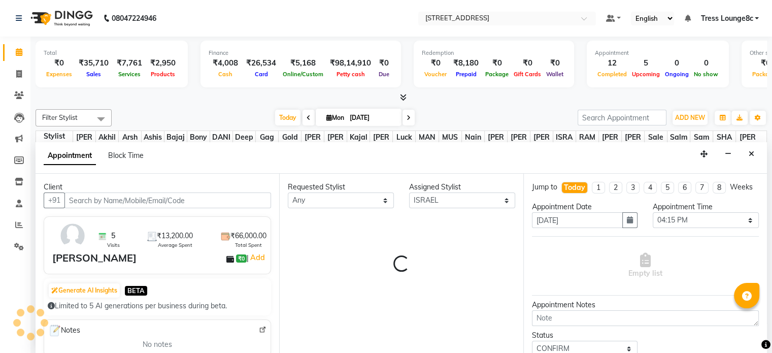
scroll to position [393, 0]
select select "2654"
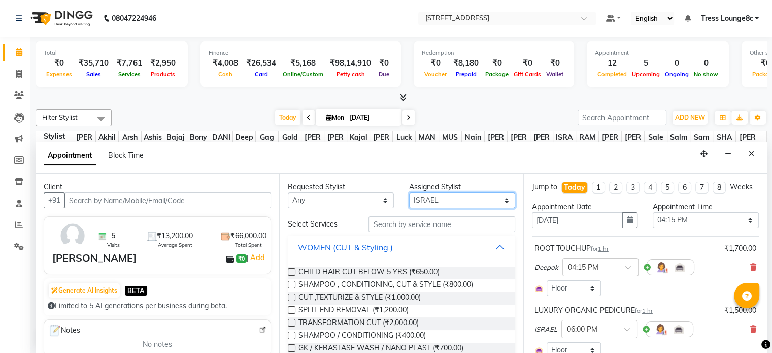
click at [446, 199] on select "Select [PERSON_NAME] [PERSON_NAME] [PERSON_NAME] [PERSON_NAME] sir Bony DANISH …" at bounding box center [462, 200] width 106 height 16
select select "45199"
click at [409, 192] on select "Select [PERSON_NAME] [PERSON_NAME] [PERSON_NAME] [PERSON_NAME] sir Bony DANISH …" at bounding box center [462, 200] width 106 height 16
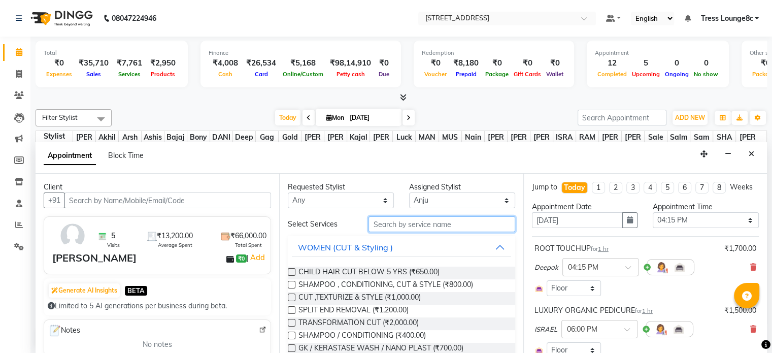
click at [404, 223] on input "text" at bounding box center [442, 224] width 146 height 16
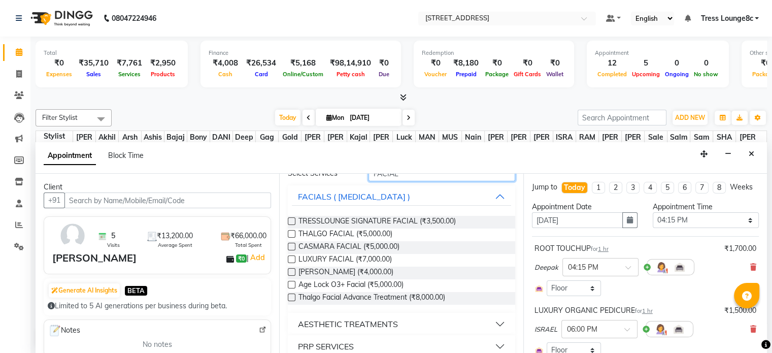
scroll to position [62, 0]
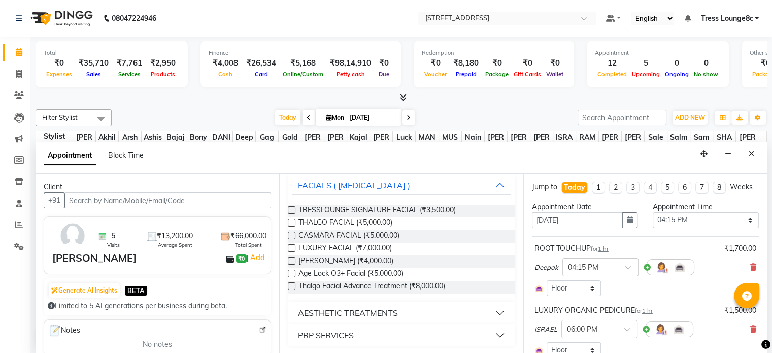
type input "FACIAL"
click at [367, 311] on div "AESTHETIC TREATMENTS" at bounding box center [348, 313] width 100 height 12
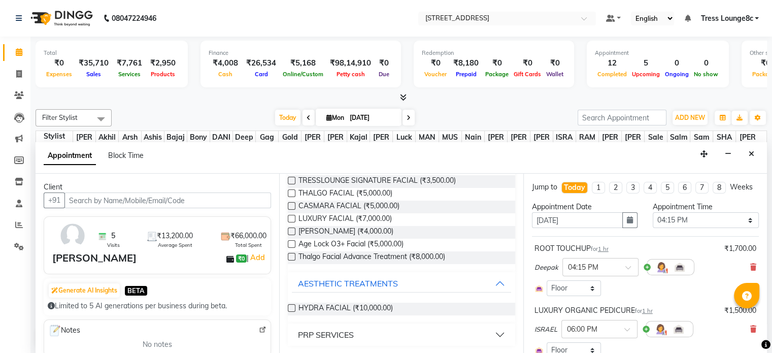
click at [333, 330] on div "PRP SERVICES" at bounding box center [326, 334] width 56 height 12
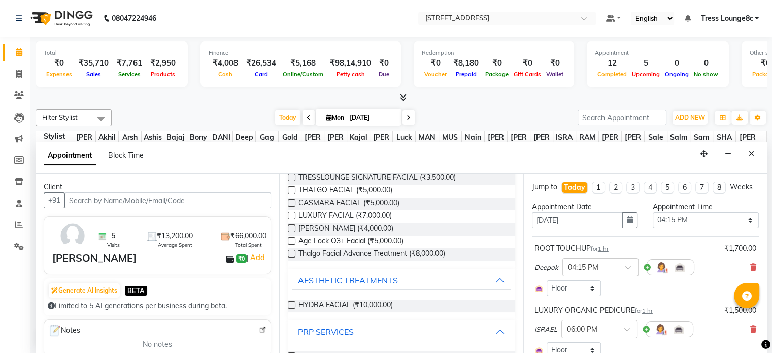
scroll to position [102, 0]
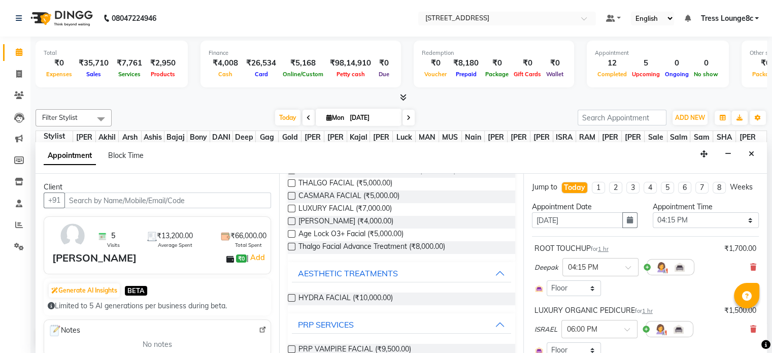
click at [259, 329] on img at bounding box center [263, 330] width 8 height 8
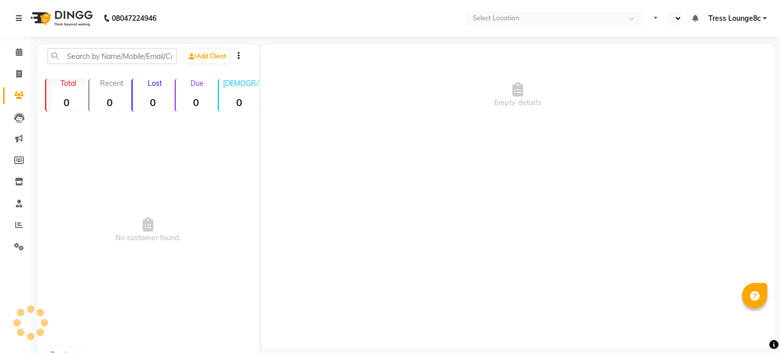
select select "en"
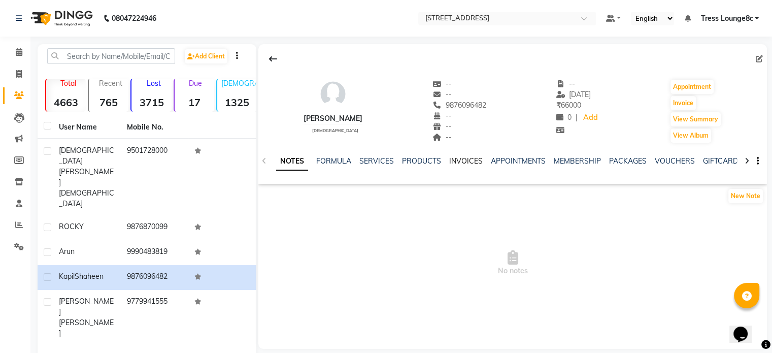
click at [461, 162] on link "INVOICES" at bounding box center [466, 160] width 34 height 9
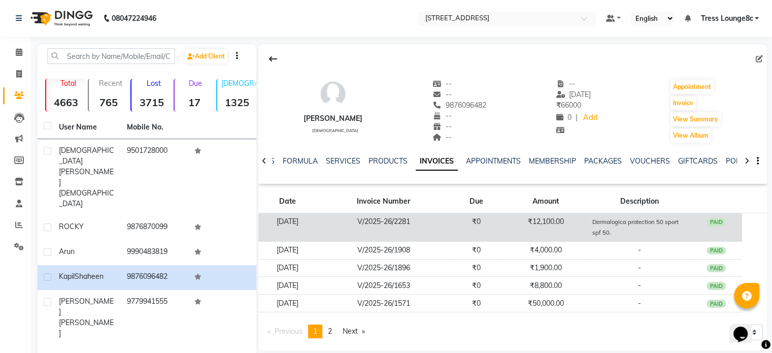
click at [450, 227] on td "V/2025-26/2281" at bounding box center [383, 227] width 133 height 28
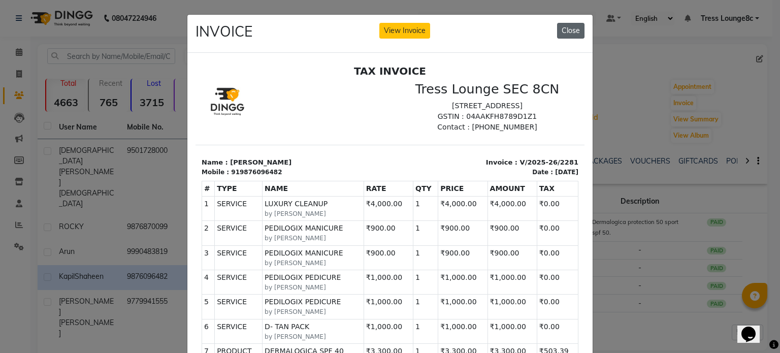
click at [572, 28] on button "Close" at bounding box center [570, 31] width 27 height 16
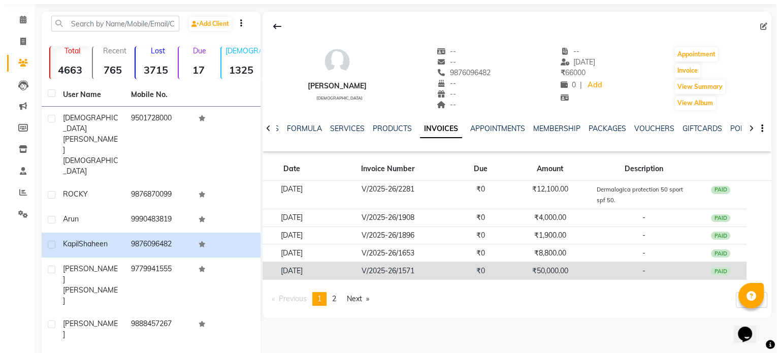
scroll to position [51, 0]
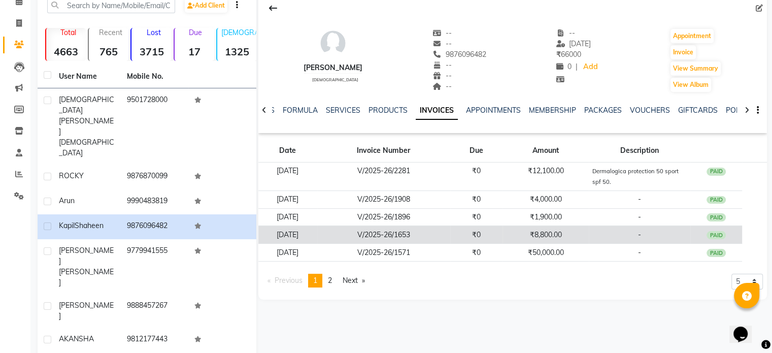
click at [520, 237] on td "₹8,800.00" at bounding box center [546, 235] width 86 height 18
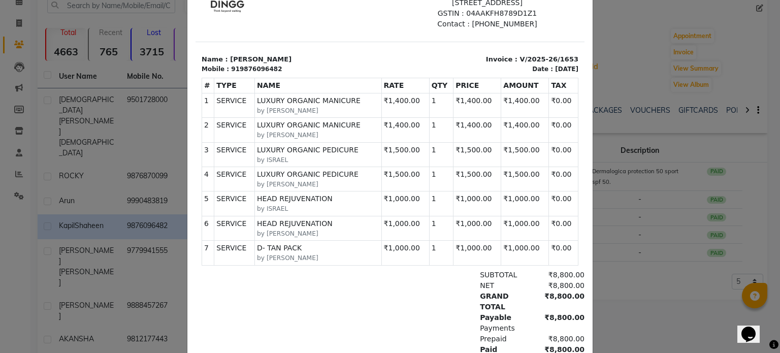
scroll to position [0, 0]
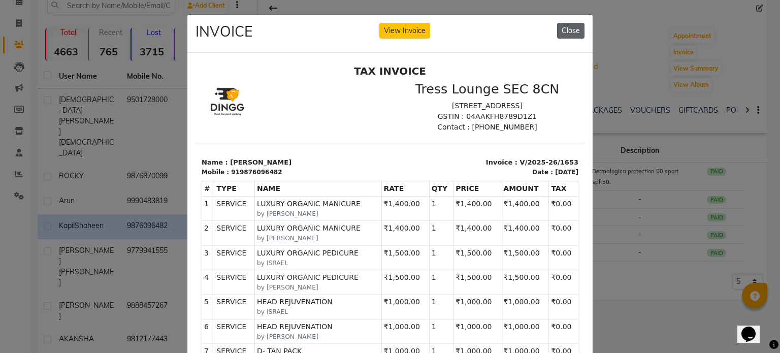
click at [564, 28] on button "Close" at bounding box center [570, 31] width 27 height 16
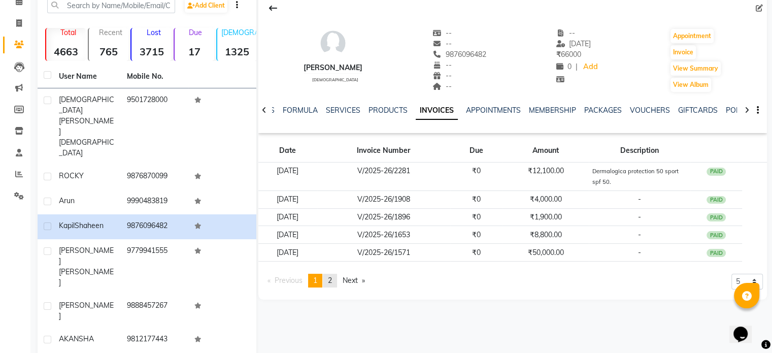
click at [332, 279] on span "2" at bounding box center [330, 280] width 4 height 9
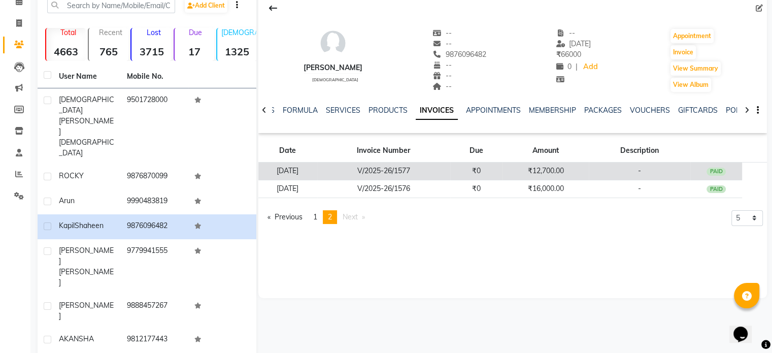
click at [519, 171] on td "₹12,700.00" at bounding box center [546, 171] width 86 height 18
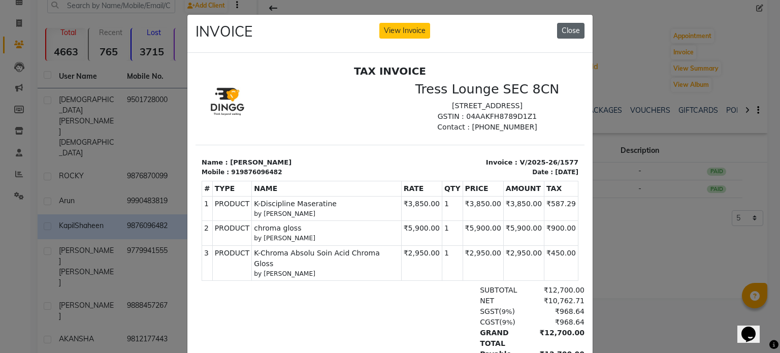
click at [575, 29] on button "Close" at bounding box center [570, 31] width 27 height 16
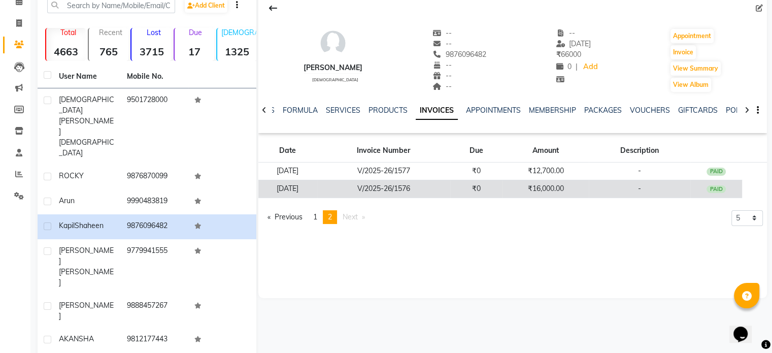
click at [524, 190] on td "₹16,000.00" at bounding box center [546, 189] width 86 height 18
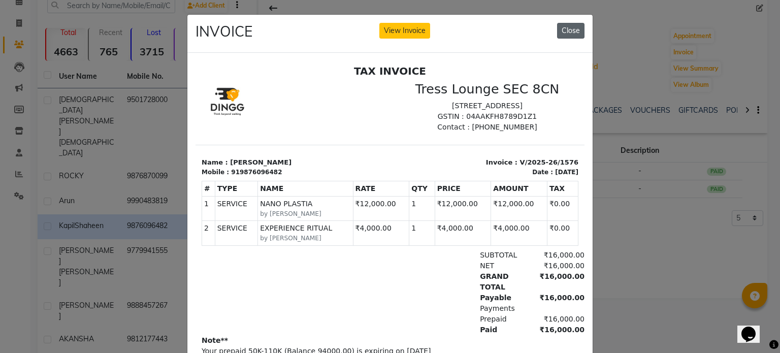
click at [562, 31] on button "Close" at bounding box center [570, 31] width 27 height 16
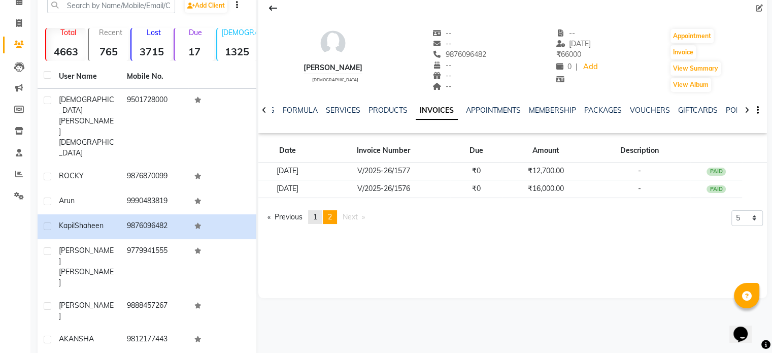
click at [317, 219] on span "1" at bounding box center [315, 216] width 4 height 9
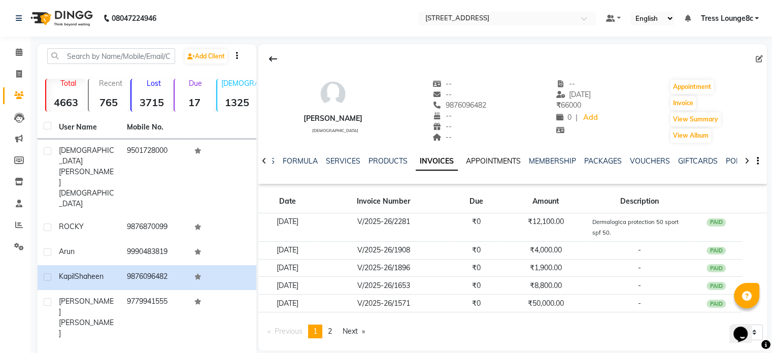
click at [495, 161] on link "APPOINTMENTS" at bounding box center [493, 160] width 55 height 9
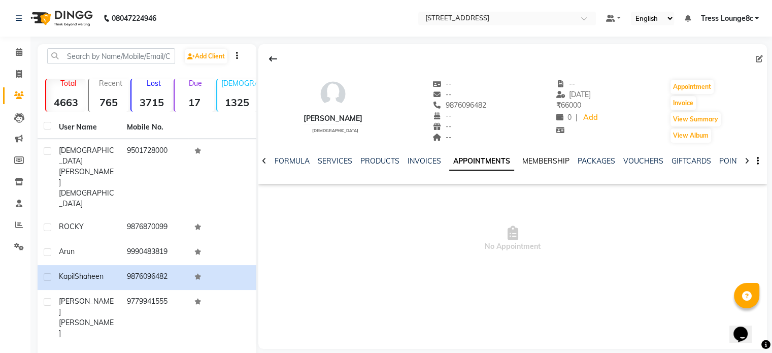
click at [541, 162] on link "MEMBERSHIP" at bounding box center [545, 160] width 47 height 9
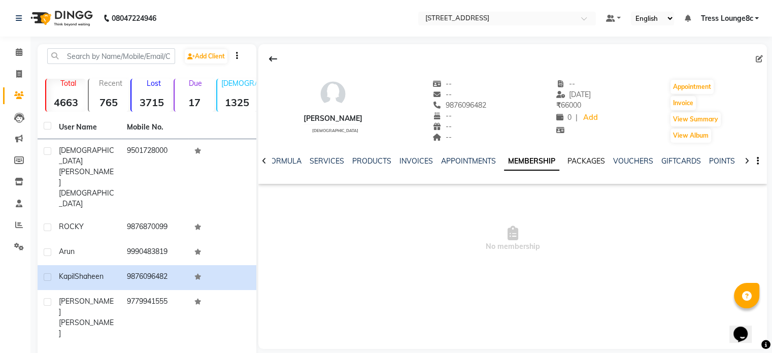
click at [575, 163] on link "PACKAGES" at bounding box center [587, 160] width 38 height 9
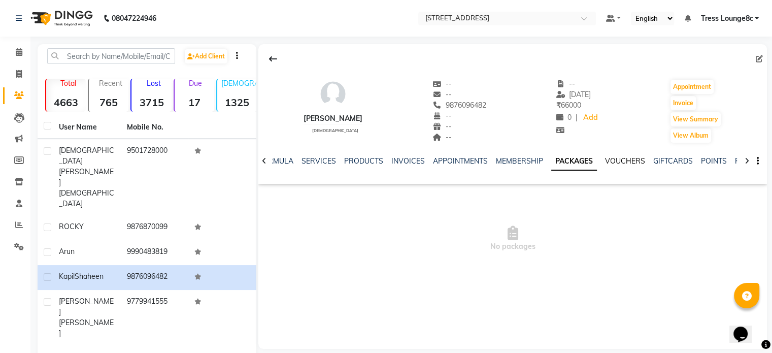
click at [614, 162] on link "VOUCHERS" at bounding box center [625, 160] width 40 height 9
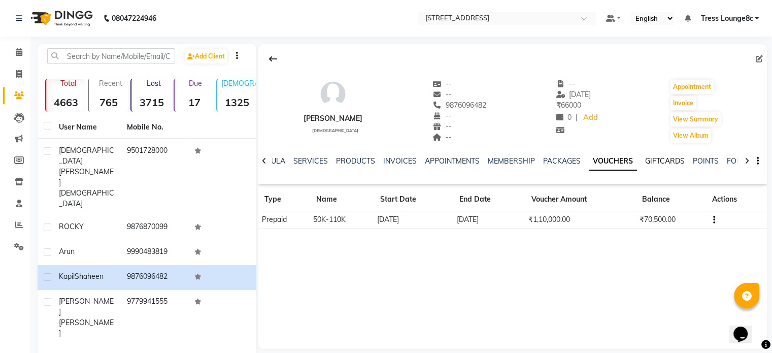
click at [659, 159] on link "GIFTCARDS" at bounding box center [665, 160] width 40 height 9
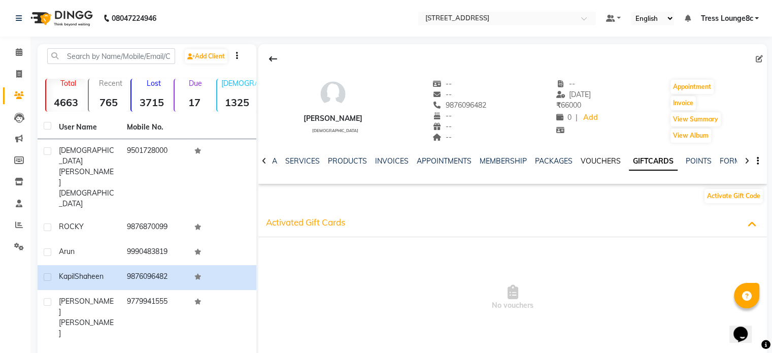
click at [582, 164] on link "VOUCHERS" at bounding box center [601, 160] width 40 height 9
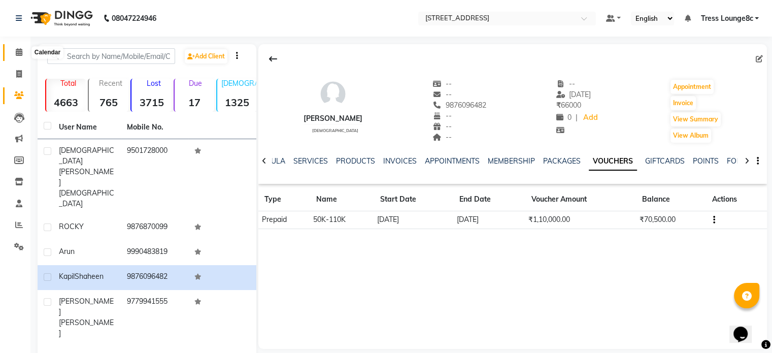
click at [17, 52] on icon at bounding box center [19, 52] width 7 height 8
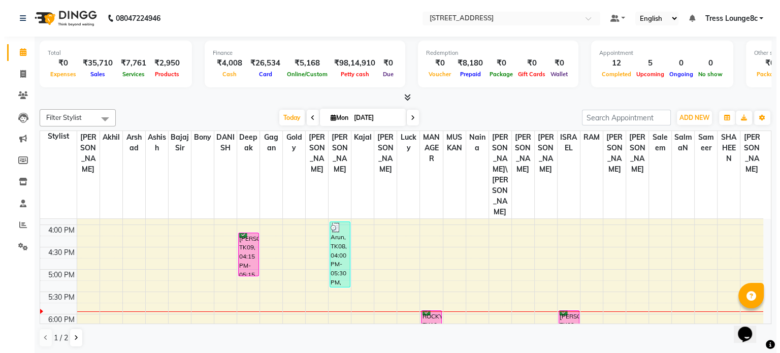
scroll to position [291, 0]
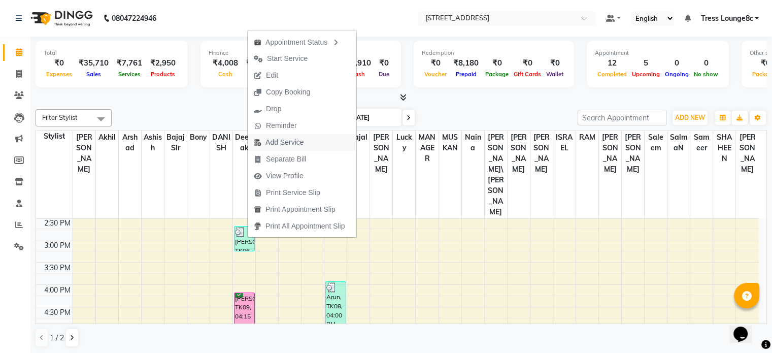
click at [286, 143] on span "Add Service" at bounding box center [285, 142] width 38 height 11
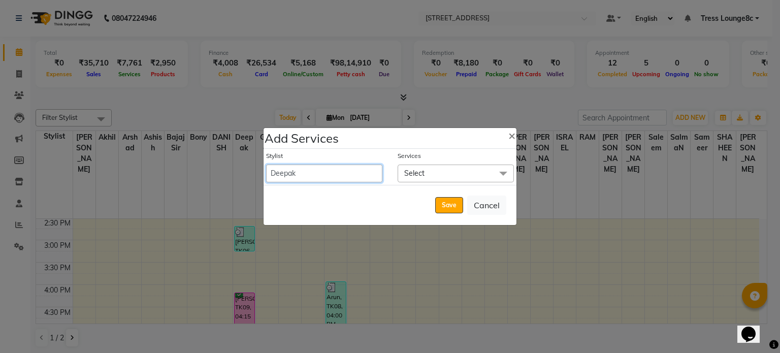
click at [336, 172] on select "[PERSON_NAME] [PERSON_NAME] [PERSON_NAME] [PERSON_NAME] sir Bony DANISH Deepak …" at bounding box center [324, 173] width 116 height 18
select select "45199"
click at [266, 164] on select "[PERSON_NAME] [PERSON_NAME] [PERSON_NAME] [PERSON_NAME] sir Bony DANISH Deepak …" at bounding box center [324, 173] width 116 height 18
select select "1035"
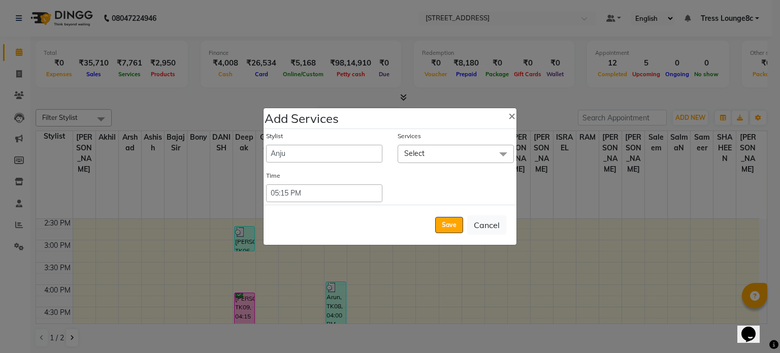
click at [430, 152] on span "Select" at bounding box center [456, 154] width 116 height 18
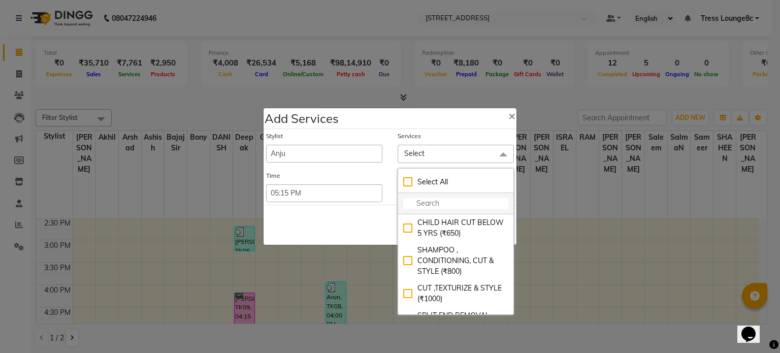
click at [430, 204] on input "multiselect-search" at bounding box center [455, 203] width 105 height 11
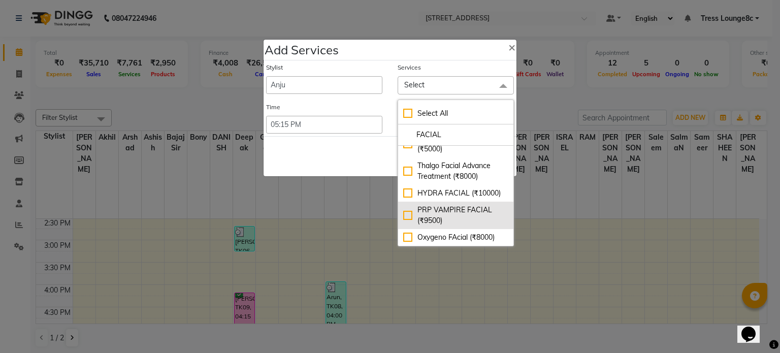
scroll to position [81, 0]
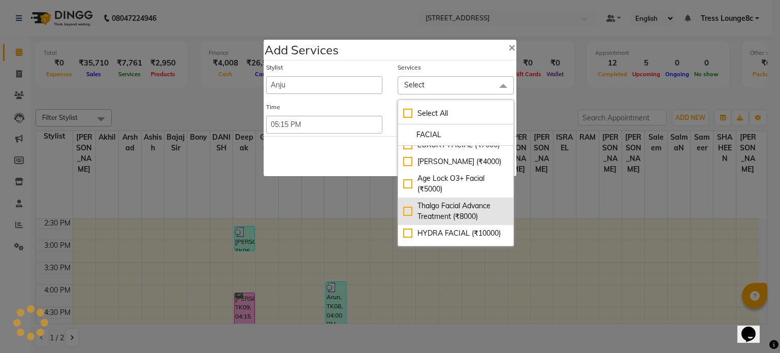
type input "FACIAL"
click at [453, 211] on div "Thalgo Facial Advance Treatment (₹8000)" at bounding box center [455, 211] width 105 height 21
checkbox input "true"
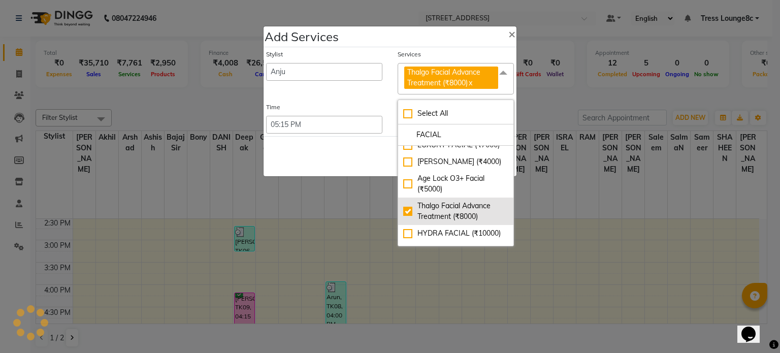
scroll to position [72, 0]
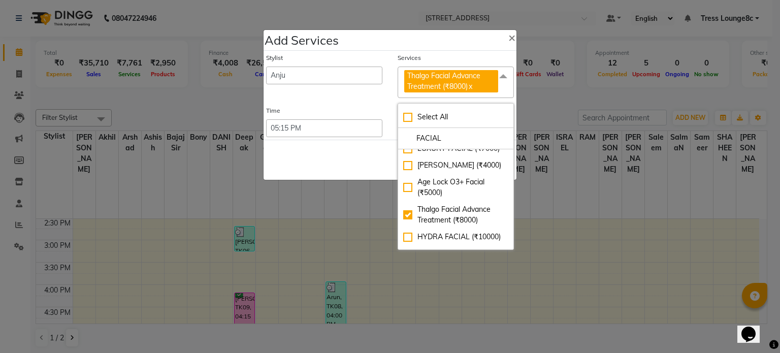
click at [371, 168] on div "Save Cancel" at bounding box center [389, 160] width 253 height 40
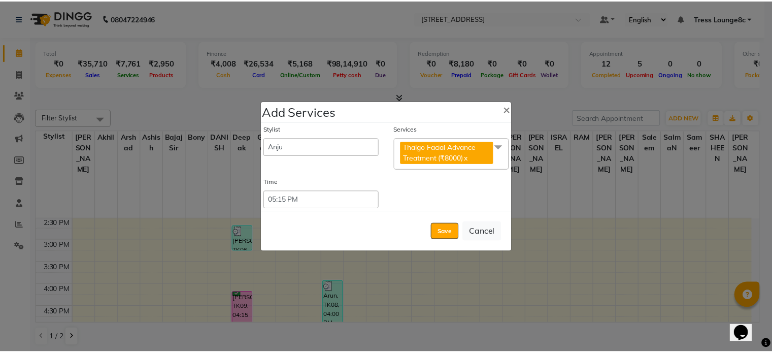
scroll to position [0, 0]
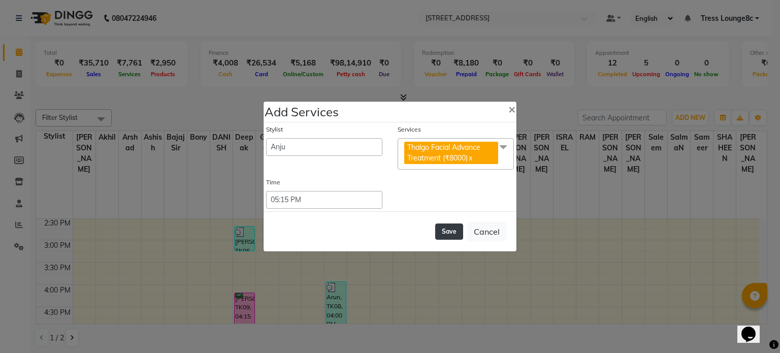
click at [451, 233] on button "Save" at bounding box center [449, 231] width 28 height 16
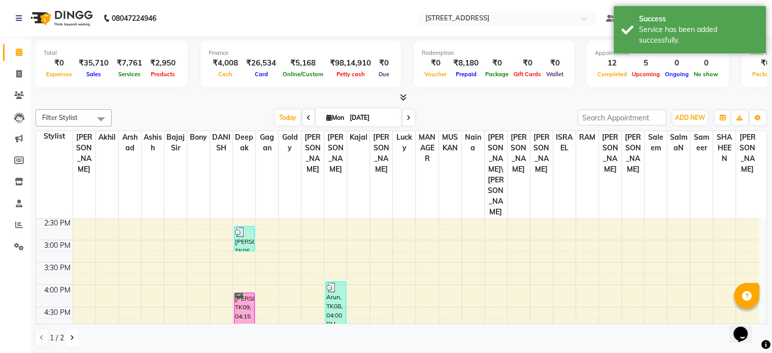
click at [72, 337] on icon at bounding box center [72, 338] width 4 height 6
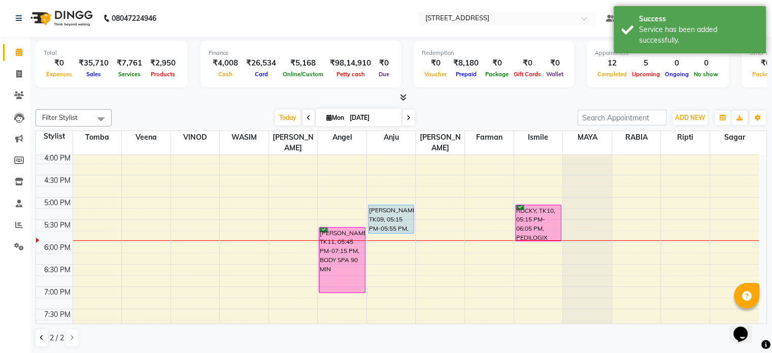
scroll to position [342, 0]
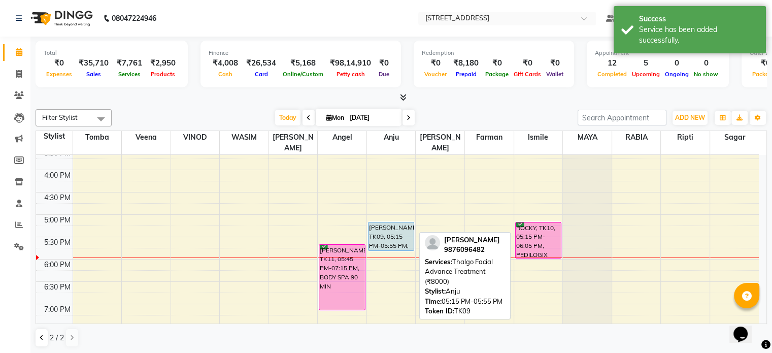
click at [381, 229] on div "[PERSON_NAME], TK09, 05:15 PM-05:55 PM, Thalgo Facial Advance Treatment (₹8000)" at bounding box center [391, 236] width 45 height 28
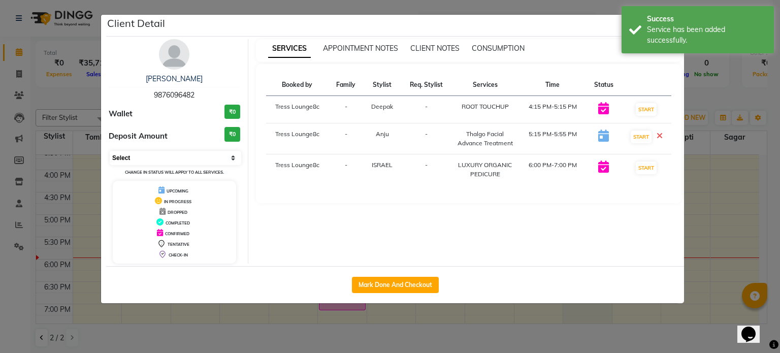
click at [148, 156] on select "Select IN SERVICE CONFIRMED TENTATIVE CHECK IN MARK DONE DROPPED UPCOMING" at bounding box center [175, 158] width 131 height 14
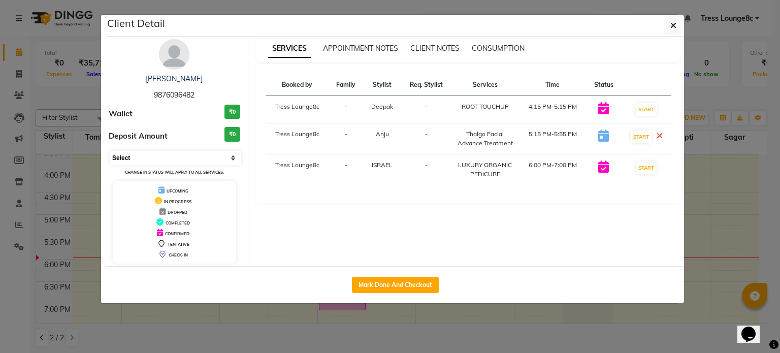
select select "6"
click at [110, 151] on select "Select IN SERVICE CONFIRMED TENTATIVE CHECK IN MARK DONE DROPPED UPCOMING" at bounding box center [175, 158] width 131 height 14
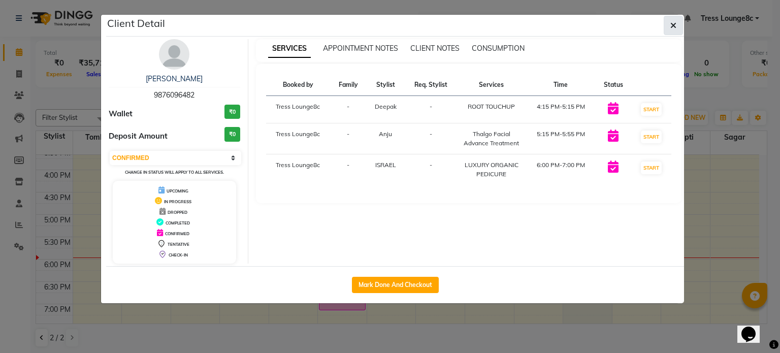
click at [673, 24] on icon "button" at bounding box center [673, 25] width 6 height 8
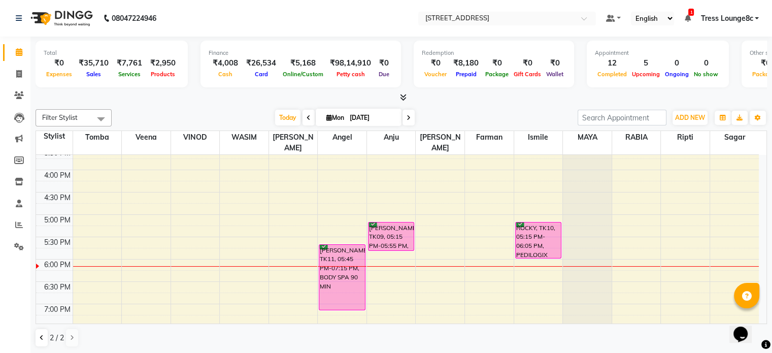
click at [156, 258] on div "8:00 AM 8:30 AM 9:00 AM 9:30 AM 10:00 AM 10:30 AM 11:00 AM 11:30 AM 12:00 PM 12…" at bounding box center [397, 103] width 723 height 580
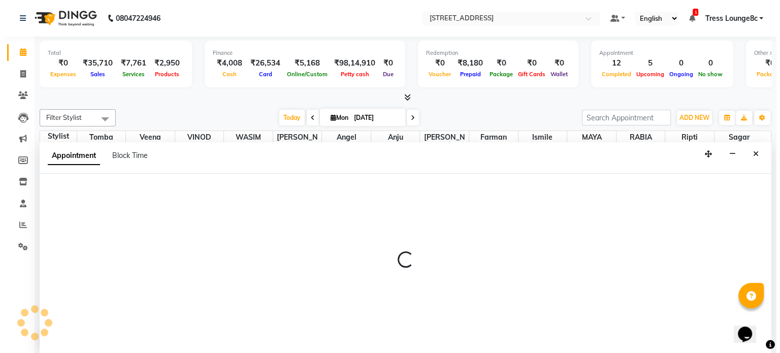
scroll to position [0, 0]
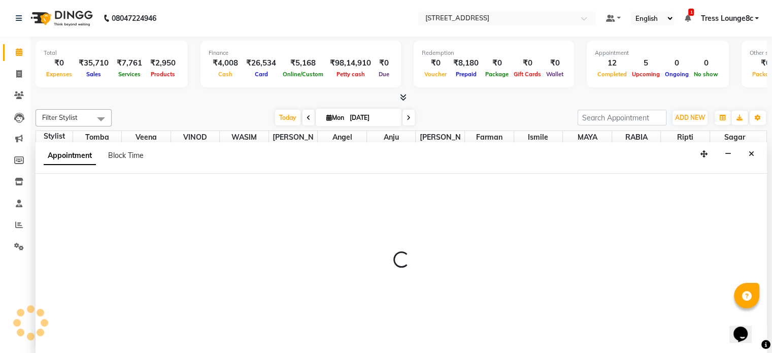
select select "47428"
select select "tentative"
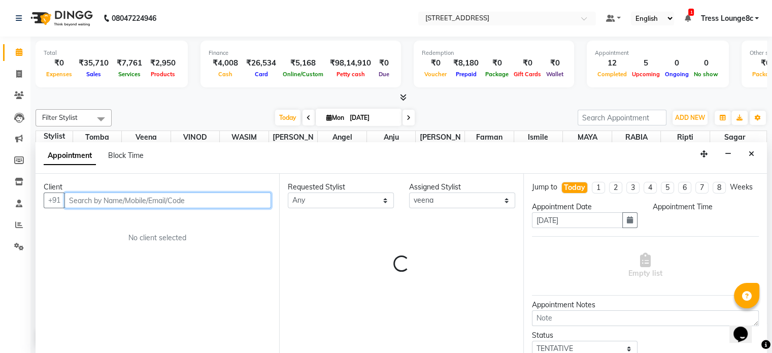
select select "1095"
click at [103, 196] on input "text" at bounding box center [167, 200] width 207 height 16
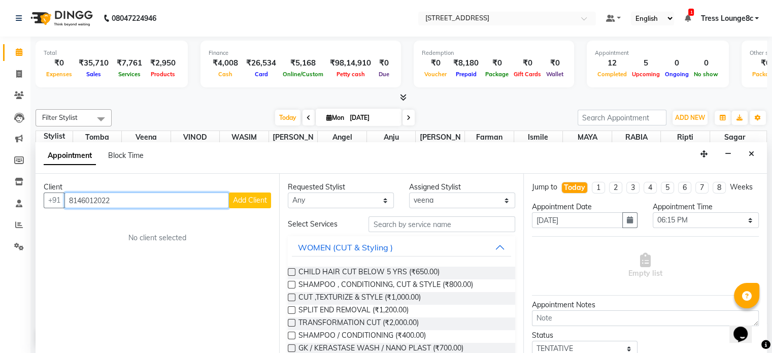
type input "8146012022"
click at [256, 202] on span "Add Client" at bounding box center [250, 199] width 34 height 9
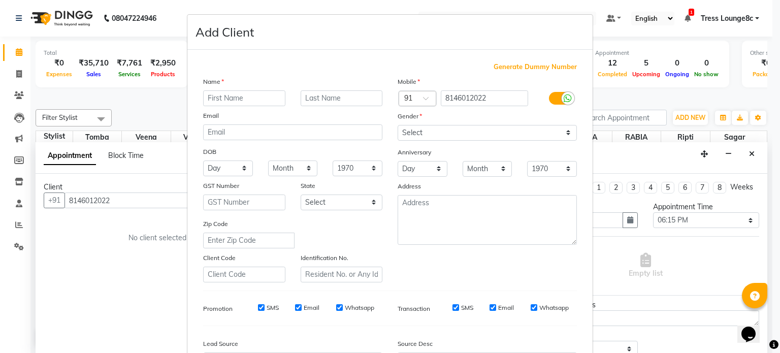
click at [226, 97] on input "text" at bounding box center [244, 98] width 82 height 16
click at [208, 101] on input "[PERSON_NAME]" at bounding box center [244, 98] width 82 height 16
type input "[PERSON_NAME]"
drag, startPoint x: 424, startPoint y: 129, endPoint x: 424, endPoint y: 140, distance: 10.2
click at [424, 129] on select "Select [DEMOGRAPHIC_DATA] [DEMOGRAPHIC_DATA] Other Prefer Not To Say" at bounding box center [487, 133] width 179 height 16
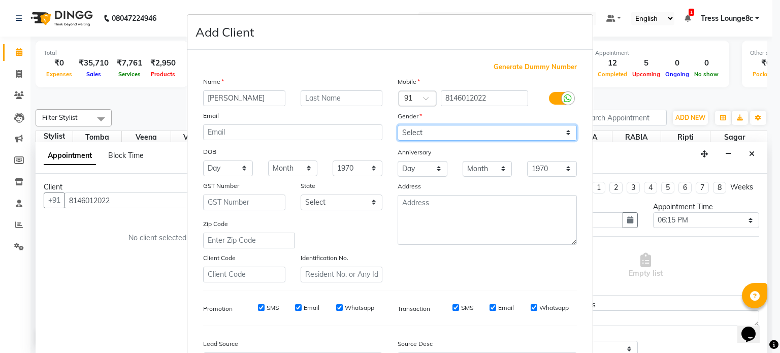
select select "[DEMOGRAPHIC_DATA]"
click at [398, 125] on select "Select [DEMOGRAPHIC_DATA] [DEMOGRAPHIC_DATA] Other Prefer Not To Say" at bounding box center [487, 133] width 179 height 16
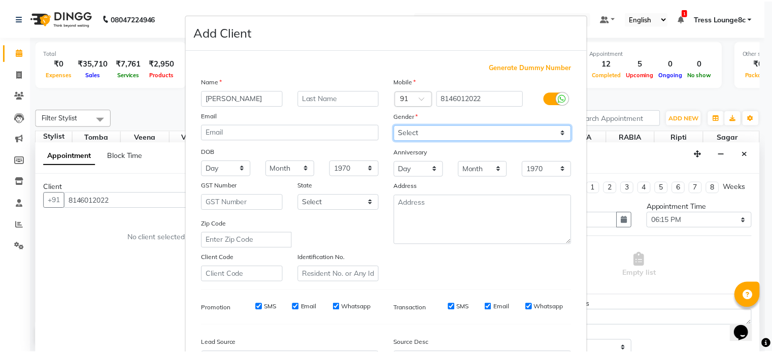
scroll to position [120, 0]
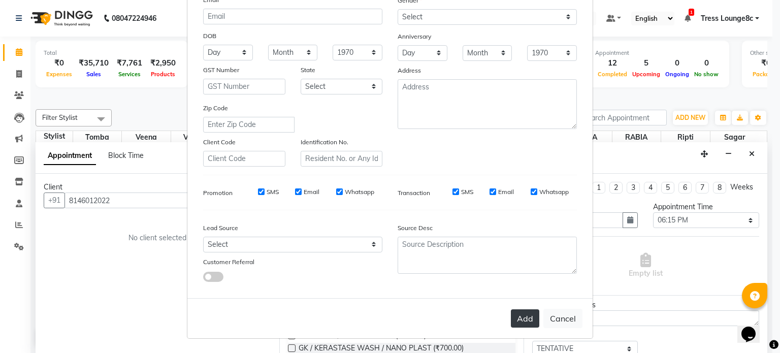
click at [519, 320] on button "Add" at bounding box center [525, 318] width 28 height 18
select select
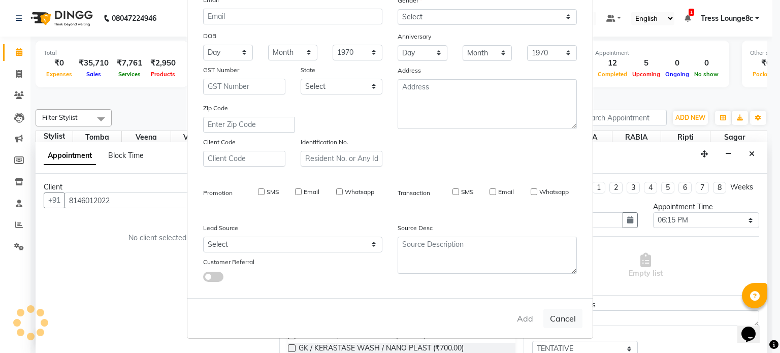
select select
checkbox input "false"
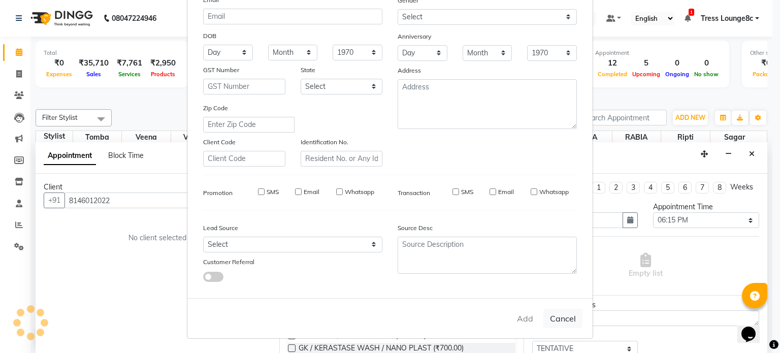
checkbox input "false"
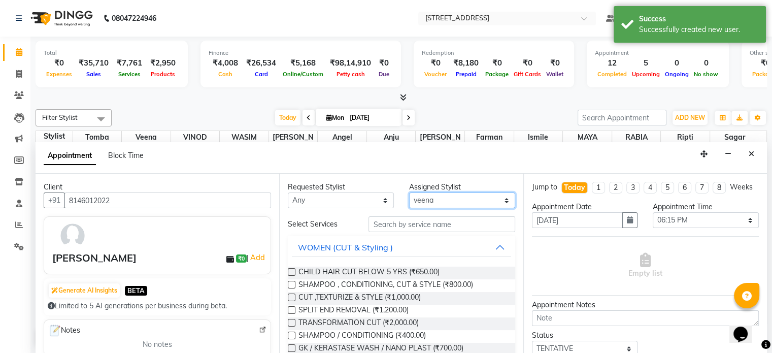
click at [437, 196] on select "Select [PERSON_NAME] [PERSON_NAME] [PERSON_NAME] [PERSON_NAME] sir Bony DANISH …" at bounding box center [462, 200] width 106 height 16
select select "39097"
click at [409, 192] on select "Select [PERSON_NAME] [PERSON_NAME] [PERSON_NAME] [PERSON_NAME] sir Bony DANISH …" at bounding box center [462, 200] width 106 height 16
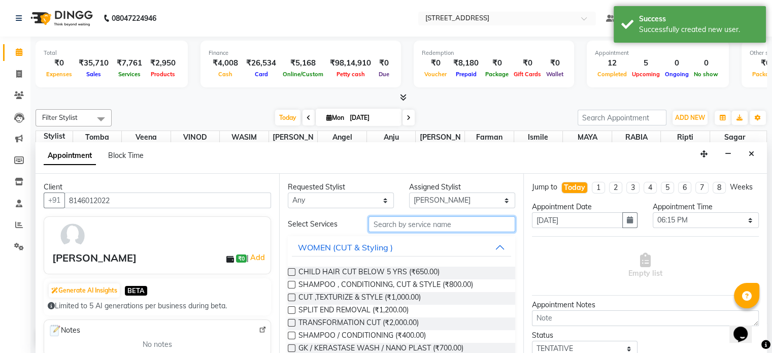
click at [410, 222] on input "text" at bounding box center [442, 224] width 146 height 16
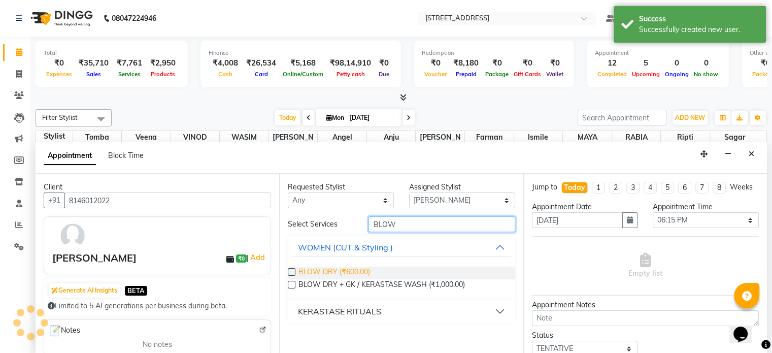
type input "BLOW"
click at [337, 273] on span "BLOW DRY (₹600.00)" at bounding box center [335, 273] width 72 height 13
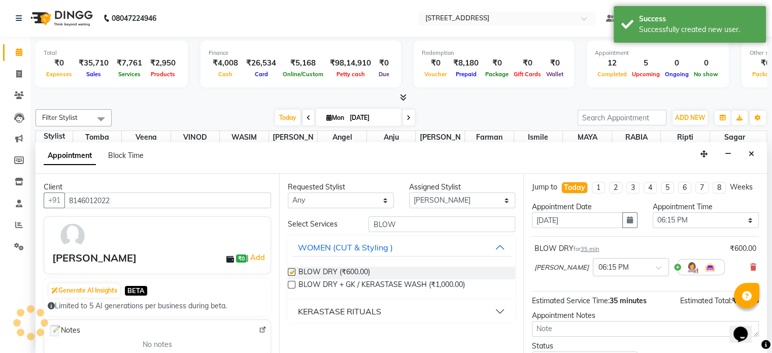
checkbox input "false"
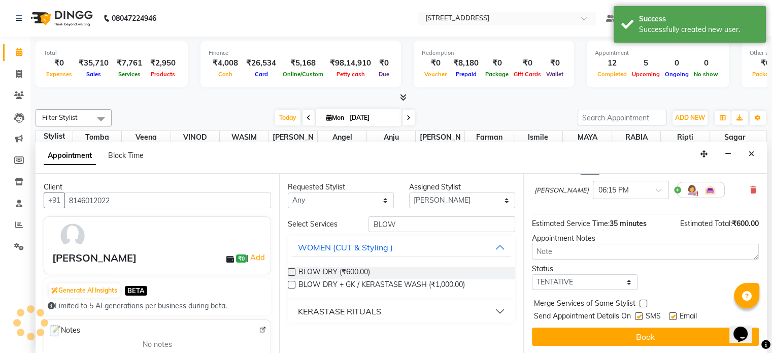
scroll to position [86, 0]
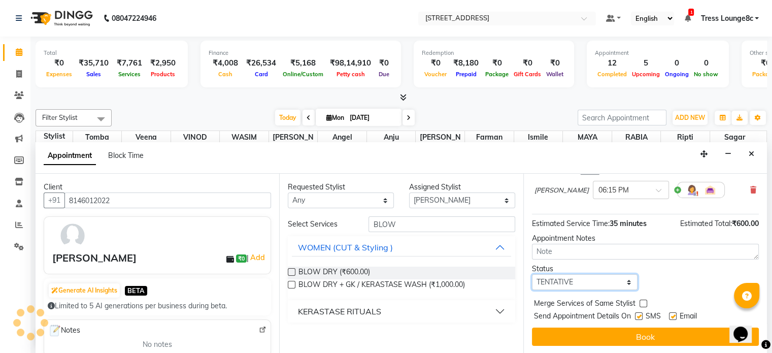
click at [560, 280] on select "Select TENTATIVE CONFIRM CHECK-IN UPCOMING" at bounding box center [585, 282] width 106 height 16
select select "confirm booking"
click at [532, 274] on select "Select TENTATIVE CONFIRM CHECK-IN UPCOMING" at bounding box center [585, 282] width 106 height 16
click at [637, 313] on label at bounding box center [639, 316] width 8 height 8
click at [637, 314] on input "checkbox" at bounding box center [638, 317] width 7 height 7
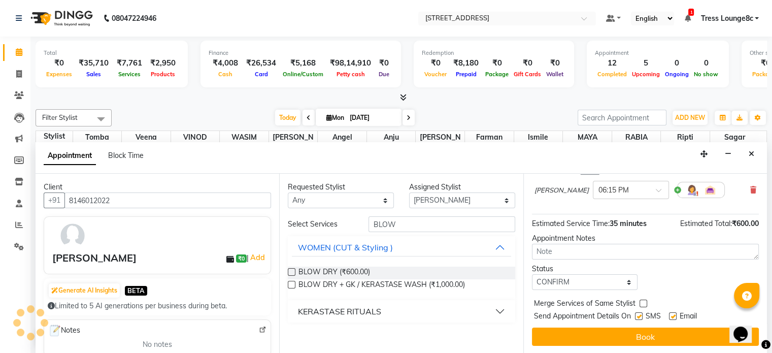
checkbox input "false"
click at [642, 303] on label at bounding box center [644, 304] width 8 height 8
click at [642, 303] on input "checkbox" at bounding box center [643, 304] width 7 height 7
checkbox input "true"
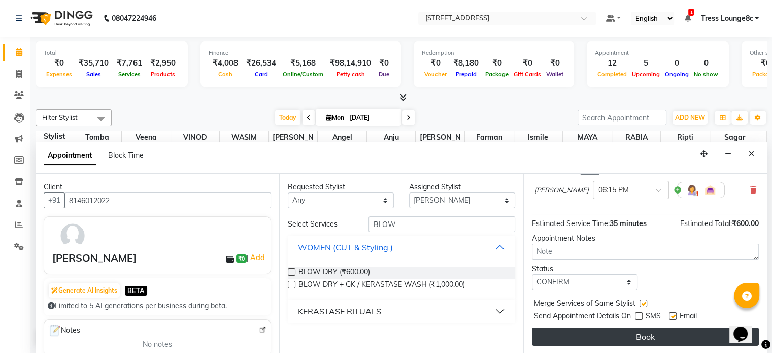
click at [644, 335] on button "Book" at bounding box center [645, 336] width 227 height 18
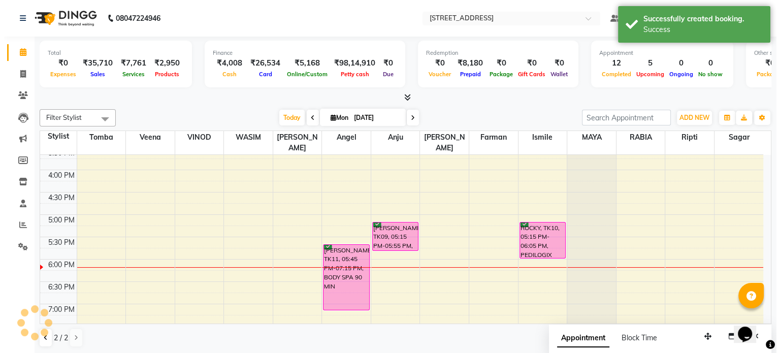
scroll to position [0, 0]
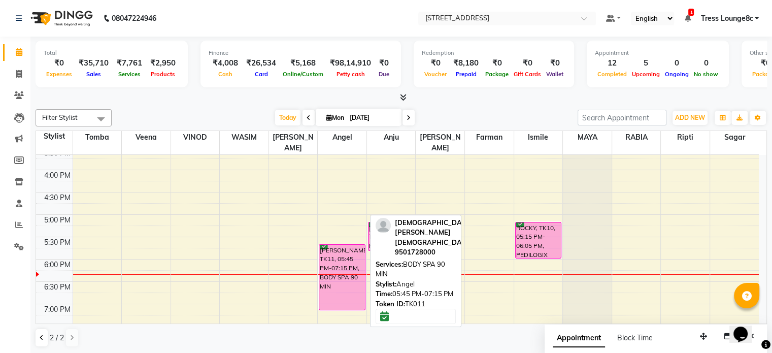
click at [332, 249] on div "[PERSON_NAME], TK11, 05:45 PM-07:15 PM, BODY SPA 90 MIN" at bounding box center [341, 277] width 45 height 65
select select "6"
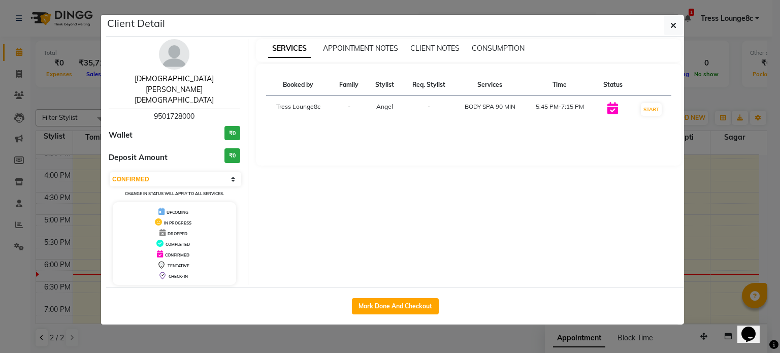
drag, startPoint x: 177, startPoint y: 81, endPoint x: 191, endPoint y: 85, distance: 14.3
click at [177, 81] on link "[DEMOGRAPHIC_DATA][PERSON_NAME][DEMOGRAPHIC_DATA]" at bounding box center [174, 89] width 79 height 30
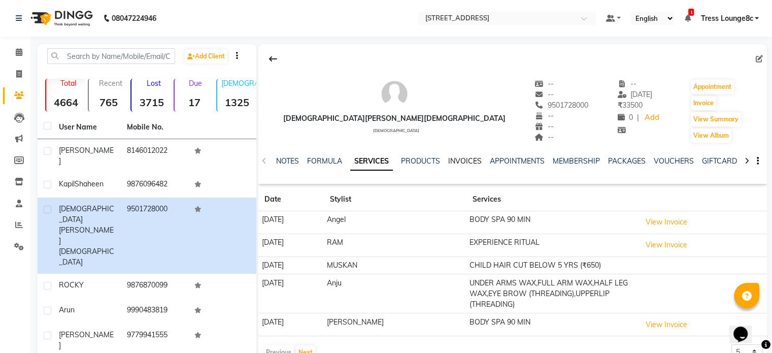
click at [458, 160] on link "INVOICES" at bounding box center [465, 160] width 34 height 9
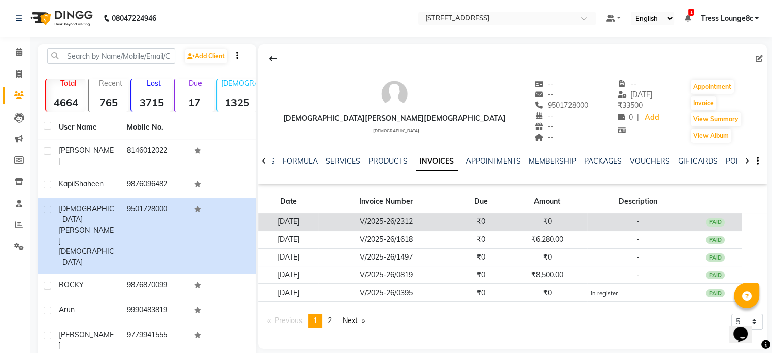
click at [508, 224] on td "₹0" at bounding box center [481, 222] width 54 height 18
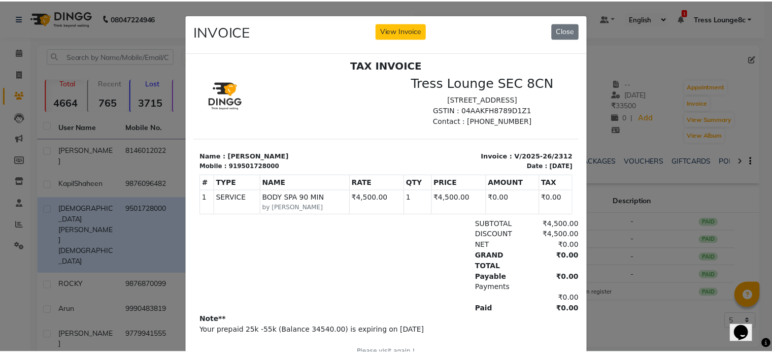
scroll to position [8, 0]
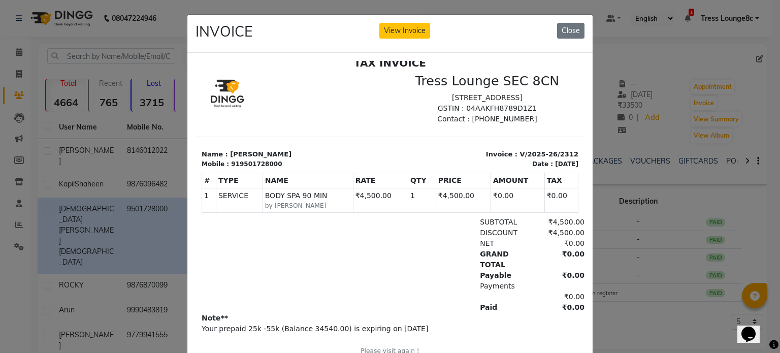
click at [571, 27] on button "Close" at bounding box center [570, 31] width 27 height 16
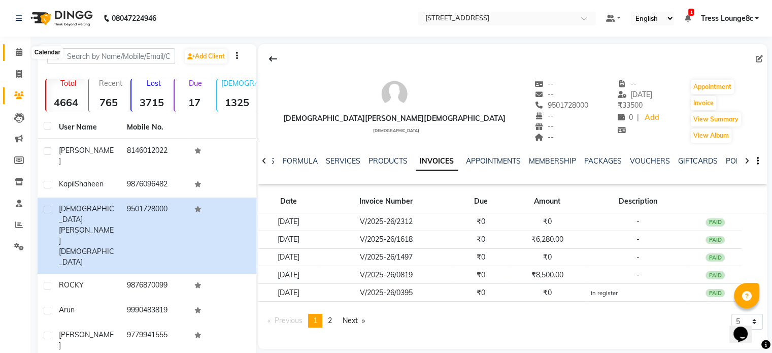
click at [16, 50] on icon at bounding box center [19, 52] width 7 height 8
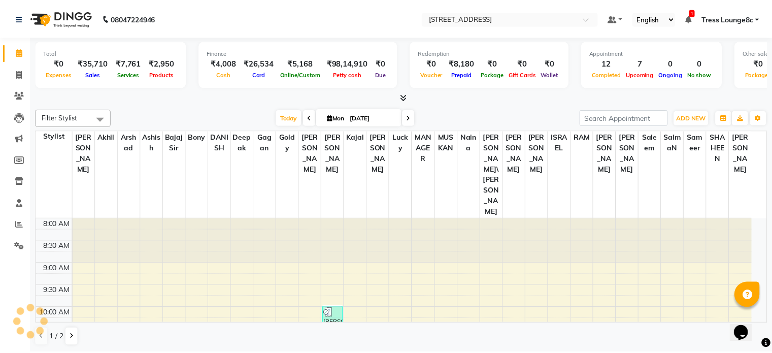
scroll to position [374, 0]
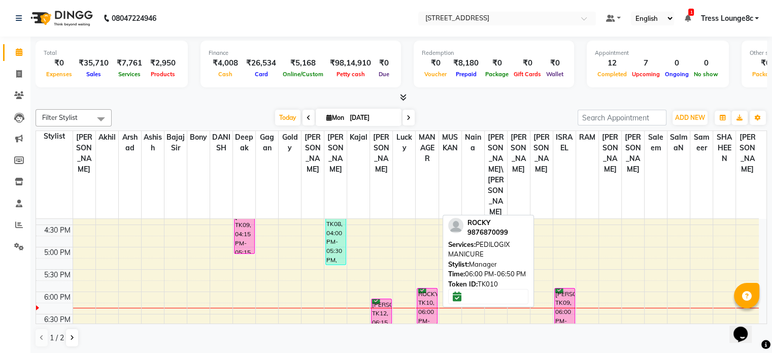
click at [424, 288] on div "ROCKY, TK10, 06:00 PM-06:50 PM, PEDILOGIX MANICURE" at bounding box center [427, 305] width 20 height 35
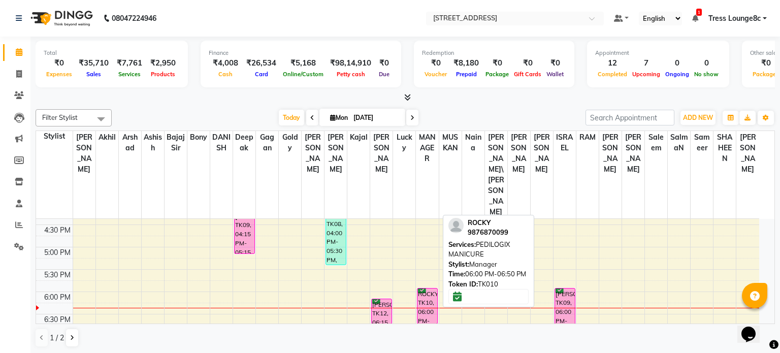
select select "6"
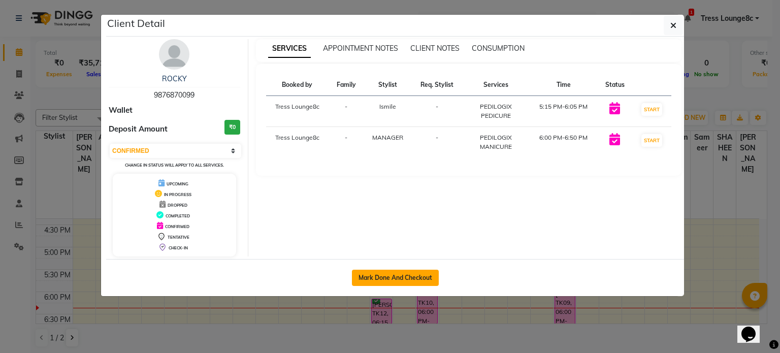
click at [402, 276] on button "Mark Done And Checkout" at bounding box center [395, 278] width 87 height 16
select select "5703"
select select "service"
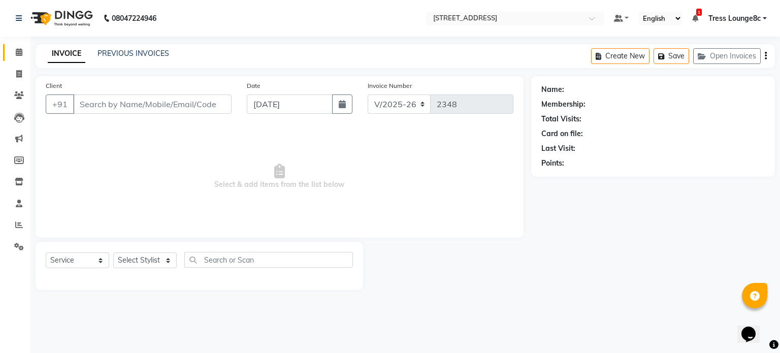
type input "9876870099"
select select "77266"
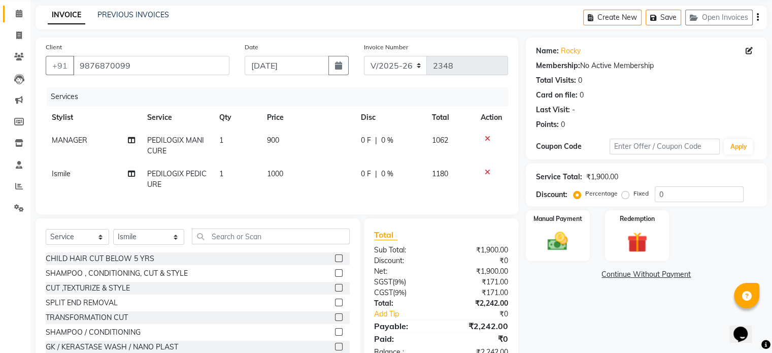
scroll to position [77, 0]
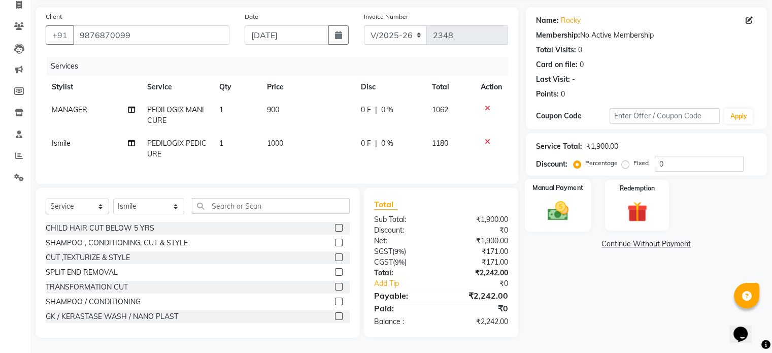
click at [551, 208] on img at bounding box center [558, 211] width 34 height 24
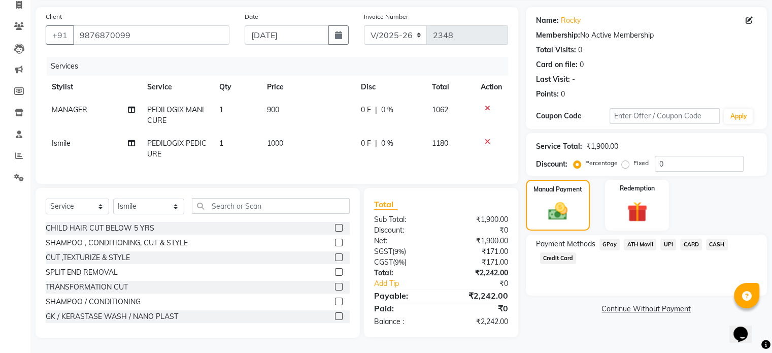
click at [719, 239] on span "CASH" at bounding box center [717, 245] width 22 height 12
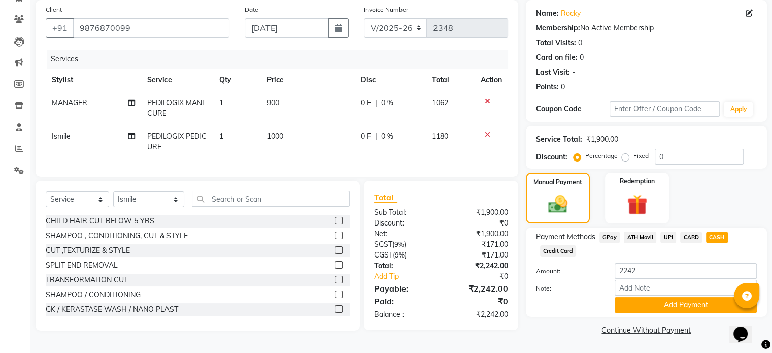
click at [634, 156] on label "Fixed" at bounding box center [641, 155] width 15 height 9
click at [625, 156] on input "Fixed" at bounding box center [627, 155] width 7 height 7
radio input "true"
drag, startPoint x: 672, startPoint y: 155, endPoint x: 653, endPoint y: 157, distance: 18.8
click at [653, 157] on div "Percentage Fixed 0" at bounding box center [660, 157] width 168 height 16
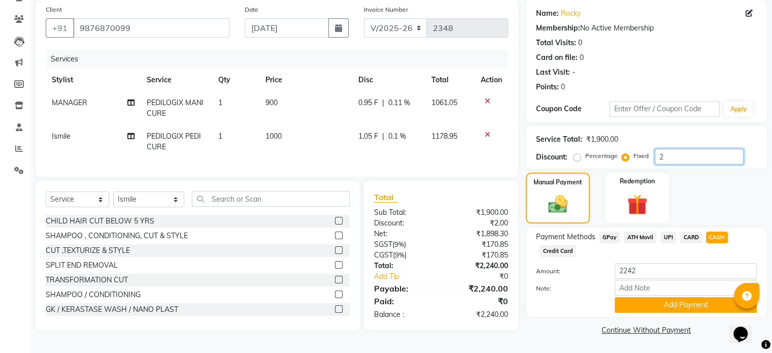
type input "2"
click at [687, 236] on span "CARD" at bounding box center [691, 238] width 22 height 12
type input "2240"
click at [710, 236] on span "CASH" at bounding box center [717, 238] width 22 height 12
click at [676, 305] on button "Add Payment" at bounding box center [686, 305] width 142 height 16
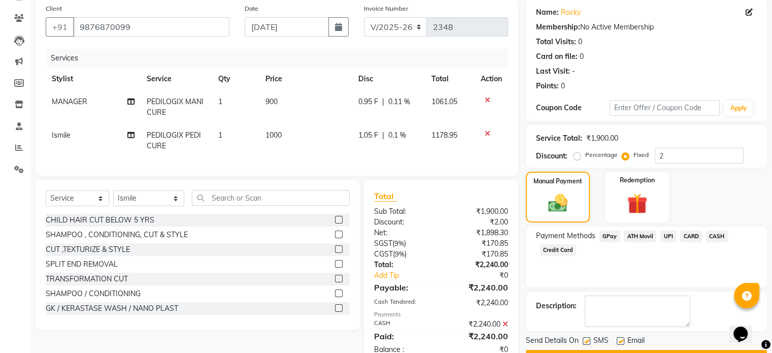
scroll to position [112, 0]
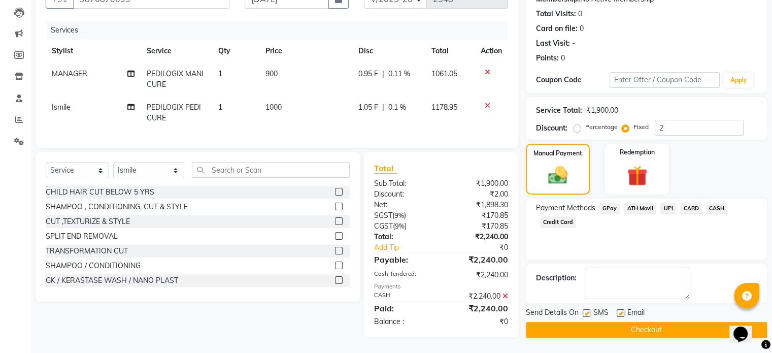
click at [649, 323] on button "Checkout" at bounding box center [646, 330] width 241 height 16
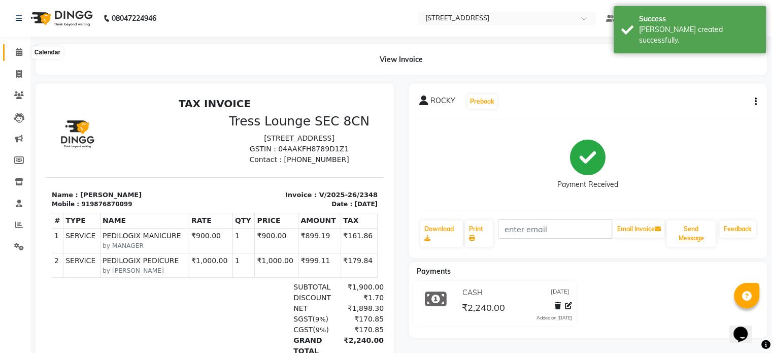
click at [18, 50] on icon at bounding box center [19, 52] width 7 height 8
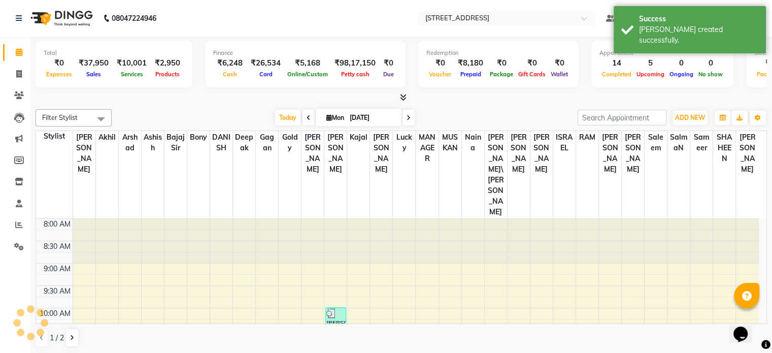
scroll to position [393, 0]
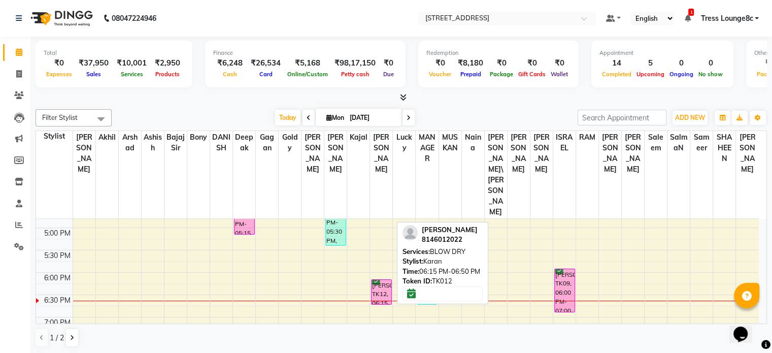
click at [381, 280] on div "[PERSON_NAME], TK12, 06:15 PM-06:50 PM, BLOW DRY" at bounding box center [382, 292] width 20 height 24
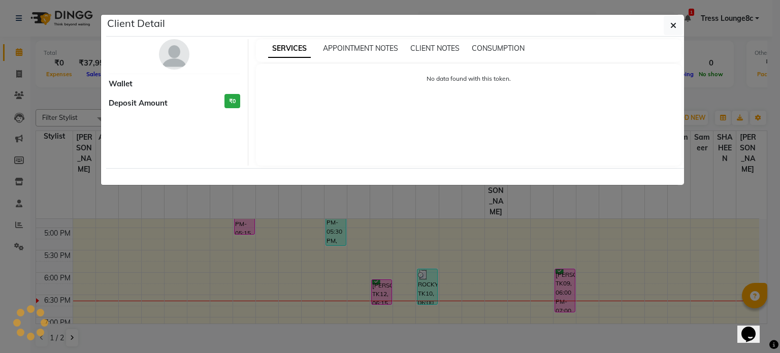
select select "6"
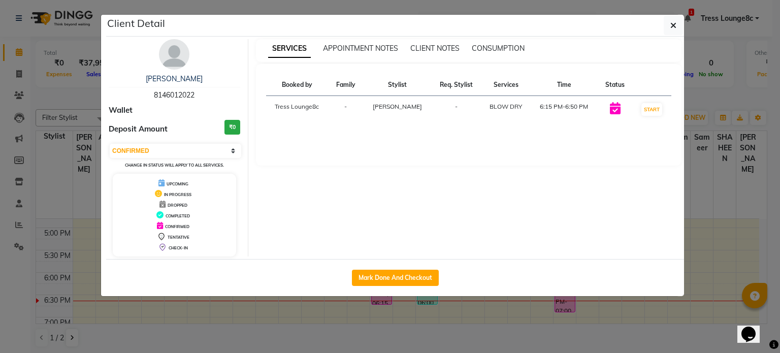
click at [407, 333] on ngb-modal-window "Client Detail [PERSON_NAME] 8146012022 Wallet Deposit Amount ₹0 Select IN SERVI…" at bounding box center [390, 176] width 780 height 353
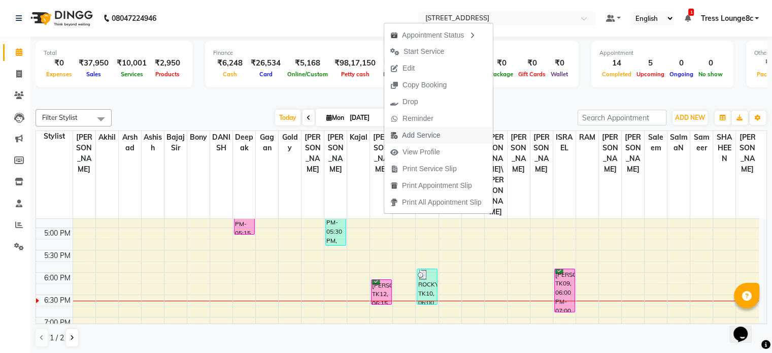
click at [416, 136] on span "Add Service" at bounding box center [421, 135] width 38 height 11
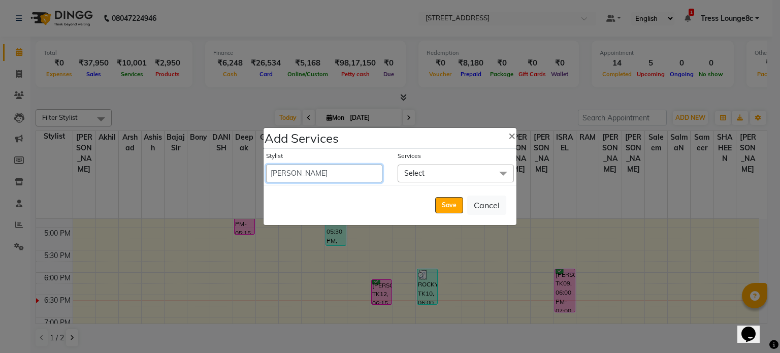
click at [304, 174] on select "[PERSON_NAME] [PERSON_NAME] [PERSON_NAME] [PERSON_NAME] sir Bony DANISH Deepak …" at bounding box center [324, 173] width 116 height 18
select select "65608"
click at [266, 164] on select "[PERSON_NAME] [PERSON_NAME] [PERSON_NAME] [PERSON_NAME] sir Bony DANISH Deepak …" at bounding box center [324, 173] width 116 height 18
select select "1140"
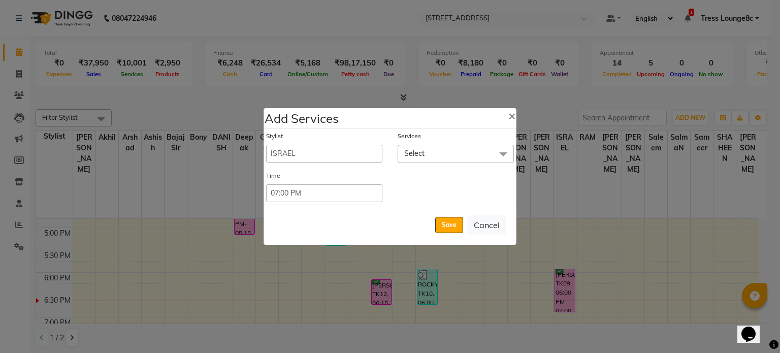
click at [424, 152] on span "Select" at bounding box center [456, 154] width 116 height 18
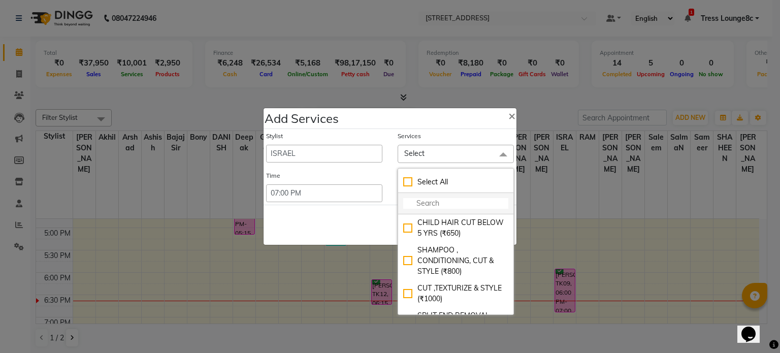
click at [425, 204] on input "multiselect-search" at bounding box center [455, 203] width 105 height 11
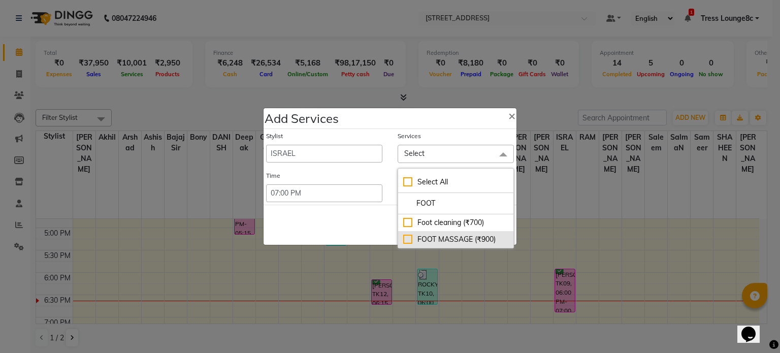
type input "FOOT"
click at [405, 239] on div "FOOT MASSAGE (₹900)" at bounding box center [455, 239] width 105 height 11
checkbox input "true"
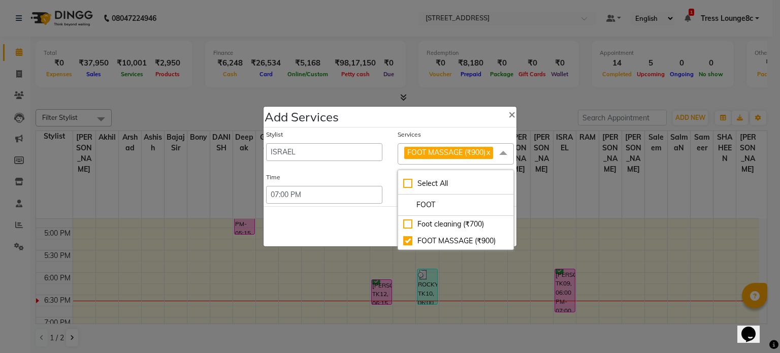
click at [323, 227] on div "Save Cancel" at bounding box center [389, 226] width 253 height 40
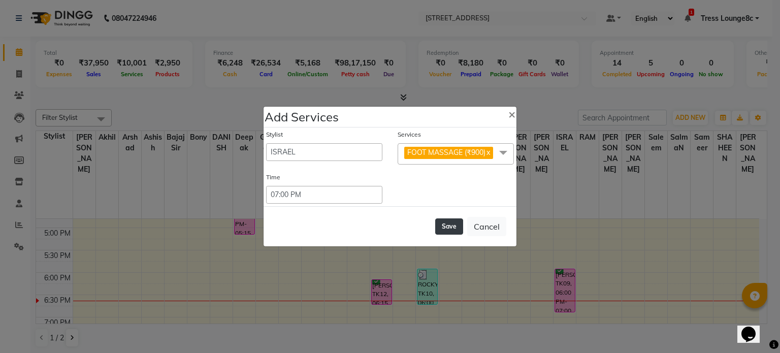
click at [447, 225] on button "Save" at bounding box center [449, 226] width 28 height 16
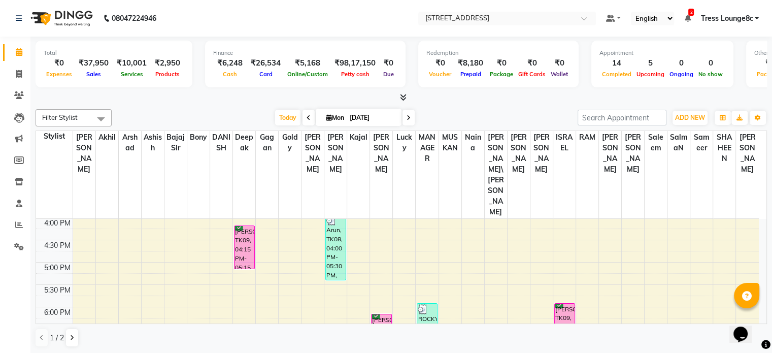
scroll to position [342, 0]
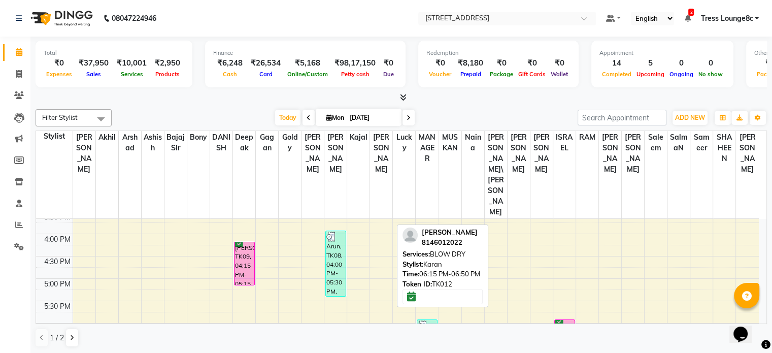
click at [378, 331] on div "[PERSON_NAME], TK12, 06:15 PM-06:50 PM, BLOW DRY" at bounding box center [382, 343] width 20 height 24
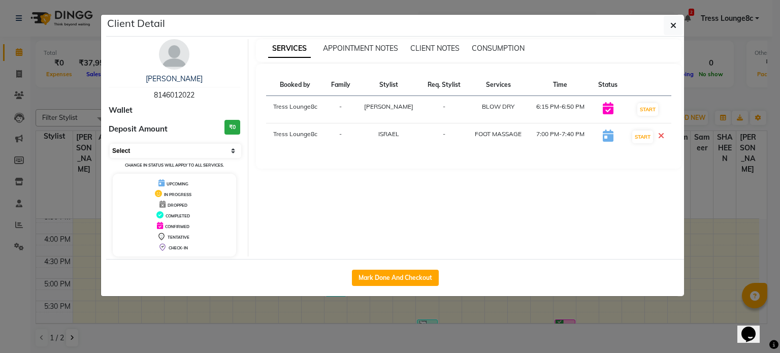
click at [146, 150] on select "Select IN SERVICE CONFIRMED TENTATIVE CHECK IN MARK DONE DROPPED UPCOMING" at bounding box center [175, 151] width 131 height 14
select select "6"
click at [110, 144] on select "Select IN SERVICE CONFIRMED TENTATIVE CHECK IN MARK DONE DROPPED UPCOMING" at bounding box center [175, 151] width 131 height 14
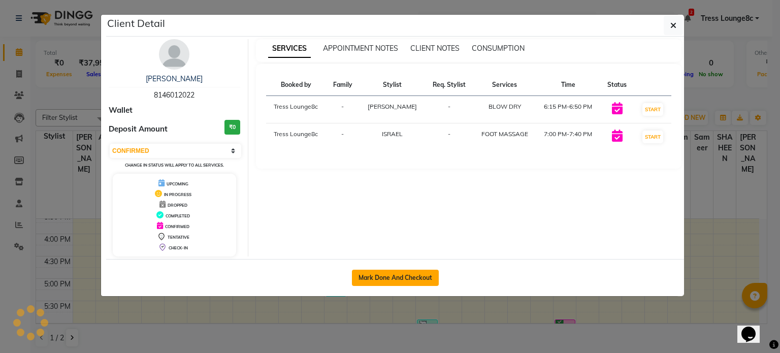
click at [402, 281] on button "Mark Done And Checkout" at bounding box center [395, 278] width 87 height 16
select select "service"
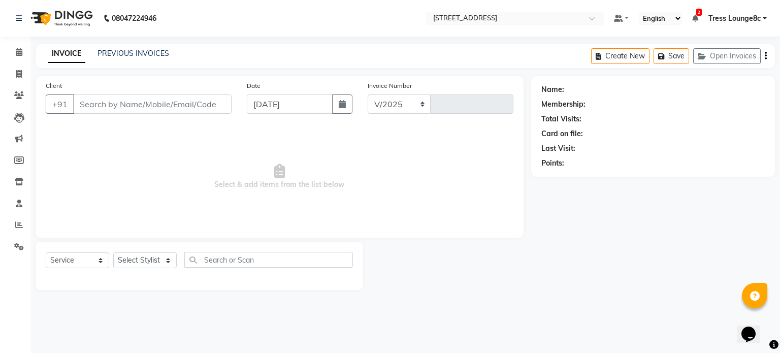
select select "5703"
type input "2349"
type input "8146012022"
select select "65608"
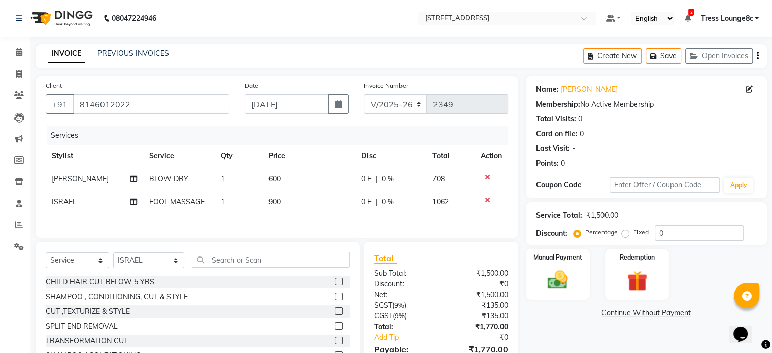
scroll to position [55, 0]
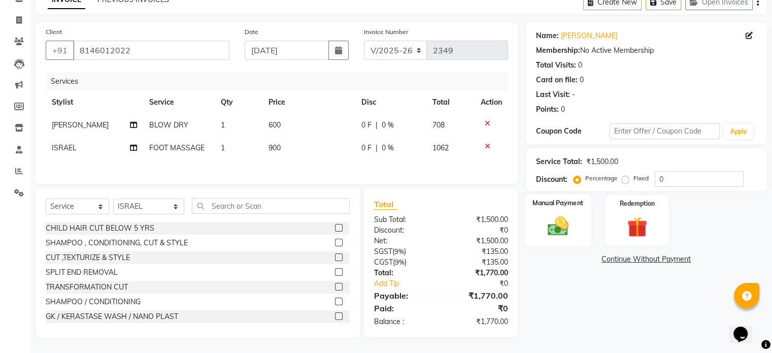
click at [552, 229] on img at bounding box center [558, 226] width 34 height 24
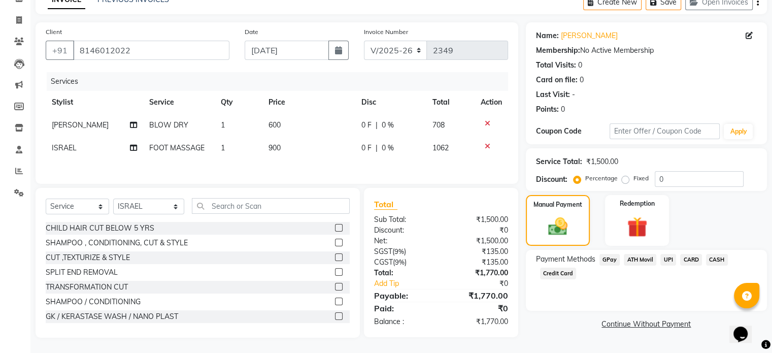
click at [668, 259] on span "UPI" at bounding box center [668, 260] width 16 height 12
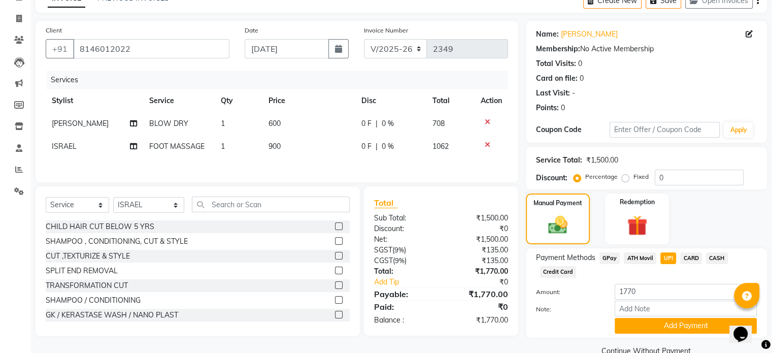
scroll to position [77, 0]
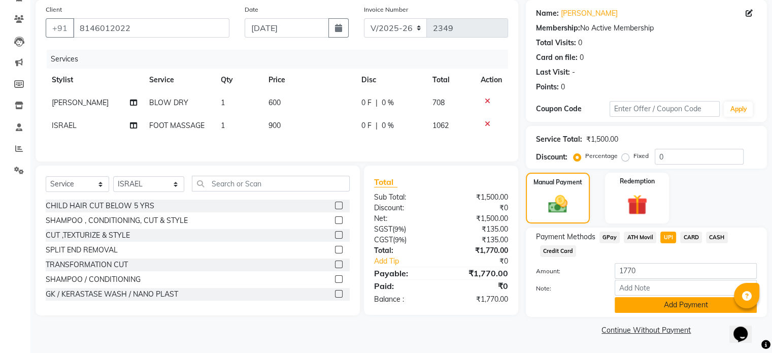
click at [662, 303] on button "Add Payment" at bounding box center [686, 305] width 142 height 16
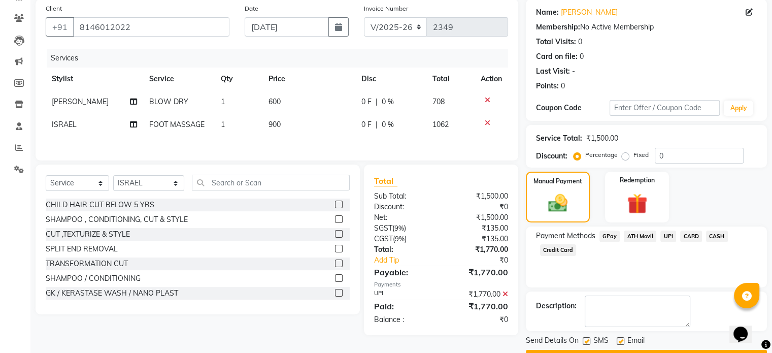
scroll to position [104, 0]
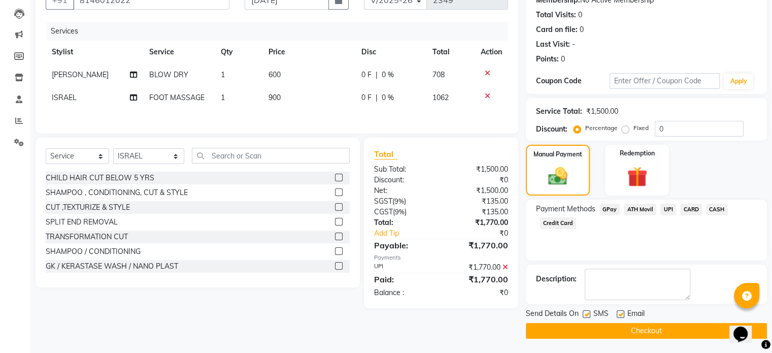
click at [664, 331] on button "Checkout" at bounding box center [646, 331] width 241 height 16
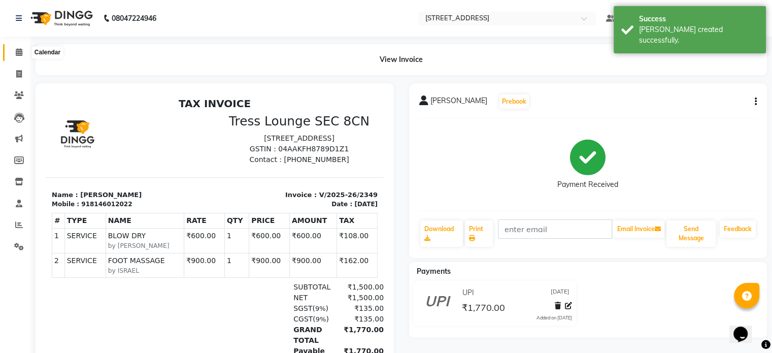
click at [18, 52] on icon at bounding box center [19, 52] width 7 height 8
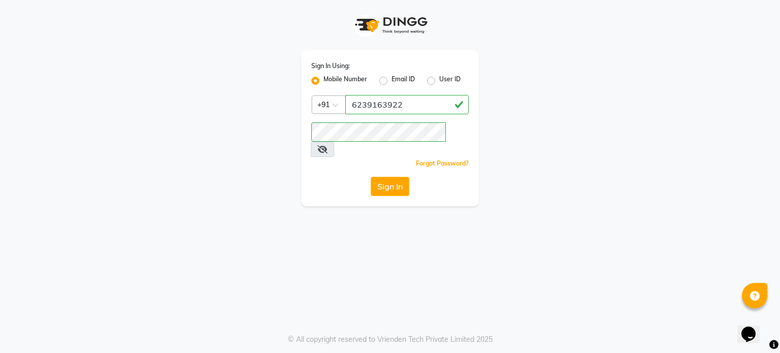
click at [398, 177] on button "Sign In" at bounding box center [390, 186] width 39 height 19
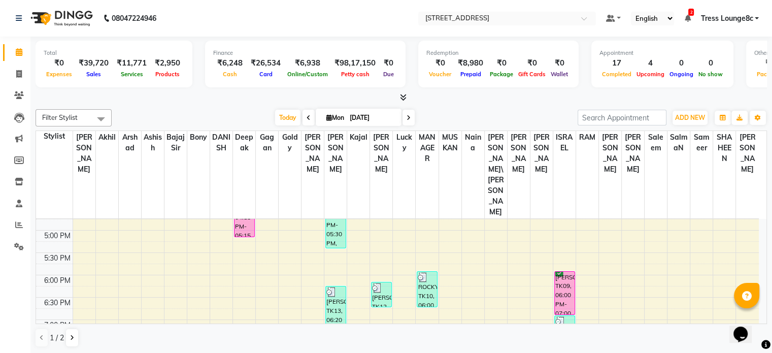
scroll to position [393, 0]
click at [71, 339] on icon at bounding box center [72, 338] width 4 height 6
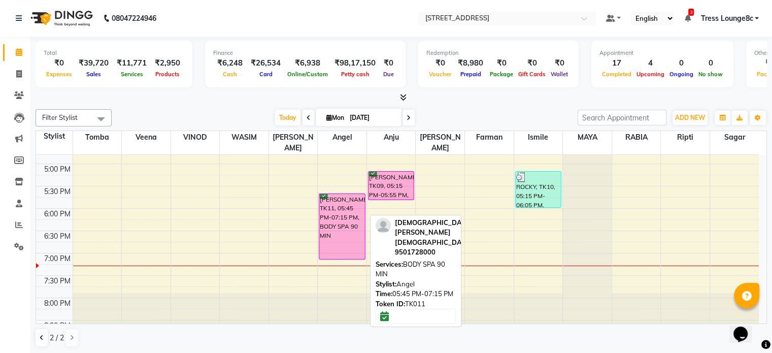
click at [332, 205] on div "[PERSON_NAME], TK11, 05:45 PM-07:15 PM, BODY SPA 90 MIN" at bounding box center [341, 226] width 45 height 65
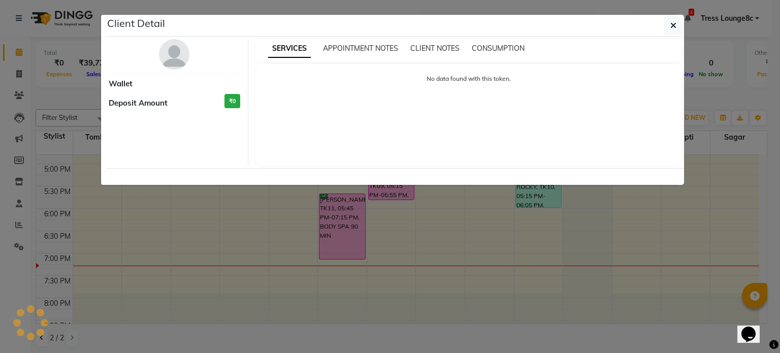
select select "6"
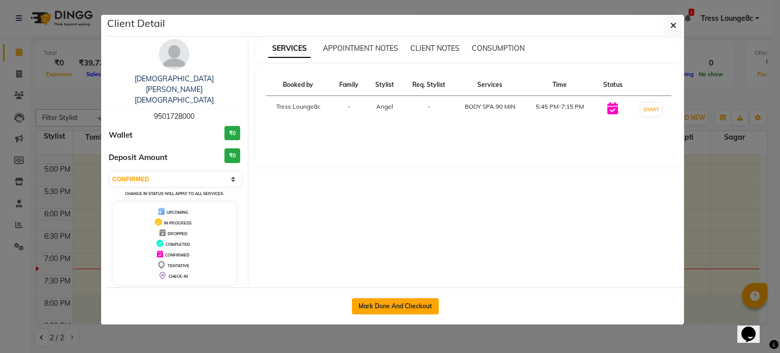
click at [383, 298] on button "Mark Done And Checkout" at bounding box center [395, 306] width 87 height 16
select select "service"
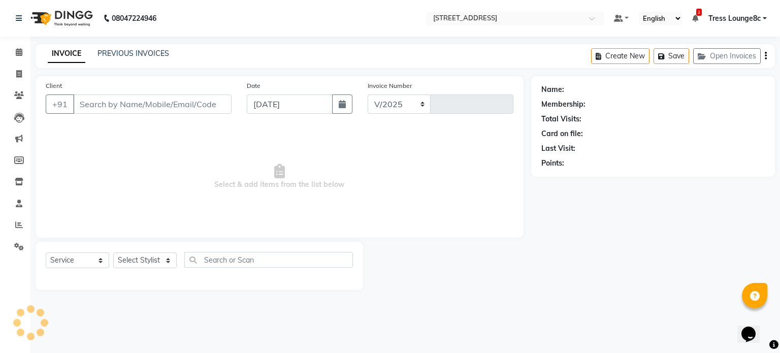
select select "5703"
type input "2351"
type input "9501728000"
select select "66626"
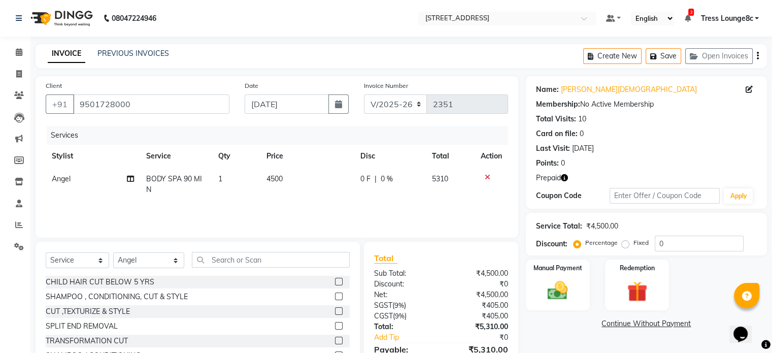
click at [565, 178] on icon "button" at bounding box center [564, 177] width 7 height 7
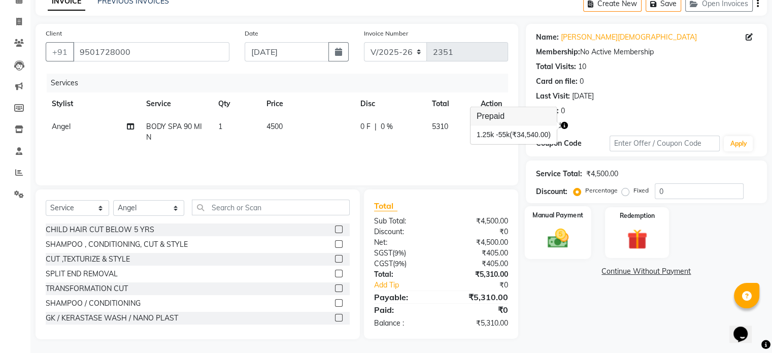
scroll to position [54, 0]
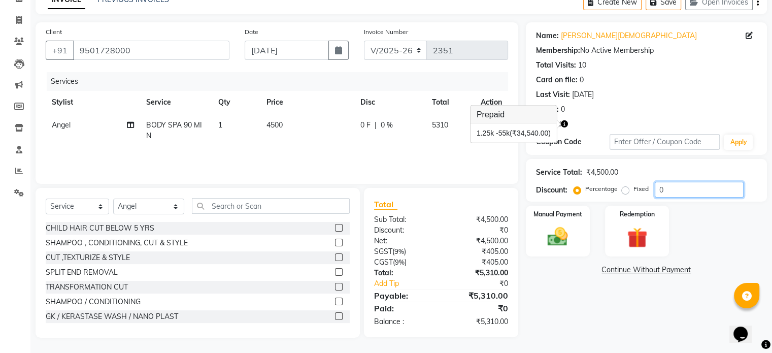
drag, startPoint x: 685, startPoint y: 188, endPoint x: 650, endPoint y: 193, distance: 35.3
click at [650, 193] on div "Percentage Fixed 0" at bounding box center [660, 190] width 168 height 16
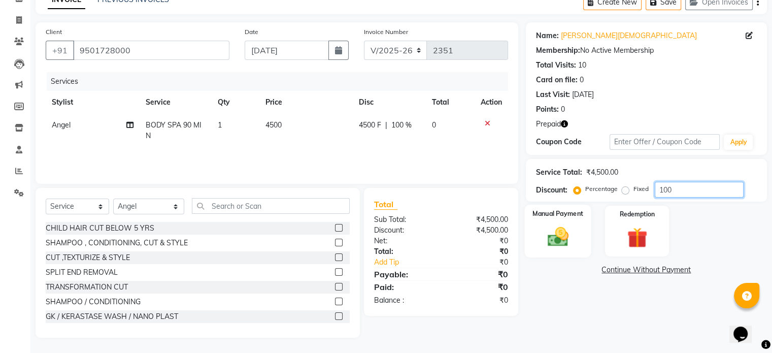
type input "100"
click at [553, 244] on img at bounding box center [558, 237] width 34 height 24
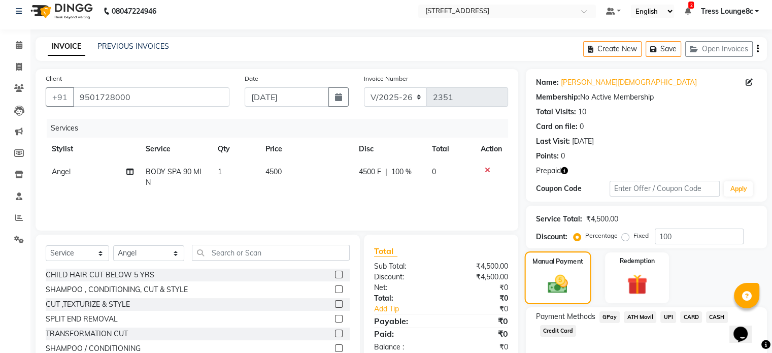
scroll to position [58, 0]
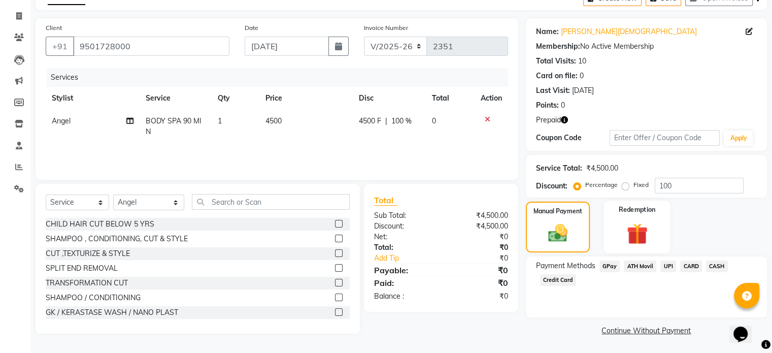
click at [641, 236] on img at bounding box center [637, 234] width 34 height 26
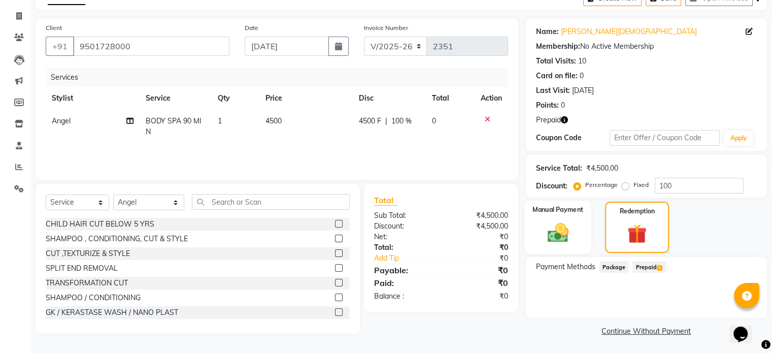
click at [560, 228] on img at bounding box center [558, 232] width 34 height 24
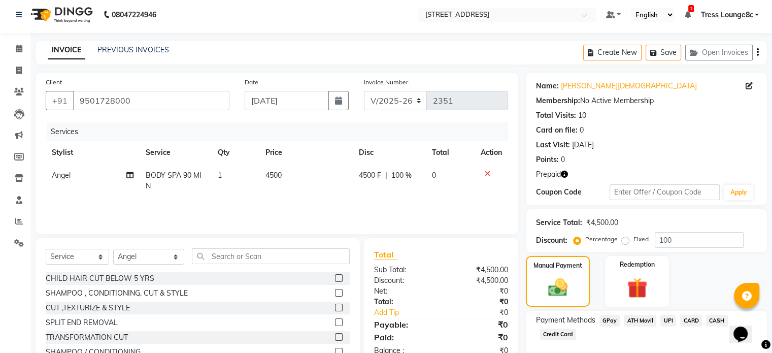
scroll to position [0, 0]
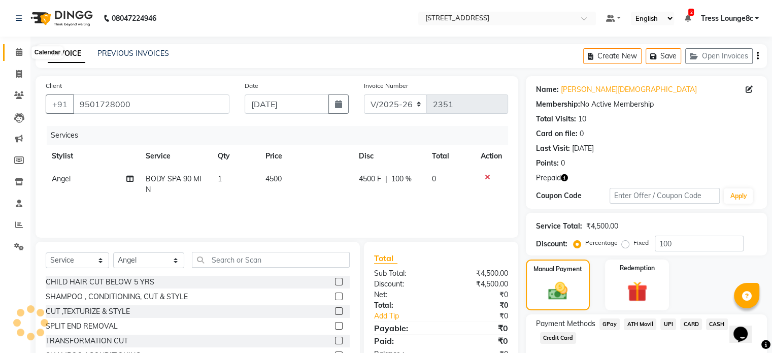
click at [16, 52] on icon at bounding box center [19, 52] width 7 height 8
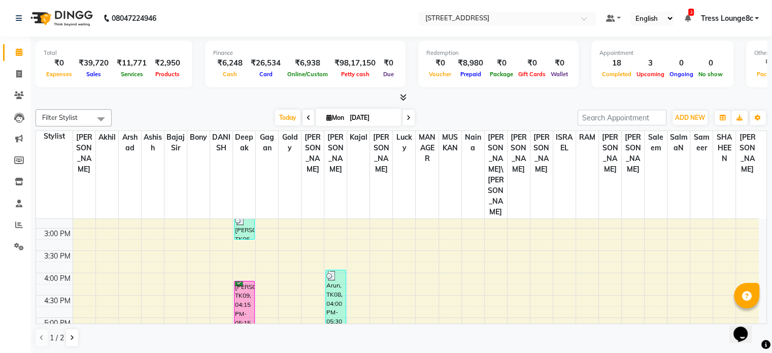
scroll to position [305, 0]
click at [71, 335] on icon at bounding box center [72, 338] width 4 height 6
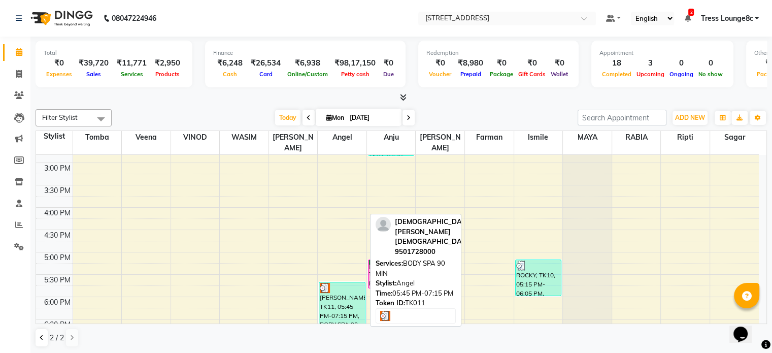
click at [342, 296] on div "[PERSON_NAME], TK11, 05:45 PM-07:15 PM, BODY SPA 90 MIN" at bounding box center [341, 314] width 45 height 65
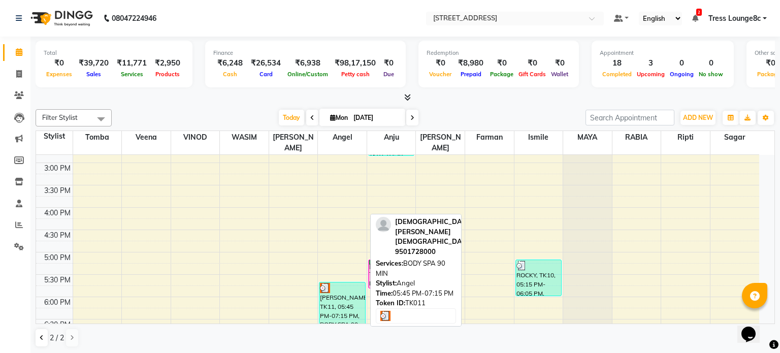
select select "3"
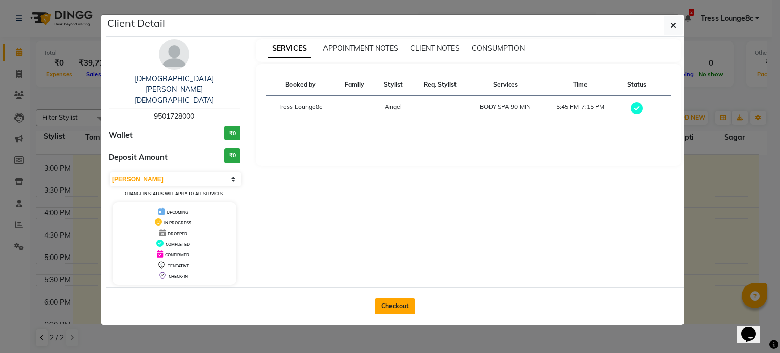
click at [397, 298] on button "Checkout" at bounding box center [395, 306] width 41 height 16
select select "service"
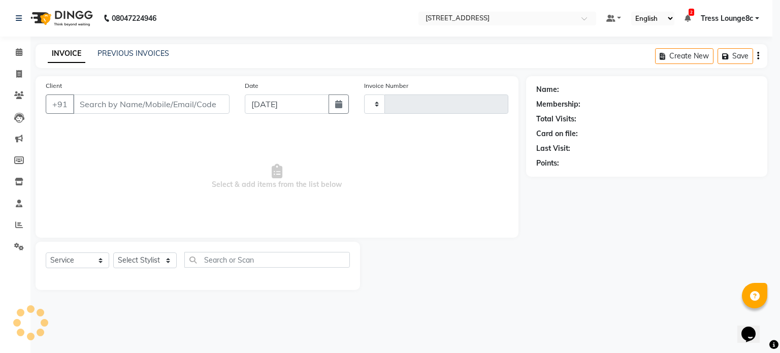
type input "2351"
select select "5703"
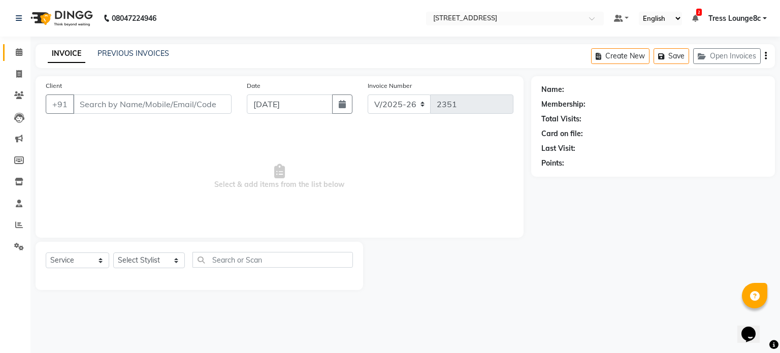
type input "9501728000"
select select "66626"
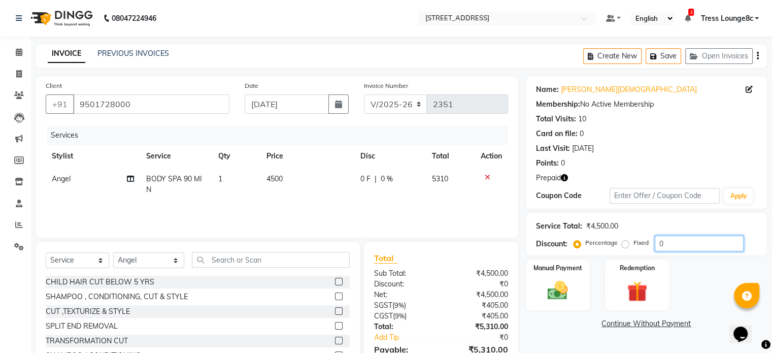
drag, startPoint x: 668, startPoint y: 242, endPoint x: 637, endPoint y: 256, distance: 34.3
click at [637, 256] on div "Name: [PERSON_NAME][DEMOGRAPHIC_DATA] Membership: No Active Membership Total Vi…" at bounding box center [650, 233] width 249 height 315
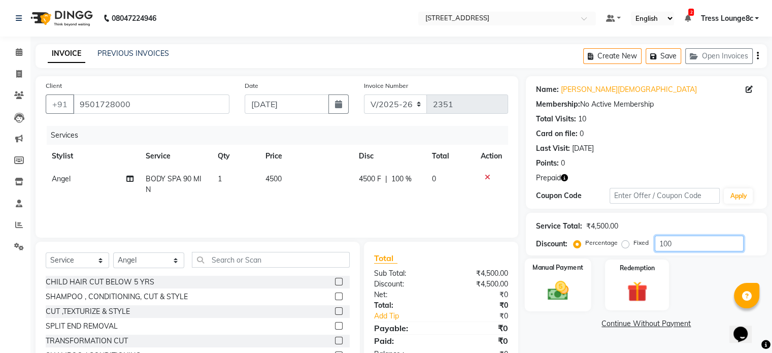
type input "100"
click at [559, 289] on img at bounding box center [558, 291] width 34 height 24
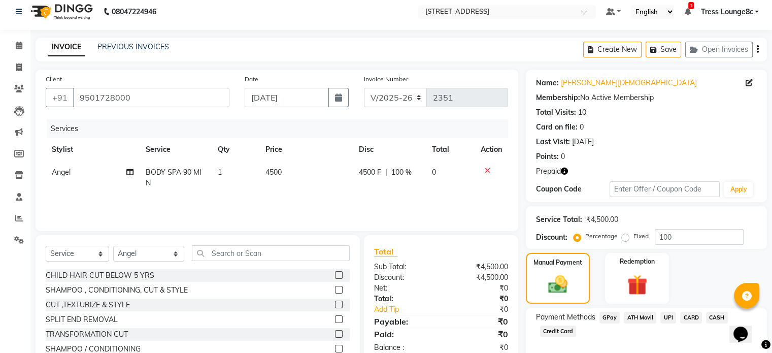
scroll to position [58, 0]
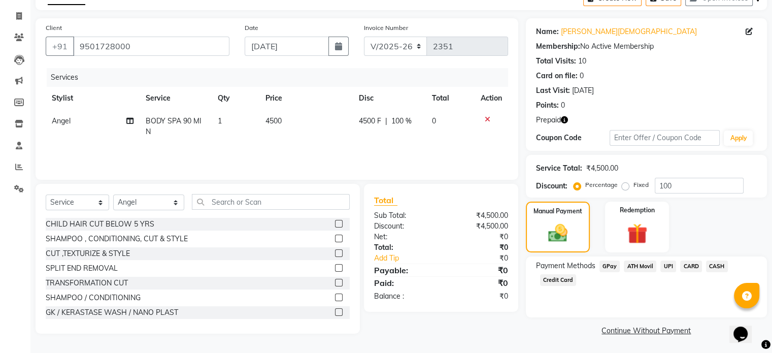
click at [644, 331] on link "Continue Without Payment" at bounding box center [646, 330] width 237 height 11
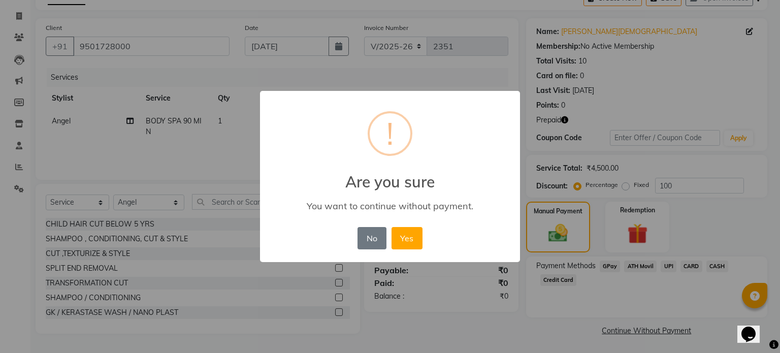
click at [471, 324] on div "× ! Are you sure You want to continue without payment. No No Yes" at bounding box center [390, 176] width 780 height 353
click at [475, 314] on div "× ! Are you sure You want to continue without payment. No No Yes" at bounding box center [390, 176] width 780 height 353
click at [378, 241] on button "No" at bounding box center [371, 238] width 28 height 22
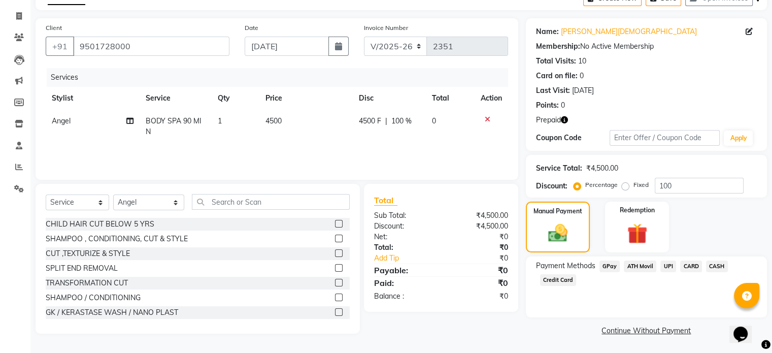
click at [654, 331] on link "Continue Without Payment" at bounding box center [646, 330] width 237 height 11
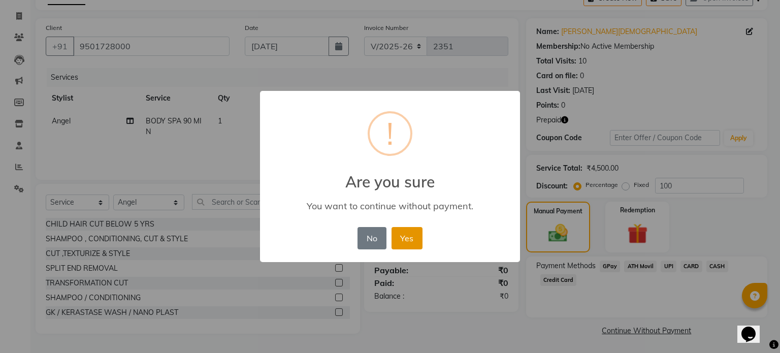
click at [413, 238] on button "Yes" at bounding box center [406, 238] width 31 height 22
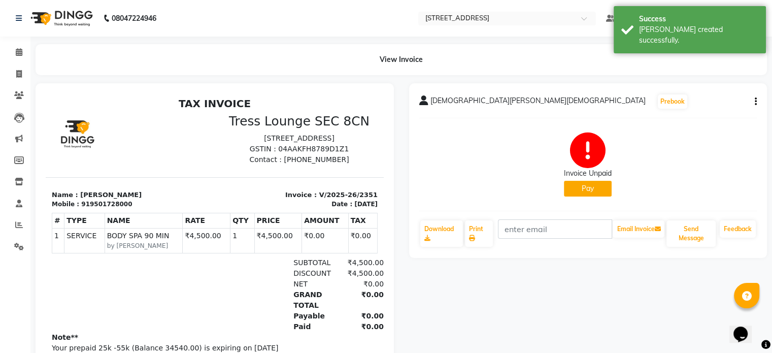
scroll to position [8, 0]
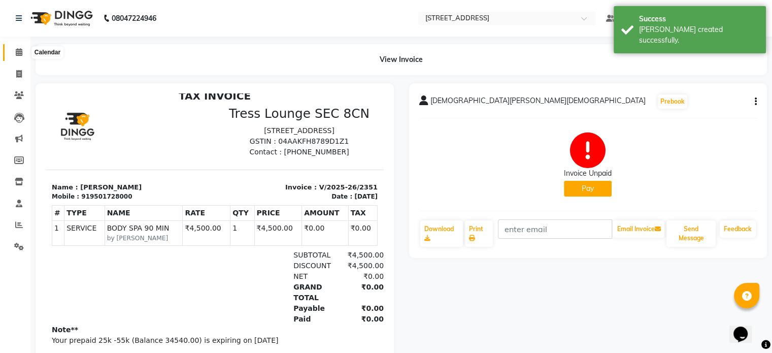
click at [20, 51] on icon at bounding box center [19, 52] width 7 height 8
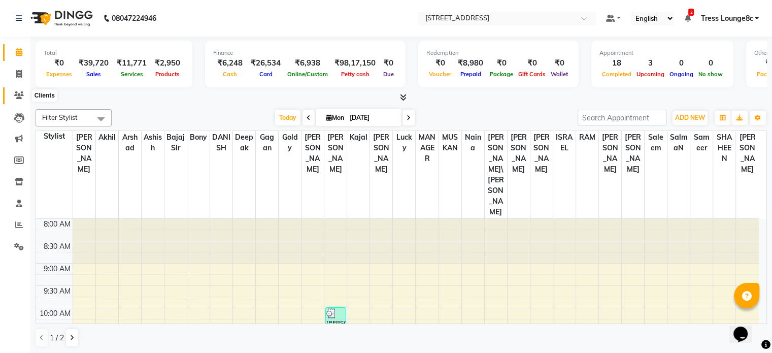
click at [21, 95] on icon at bounding box center [19, 95] width 10 height 8
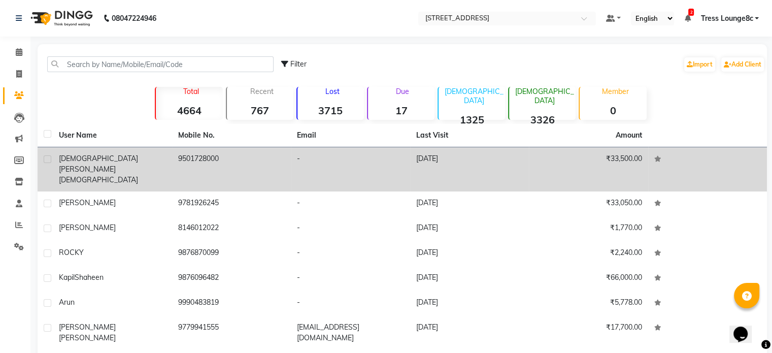
click at [221, 160] on td "9501728000" at bounding box center [231, 169] width 119 height 44
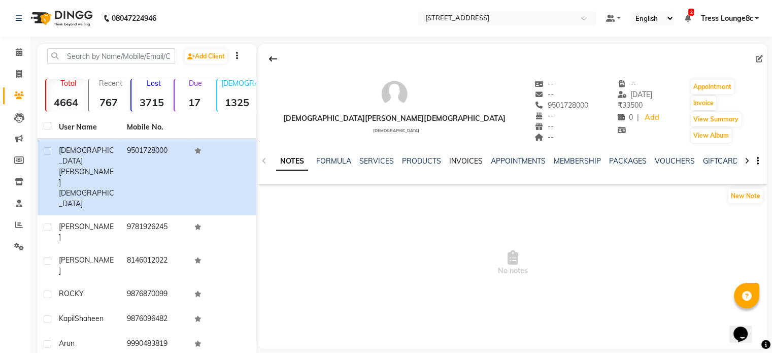
click at [461, 160] on link "INVOICES" at bounding box center [466, 160] width 34 height 9
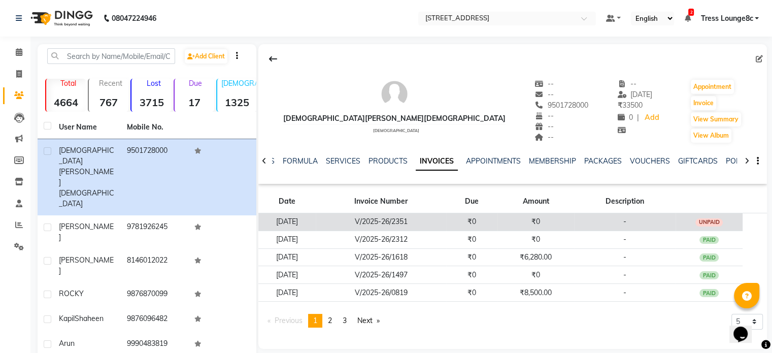
click at [716, 222] on div "UNPAID" at bounding box center [709, 222] width 27 height 8
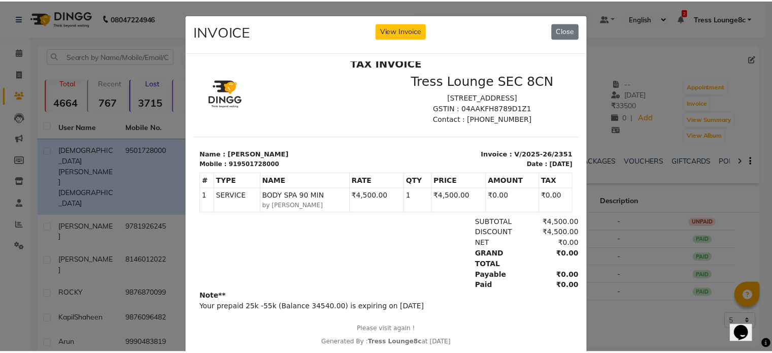
scroll to position [30, 0]
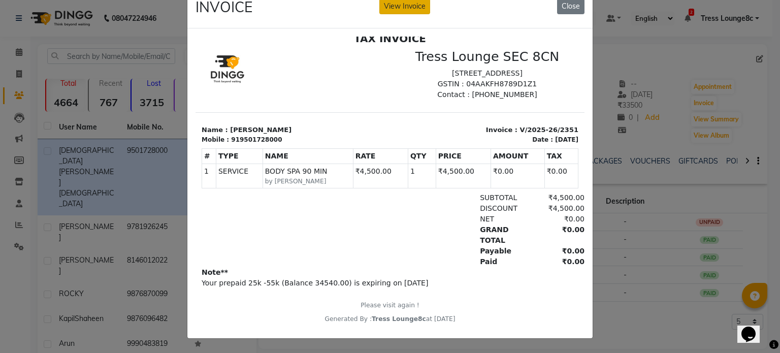
click at [406, 1] on button "View Invoice" at bounding box center [404, 6] width 51 height 16
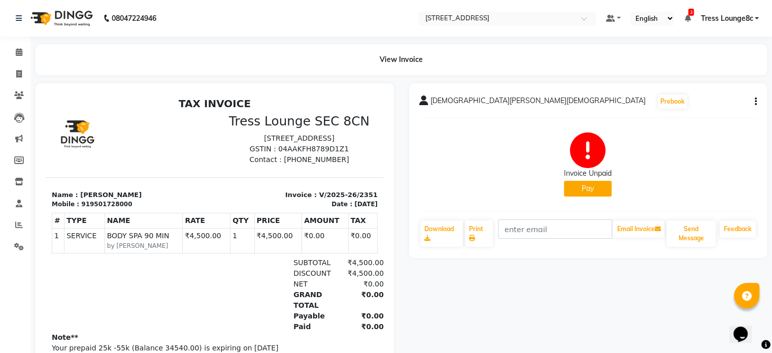
click at [755, 102] on icon "button" at bounding box center [756, 102] width 2 height 1
click at [700, 115] on div "Edit Invoice" at bounding box center [705, 114] width 70 height 13
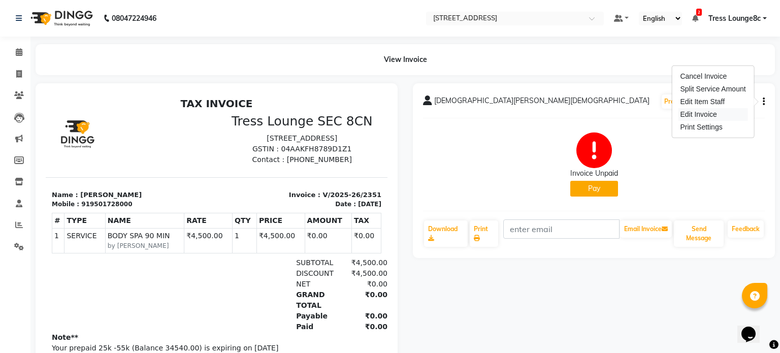
select select "service"
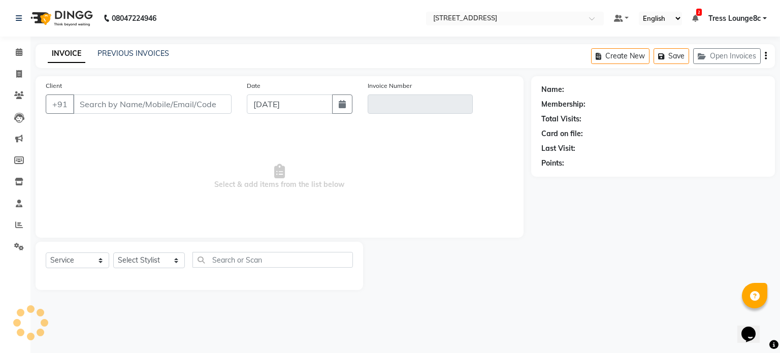
type input "9501728000"
type input "V/2025-26/2351"
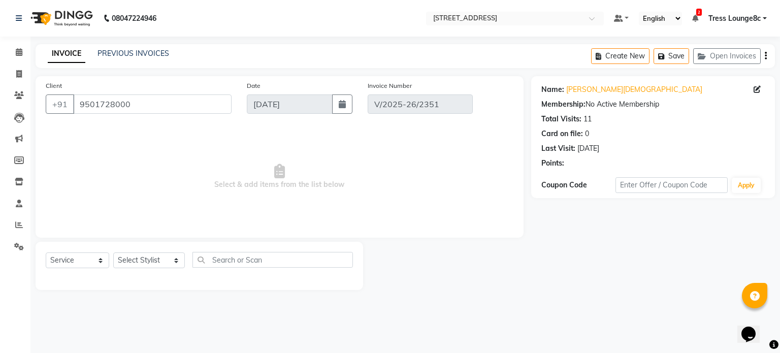
select select "select"
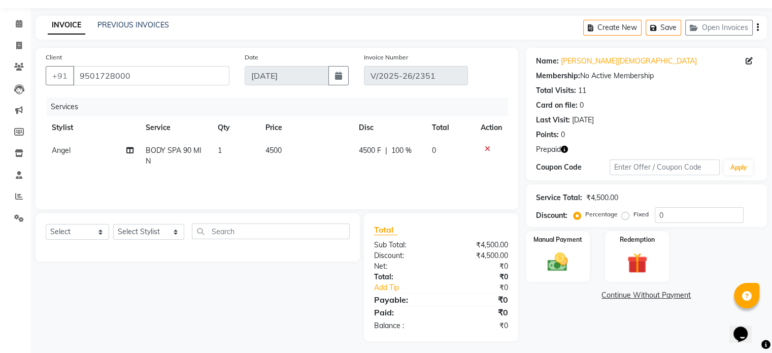
scroll to position [32, 0]
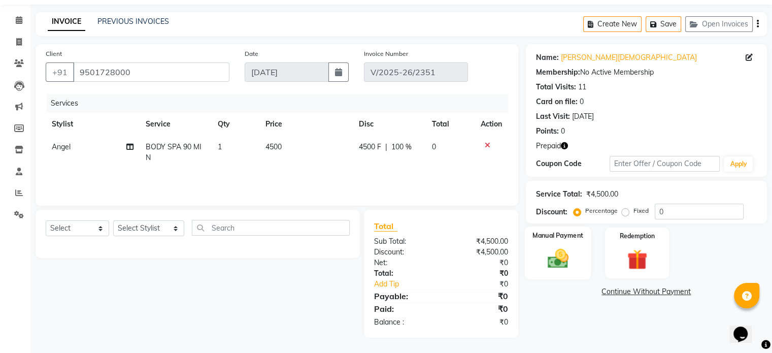
click at [554, 255] on img at bounding box center [558, 259] width 34 height 24
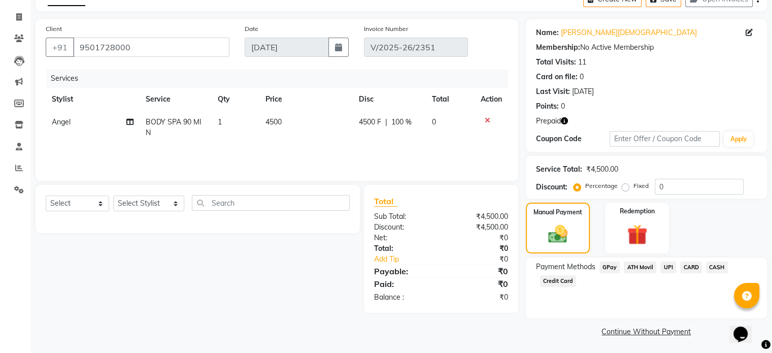
scroll to position [58, 0]
drag, startPoint x: 686, startPoint y: 182, endPoint x: 634, endPoint y: 193, distance: 54.1
click at [634, 193] on div "Service Total: ₹4,500.00 Discount: Percentage Fixed 0" at bounding box center [646, 176] width 241 height 43
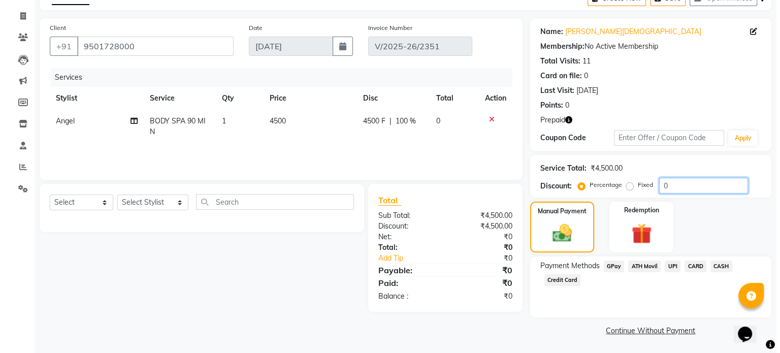
scroll to position [0, 0]
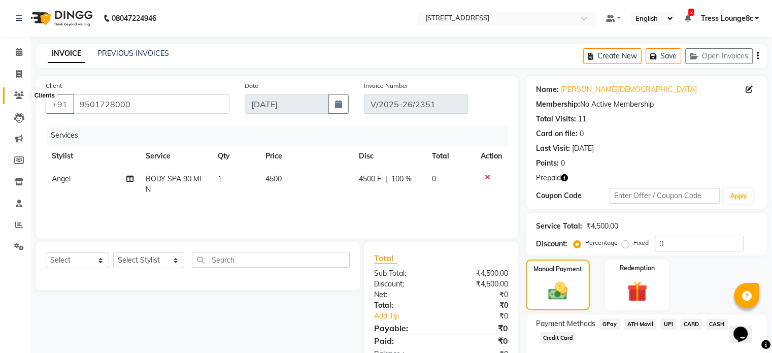
click at [16, 92] on icon at bounding box center [19, 95] width 10 height 8
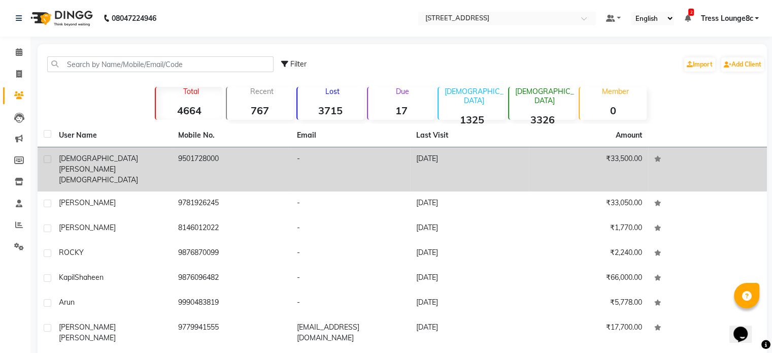
click at [203, 166] on td "9501728000" at bounding box center [231, 169] width 119 height 44
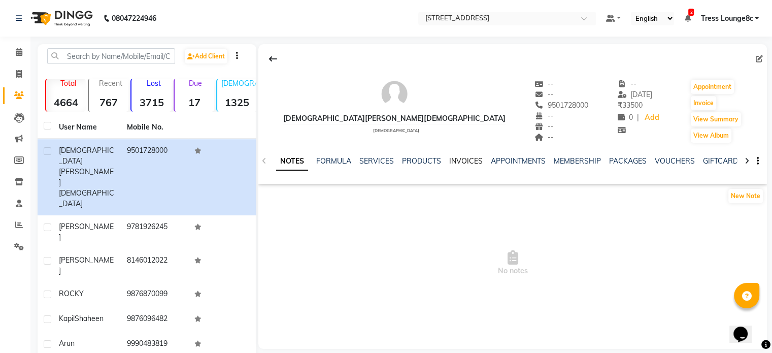
click at [455, 160] on link "INVOICES" at bounding box center [466, 160] width 34 height 9
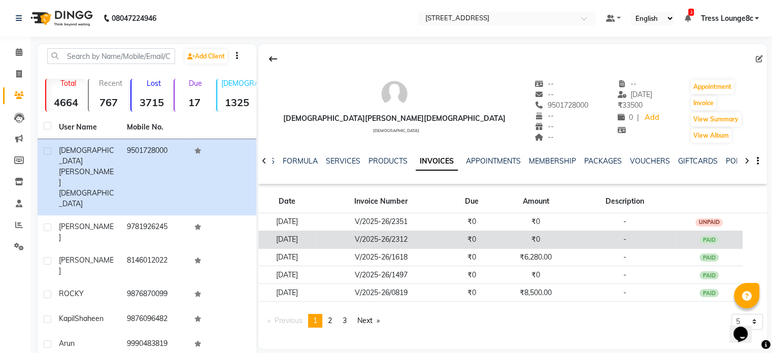
click at [567, 240] on td "₹0" at bounding box center [536, 239] width 77 height 18
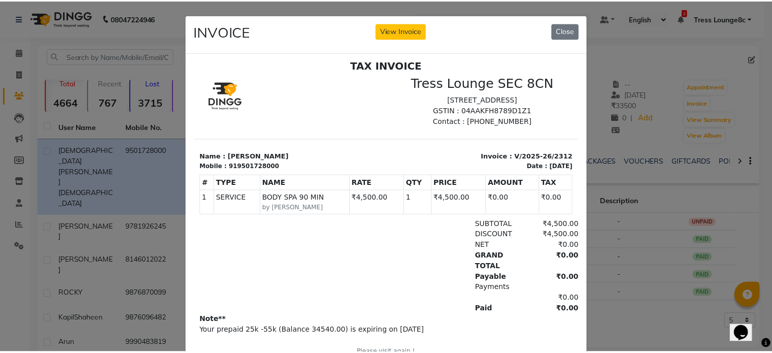
scroll to position [8, 0]
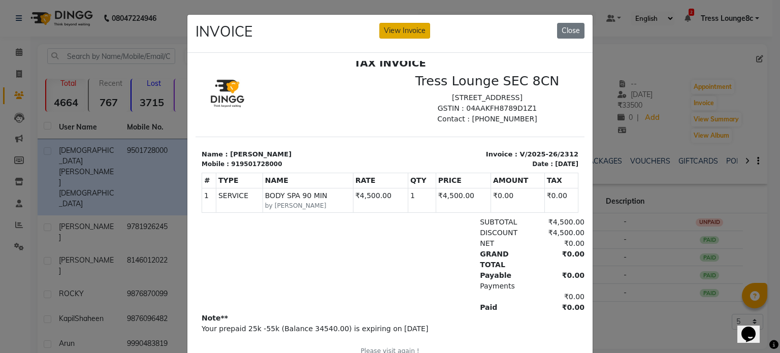
click at [400, 27] on button "View Invoice" at bounding box center [404, 31] width 51 height 16
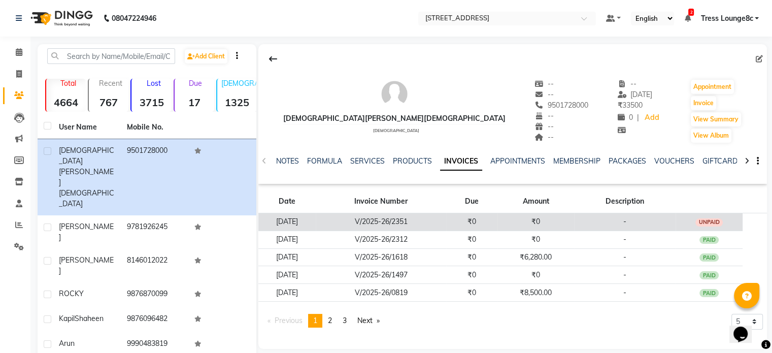
click at [660, 221] on td "-" at bounding box center [625, 222] width 102 height 18
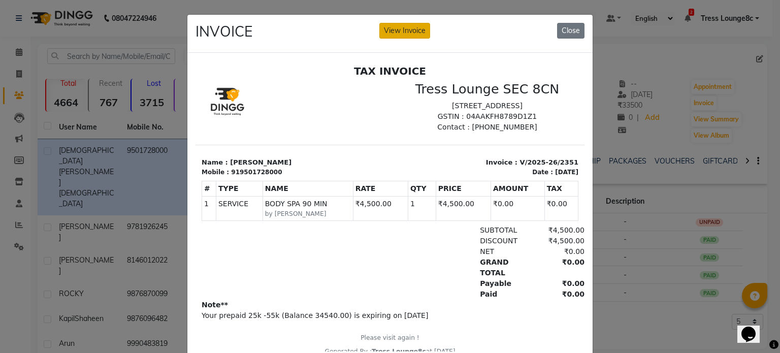
click at [403, 28] on button "View Invoice" at bounding box center [404, 31] width 51 height 16
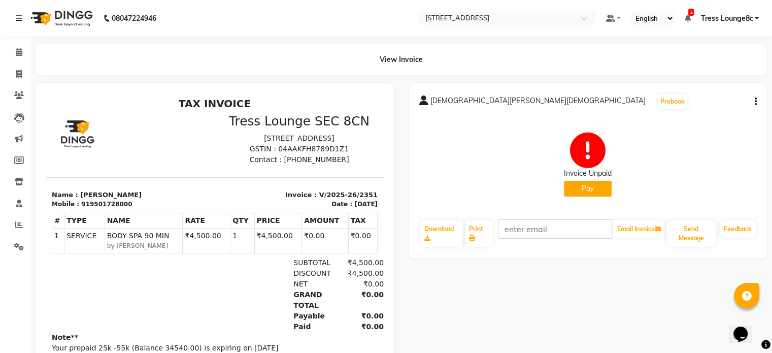
click at [598, 187] on button "Pay" at bounding box center [588, 189] width 48 height 16
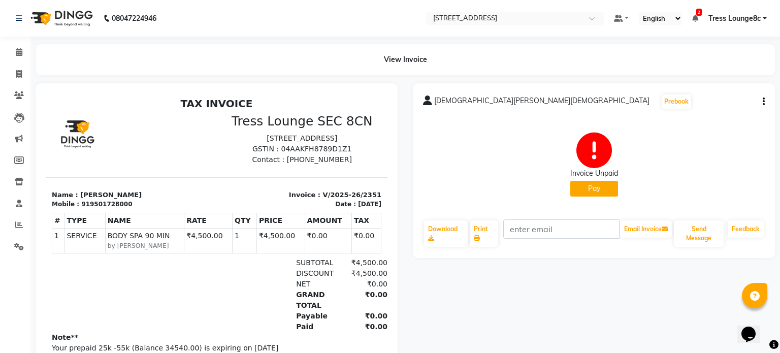
select select "1"
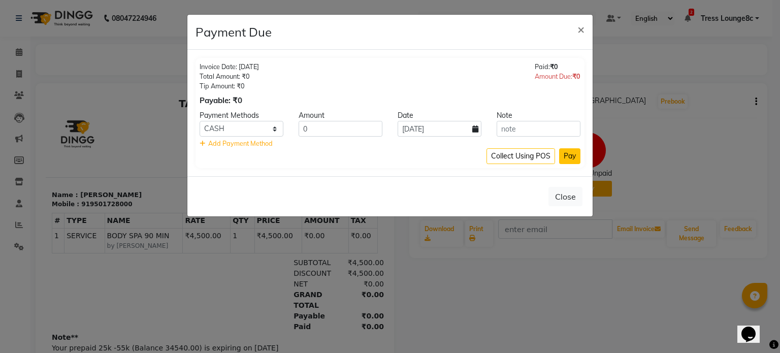
click at [569, 158] on button "Pay" at bounding box center [569, 156] width 21 height 16
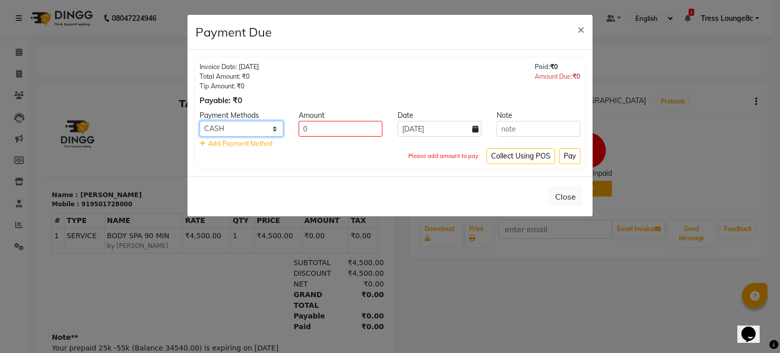
click at [225, 127] on select "GPay ATH Movil UPI CARD CASH Credit Card" at bounding box center [242, 129] width 84 height 16
click at [574, 198] on button "Close" at bounding box center [565, 196] width 34 height 19
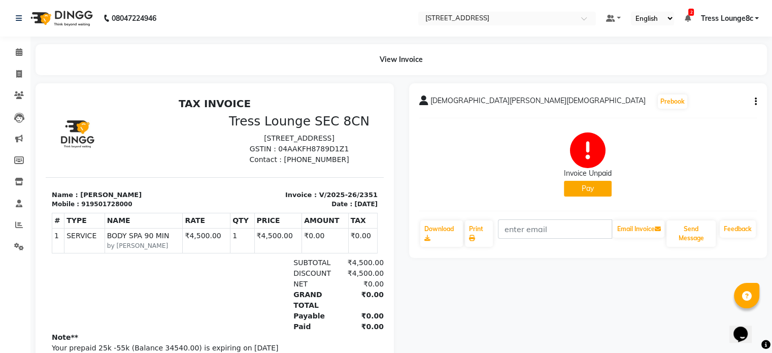
click at [755, 102] on icon "button" at bounding box center [756, 102] width 2 height 1
click at [703, 90] on div "Split Service Amount" at bounding box center [705, 89] width 70 height 13
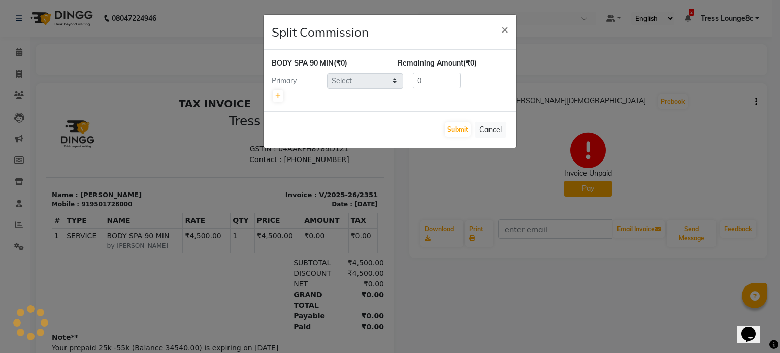
select select "66626"
click at [441, 82] on input "0" at bounding box center [437, 81] width 48 height 16
click at [494, 130] on button "Cancel" at bounding box center [490, 130] width 31 height 16
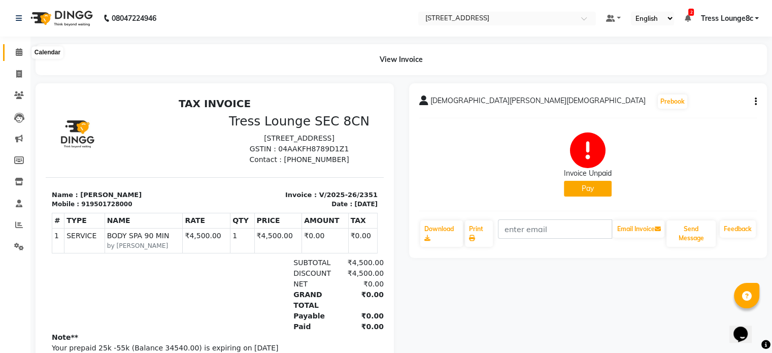
click at [17, 54] on icon at bounding box center [19, 52] width 7 height 8
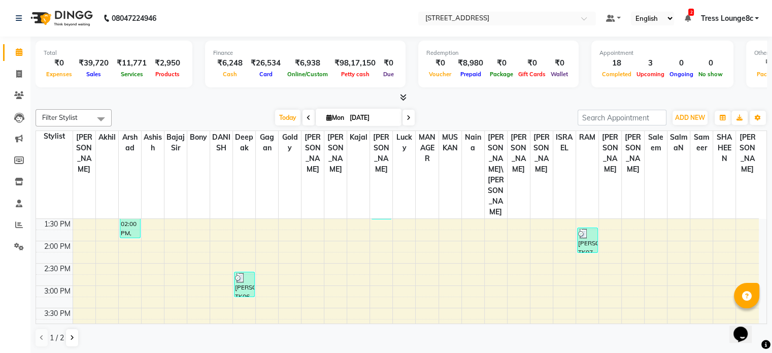
scroll to position [221, 0]
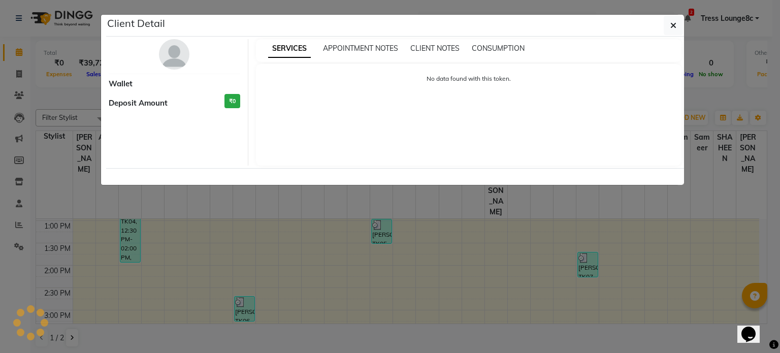
select select "6"
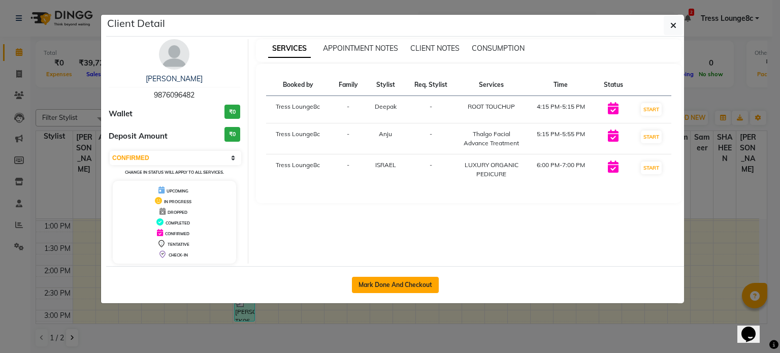
click at [392, 282] on button "Mark Done And Checkout" at bounding box center [395, 285] width 87 height 16
select select "service"
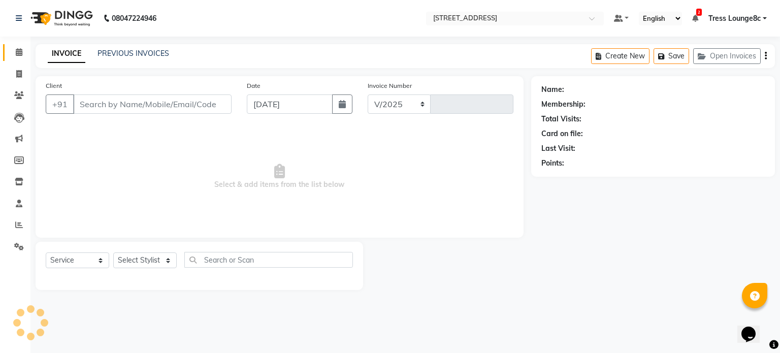
select select "5703"
type input "2352"
type input "9876096482"
select select "45199"
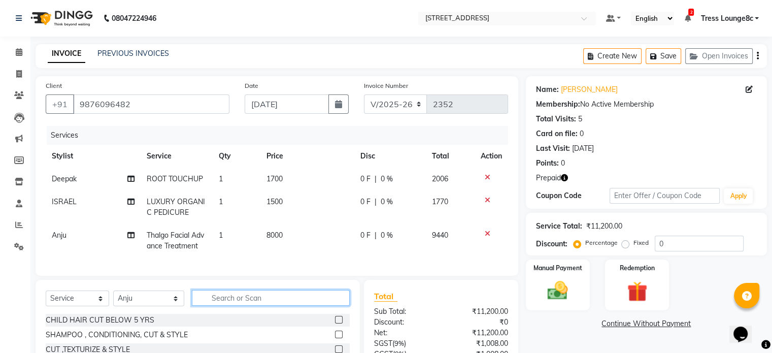
click at [239, 306] on input "text" at bounding box center [271, 298] width 158 height 16
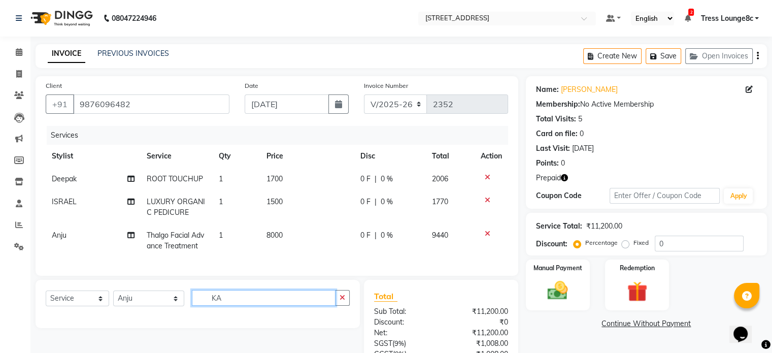
type input "K"
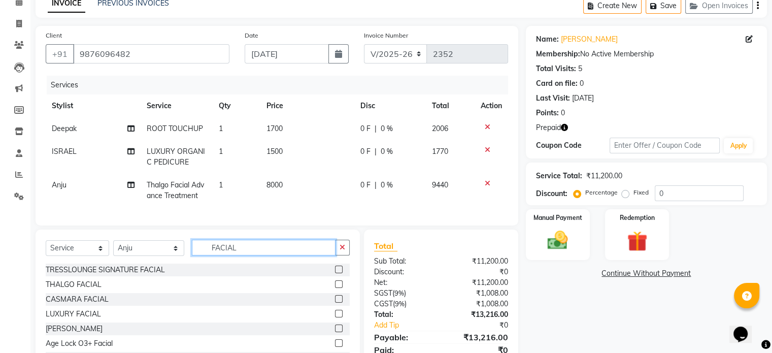
scroll to position [100, 0]
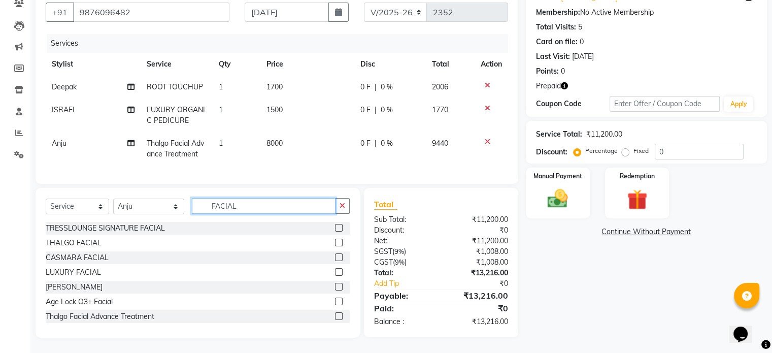
type input "FACIAL"
click at [335, 315] on label at bounding box center [339, 316] width 8 height 8
click at [335, 315] on input "checkbox" at bounding box center [338, 316] width 7 height 7
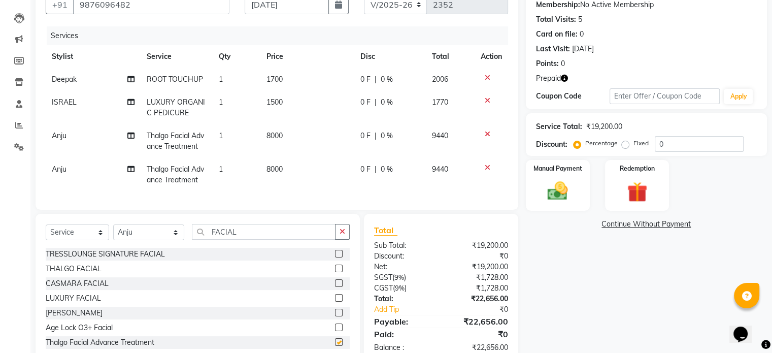
checkbox input "false"
click at [489, 169] on div at bounding box center [491, 167] width 21 height 7
click at [486, 168] on icon at bounding box center [488, 167] width 6 height 7
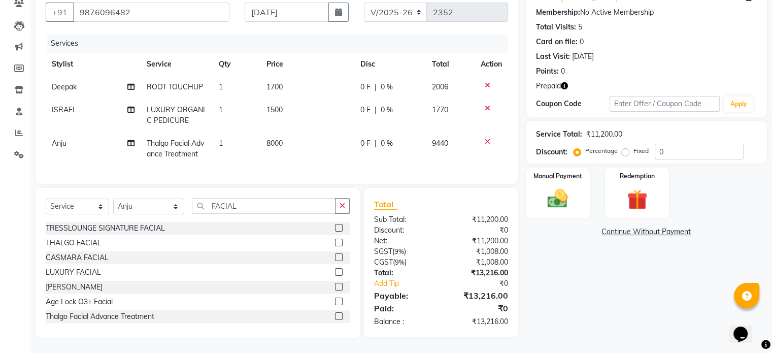
click at [287, 136] on td "8000" at bounding box center [307, 149] width 94 height 34
select select "45199"
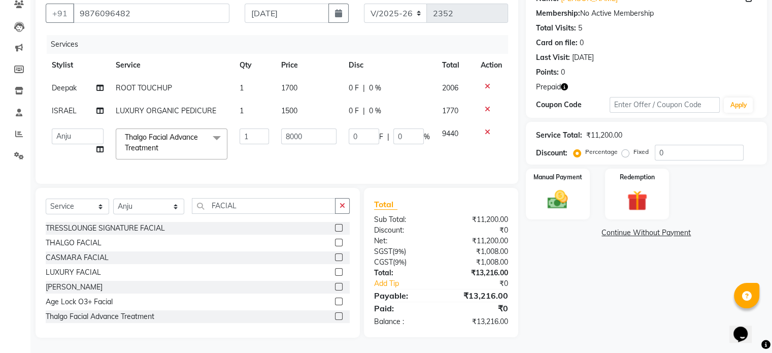
scroll to position [98, 0]
click at [288, 130] on input "8000" at bounding box center [308, 136] width 55 height 16
click at [488, 124] on tbody "[PERSON_NAME] TOUCHUP 1 1700 0 F | 0 % 2006 ISRAEL LUXURY ORGANIC PEDICURE 1 15…" at bounding box center [277, 121] width 463 height 89
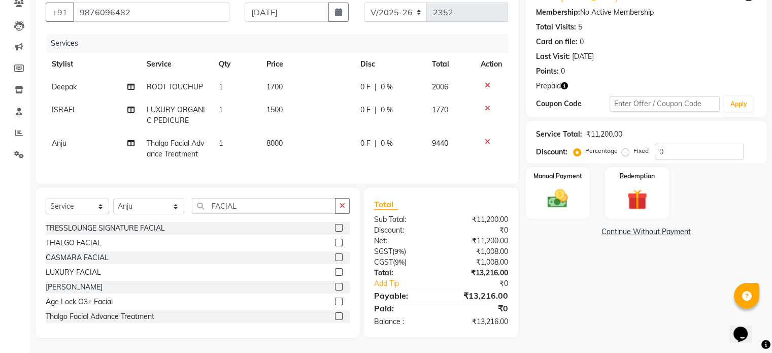
click at [486, 138] on icon at bounding box center [488, 141] width 6 height 7
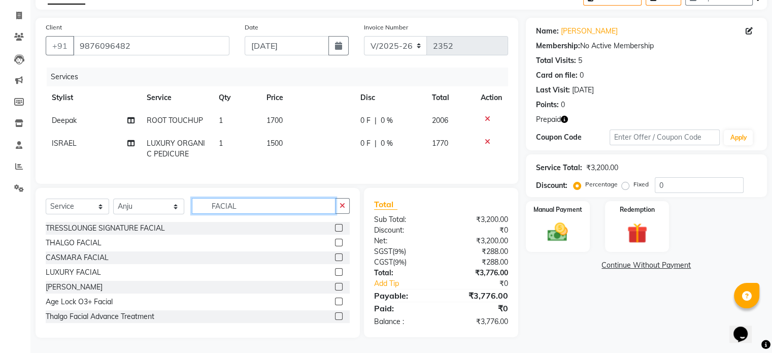
drag, startPoint x: 250, startPoint y: 205, endPoint x: 197, endPoint y: 208, distance: 52.9
click at [197, 208] on input "FACIAL" at bounding box center [264, 206] width 144 height 16
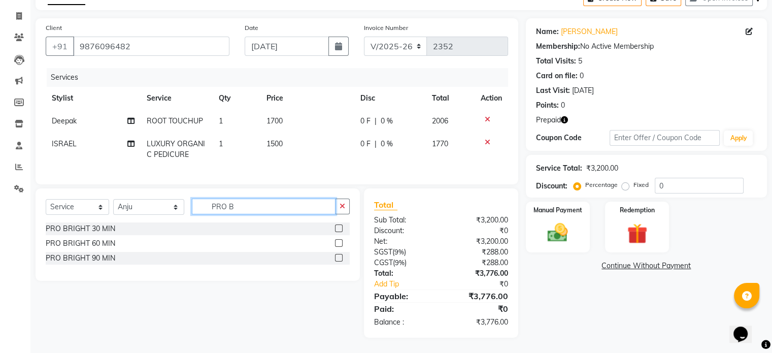
scroll to position [65, 0]
type input "PRO B"
click at [338, 258] on label at bounding box center [339, 258] width 8 height 8
click at [338, 258] on input "checkbox" at bounding box center [338, 258] width 7 height 7
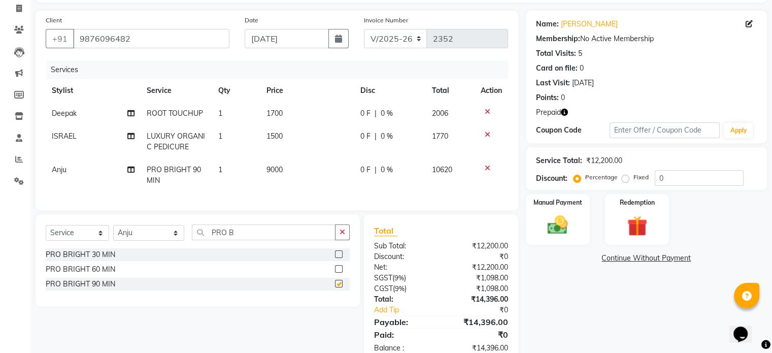
checkbox input "false"
click at [630, 224] on img at bounding box center [637, 226] width 34 height 26
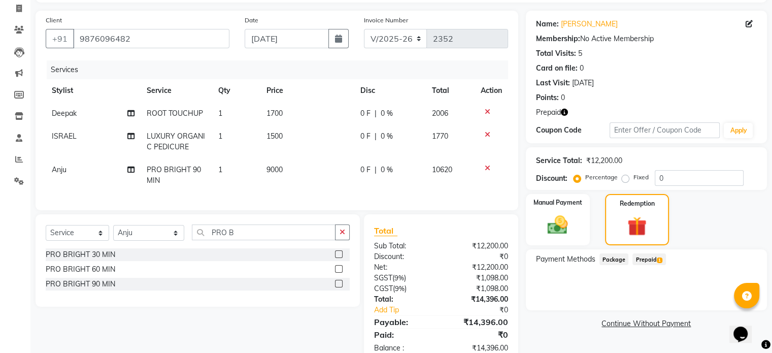
scroll to position [100, 0]
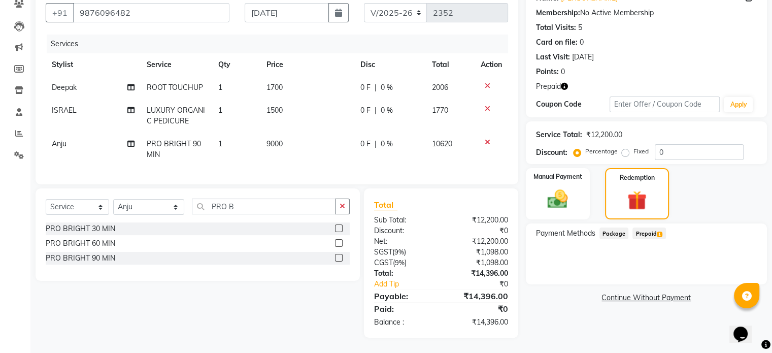
click at [647, 227] on span "Prepaid 1" at bounding box center [649, 233] width 33 height 12
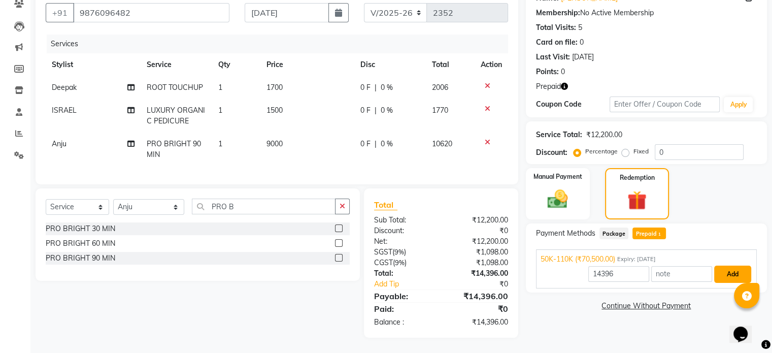
click at [732, 267] on button "Add" at bounding box center [732, 274] width 37 height 17
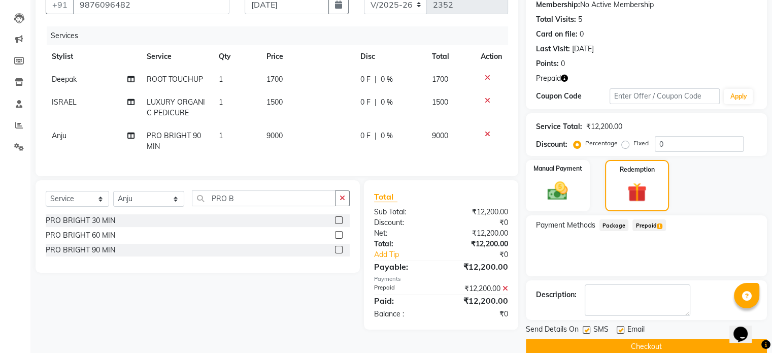
scroll to position [116, 0]
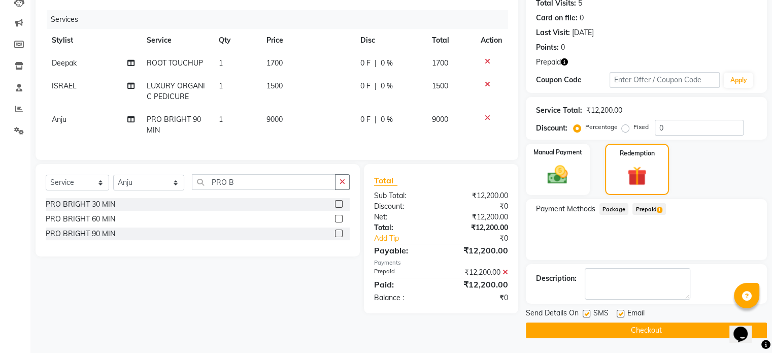
click at [653, 331] on button "Checkout" at bounding box center [646, 330] width 241 height 16
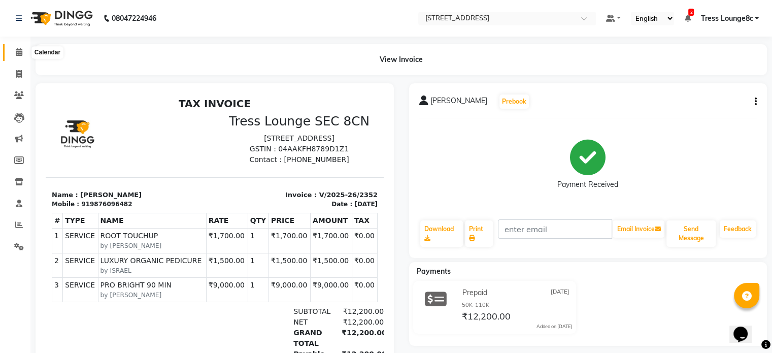
click at [18, 50] on icon at bounding box center [19, 52] width 7 height 8
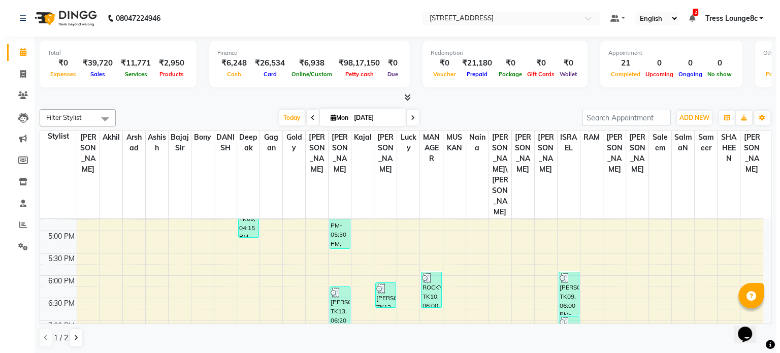
scroll to position [393, 0]
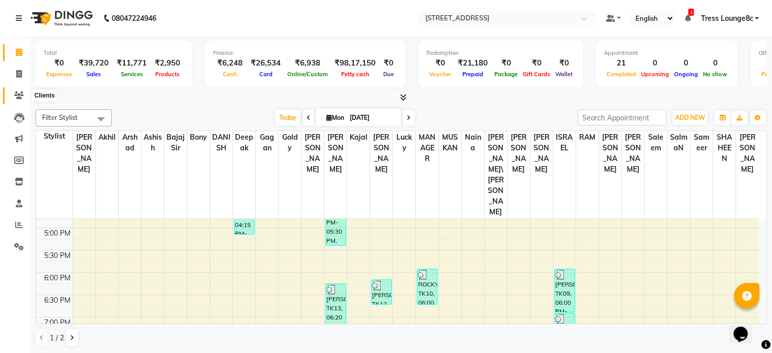
click at [18, 91] on icon at bounding box center [19, 95] width 10 height 8
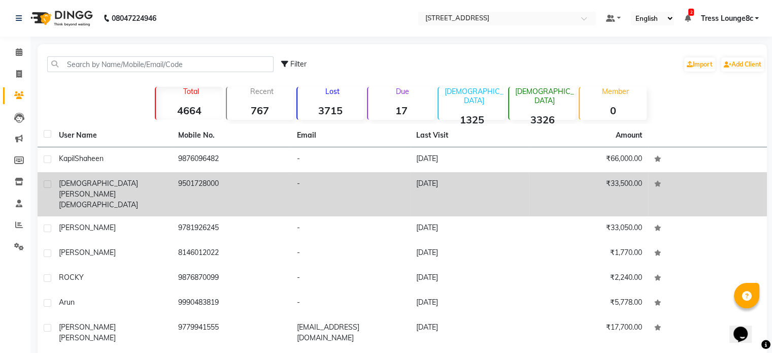
click at [246, 189] on td "9501728000" at bounding box center [231, 194] width 119 height 44
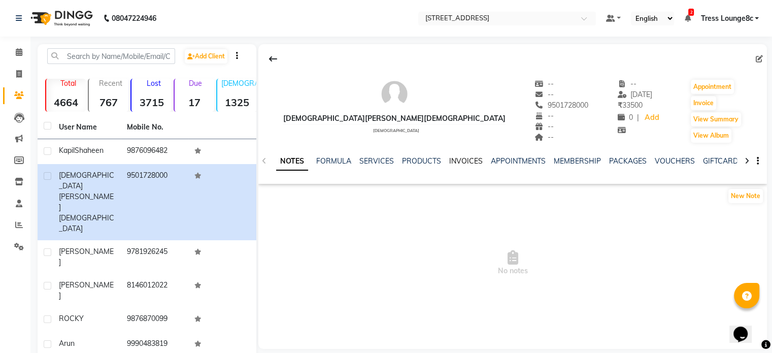
click at [450, 159] on link "INVOICES" at bounding box center [466, 160] width 34 height 9
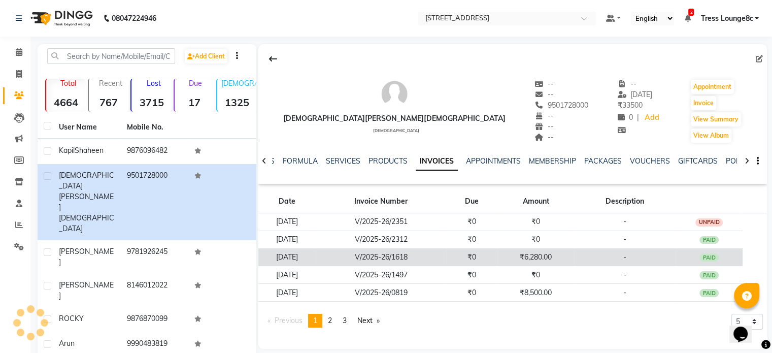
drag, startPoint x: 717, startPoint y: 221, endPoint x: 638, endPoint y: 256, distance: 86.6
click at [638, 256] on td "-" at bounding box center [625, 257] width 102 height 18
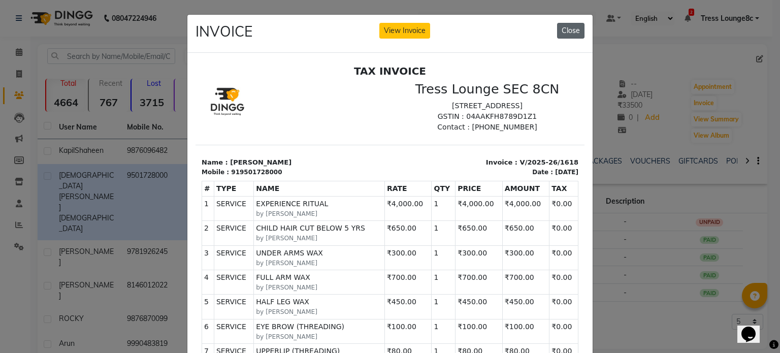
click at [567, 35] on button "Close" at bounding box center [570, 31] width 27 height 16
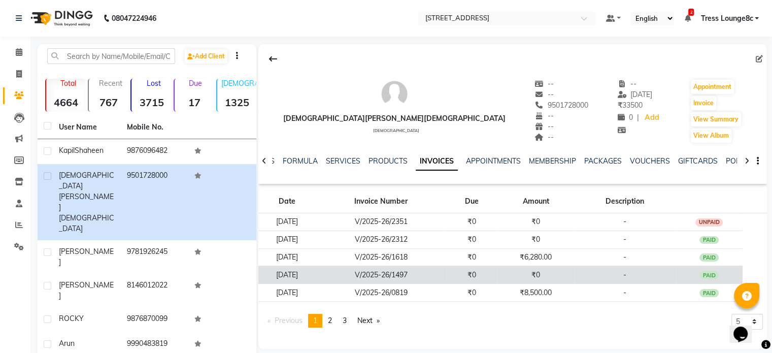
click at [529, 277] on td "₹0" at bounding box center [536, 275] width 77 height 18
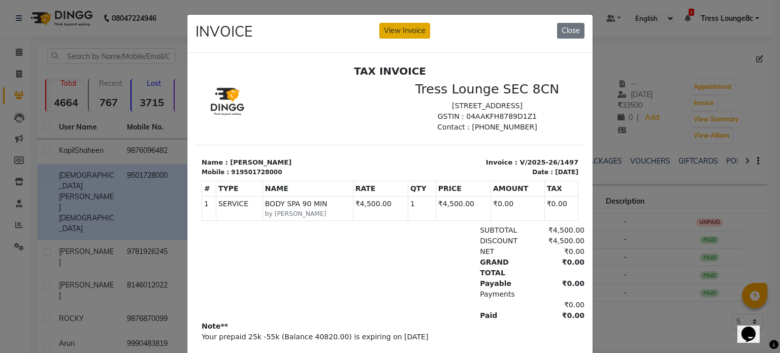
click at [400, 30] on button "View Invoice" at bounding box center [404, 31] width 51 height 16
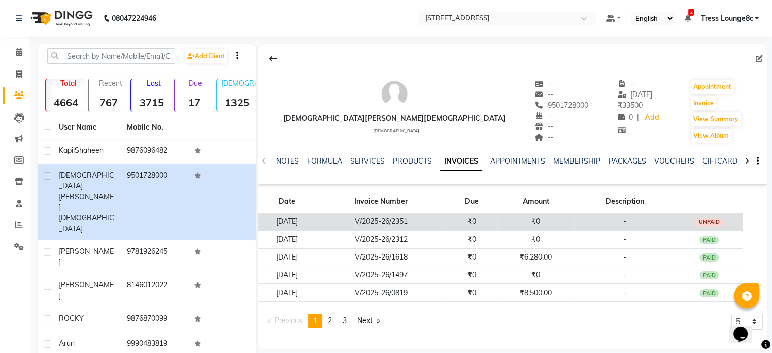
click at [573, 223] on td "₹0" at bounding box center [536, 222] width 77 height 18
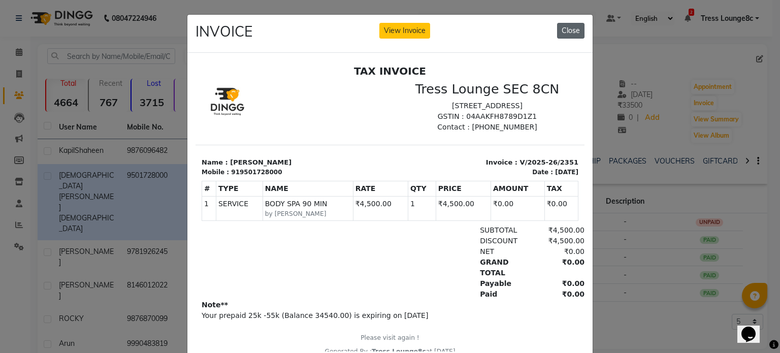
click at [571, 32] on button "Close" at bounding box center [570, 31] width 27 height 16
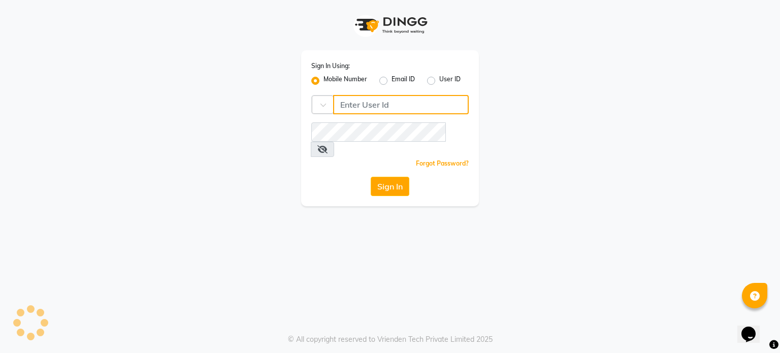
type input "6239163922"
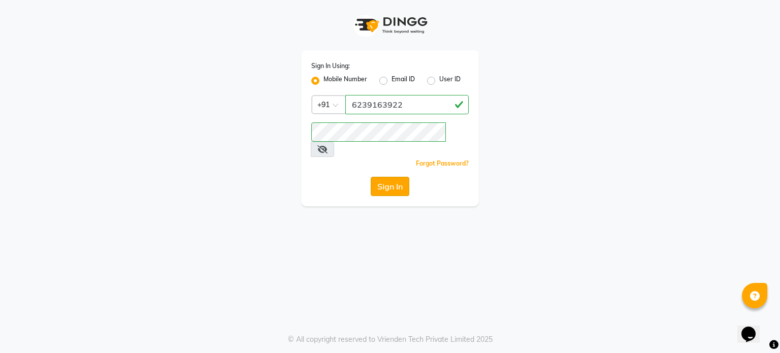
click at [388, 177] on button "Sign In" at bounding box center [390, 186] width 39 height 19
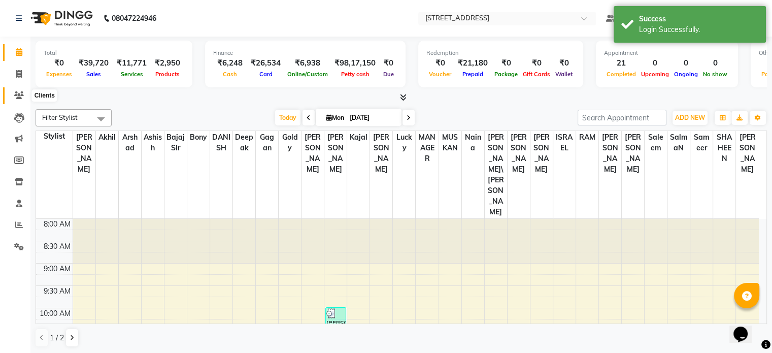
click at [20, 96] on icon at bounding box center [19, 95] width 10 height 8
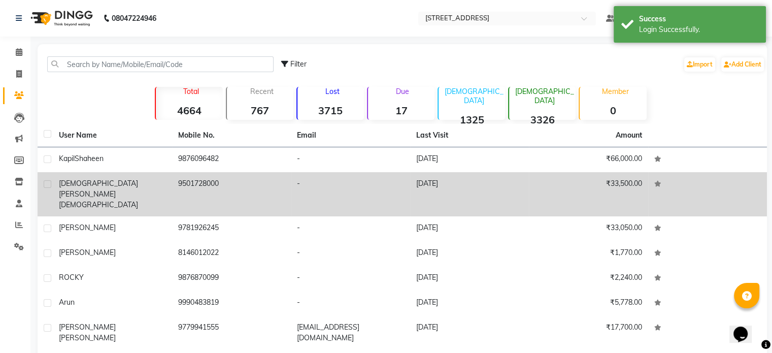
click at [223, 189] on td "9501728000" at bounding box center [231, 194] width 119 height 44
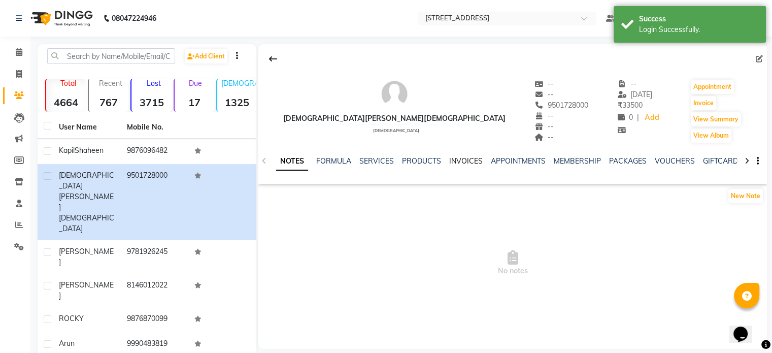
click at [461, 158] on link "INVOICES" at bounding box center [466, 160] width 34 height 9
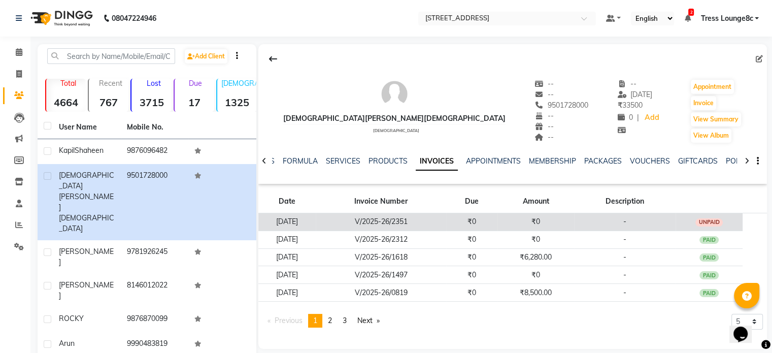
click at [518, 221] on td "₹0" at bounding box center [536, 222] width 77 height 18
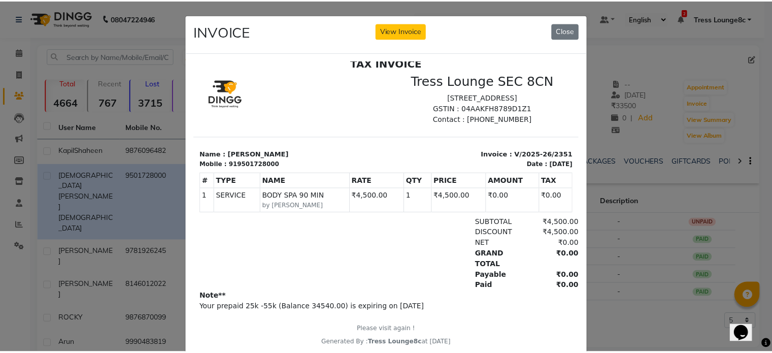
scroll to position [30, 0]
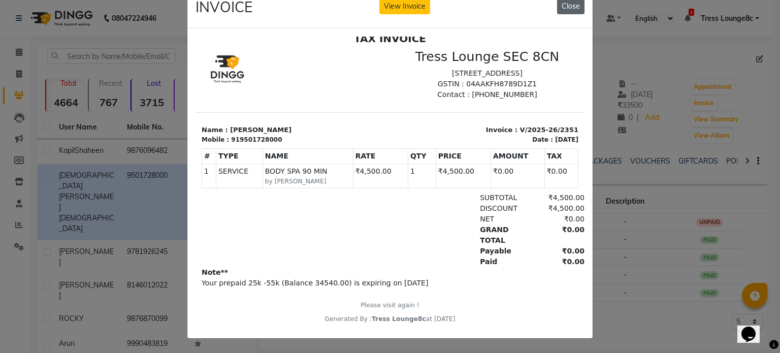
click at [571, 4] on button "Close" at bounding box center [570, 6] width 27 height 16
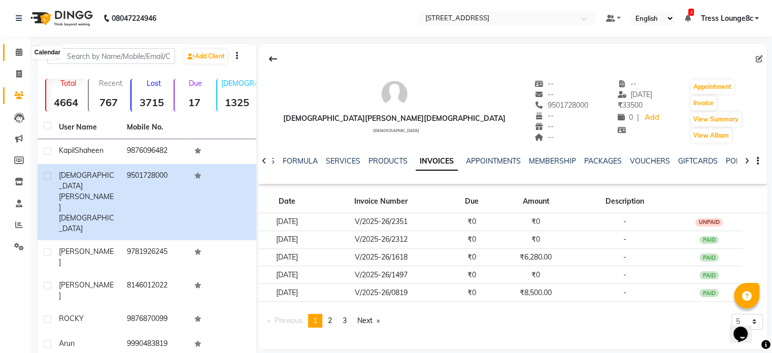
click at [16, 52] on icon at bounding box center [19, 52] width 7 height 8
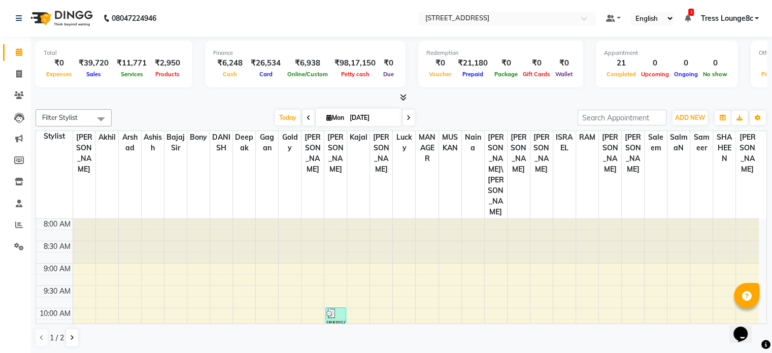
click at [403, 96] on icon at bounding box center [403, 97] width 7 height 8
